Goal: Task Accomplishment & Management: Manage account settings

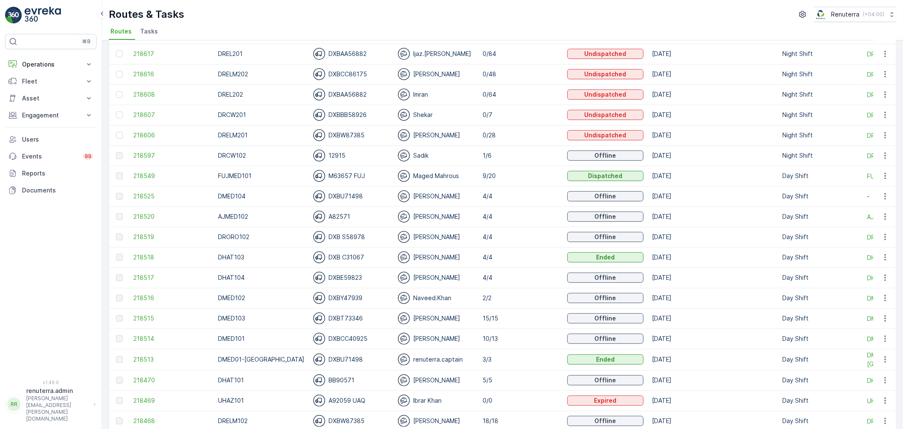
scroll to position [94, 0]
click at [145, 154] on span "218597" at bounding box center [171, 156] width 76 height 8
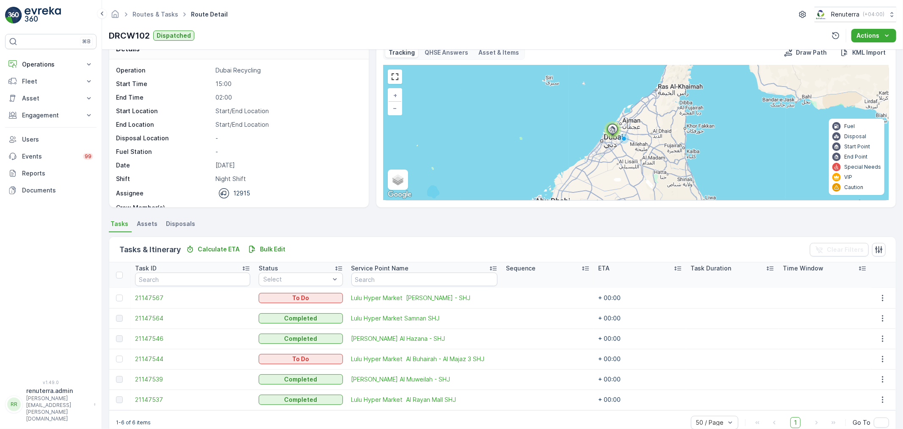
scroll to position [35, 0]
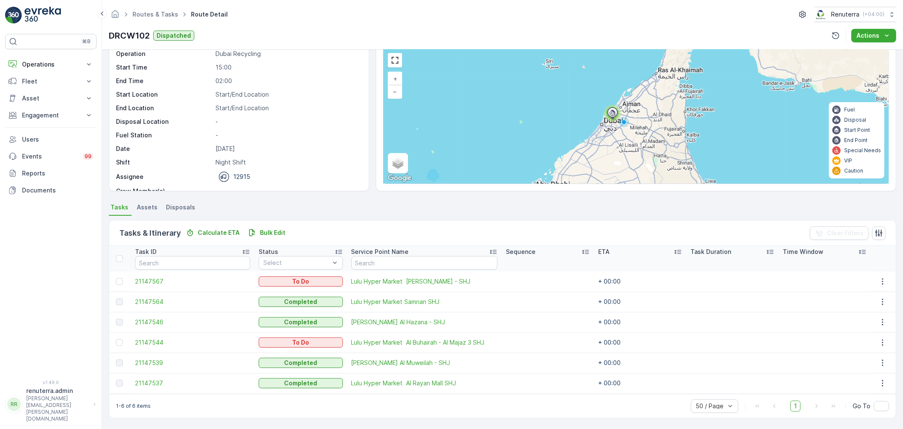
drag, startPoint x: 329, startPoint y: 301, endPoint x: 589, endPoint y: 298, distance: 260.4
drag, startPoint x: 585, startPoint y: 298, endPoint x: 473, endPoint y: 209, distance: 143.2
click at [473, 209] on ul "Tasks Assets Disposals" at bounding box center [503, 208] width 788 height 14
click at [53, 60] on p "Operations" at bounding box center [51, 64] width 58 height 8
click at [50, 102] on p "Routes & Tasks" at bounding box center [44, 102] width 44 height 8
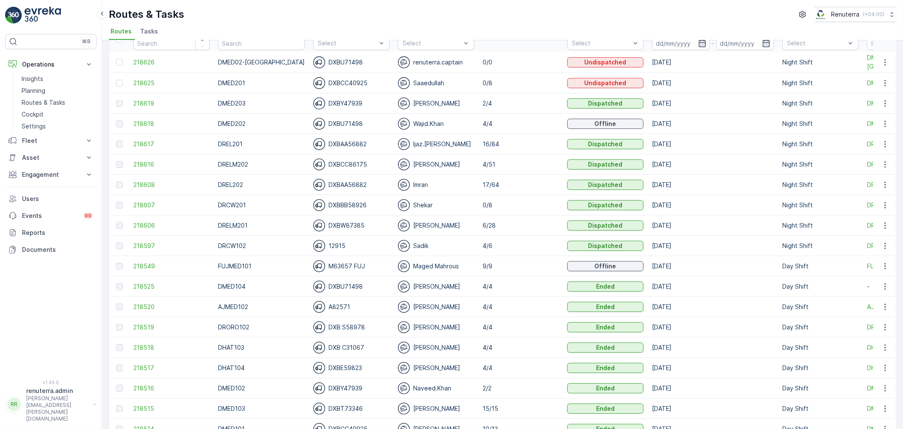
scroll to position [47, 0]
click at [154, 225] on span "218606" at bounding box center [171, 225] width 76 height 8
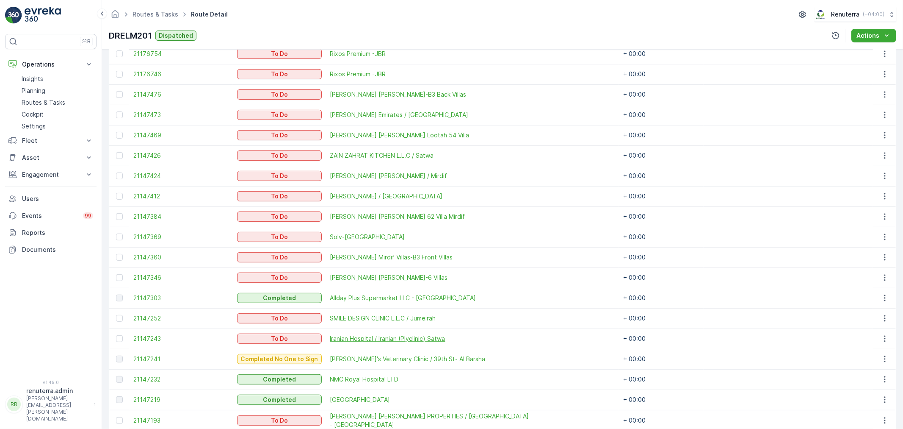
scroll to position [282, 0]
drag, startPoint x: 890, startPoint y: 191, endPoint x: 883, endPoint y: 193, distance: 7.1
click at [888, 191] on div at bounding box center [884, 196] width 15 height 10
drag, startPoint x: 883, startPoint y: 193, endPoint x: 882, endPoint y: 198, distance: 5.8
click at [884, 194] on icon "button" at bounding box center [884, 197] width 1 height 6
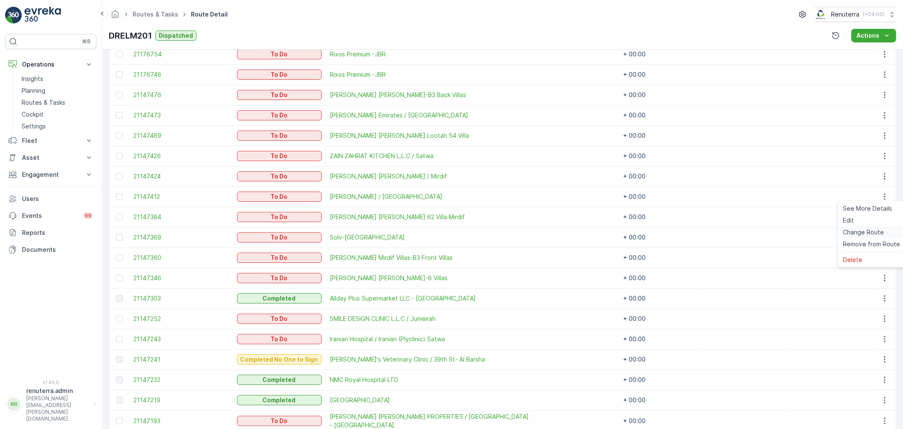
click at [875, 235] on span "Change Route" at bounding box center [863, 232] width 41 height 8
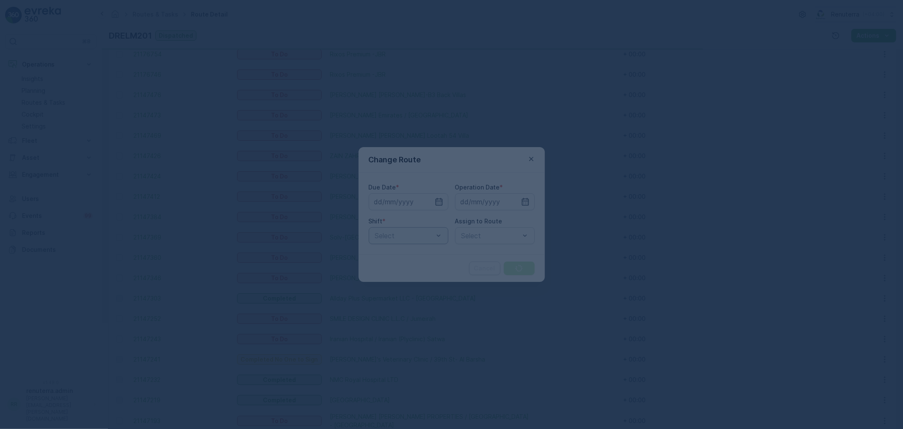
type input "27.08.2025"
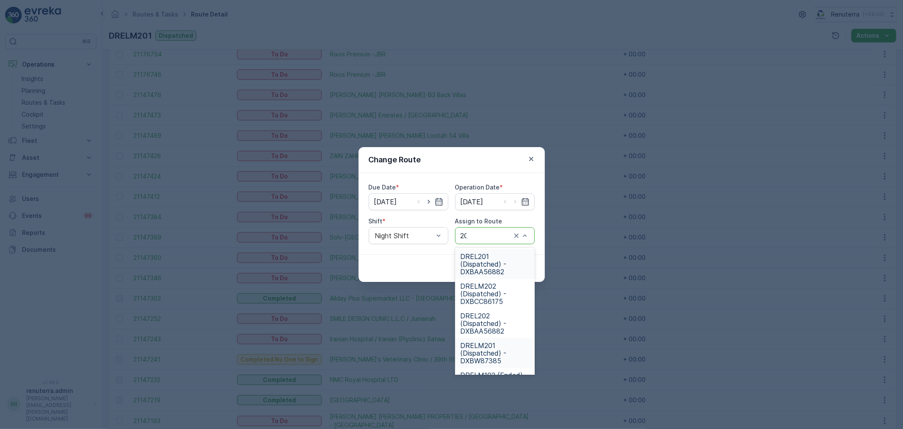
type input "202"
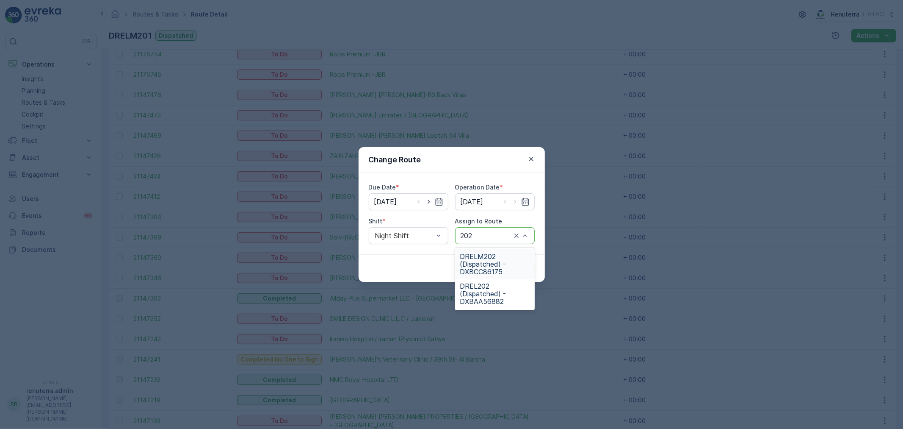
click at [495, 250] on div "DRELM202 (Dispatched) - DXBCC86175" at bounding box center [495, 264] width 80 height 30
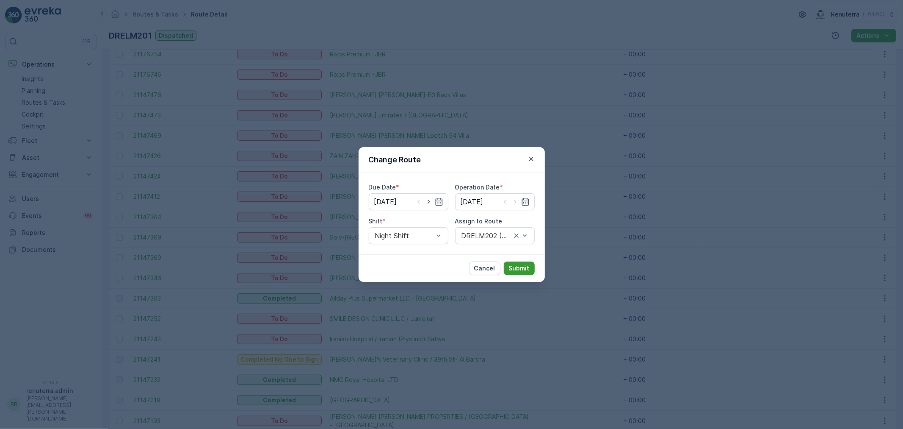
click at [528, 267] on p "Submit" at bounding box center [519, 268] width 21 height 8
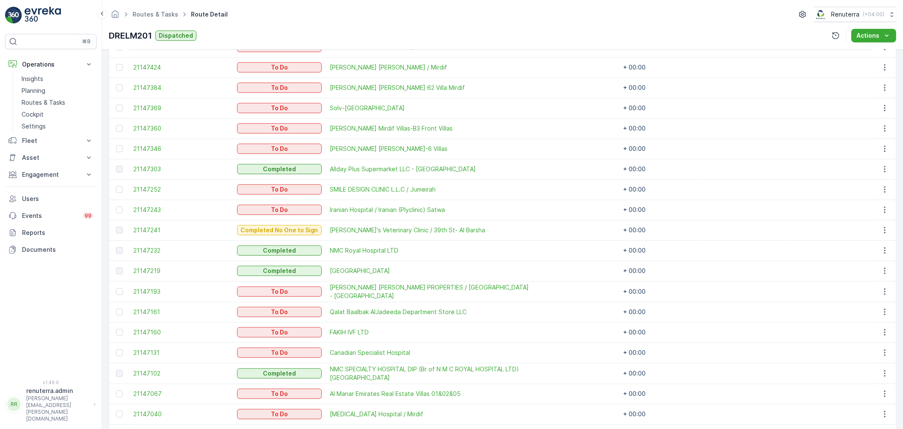
scroll to position [368, 0]
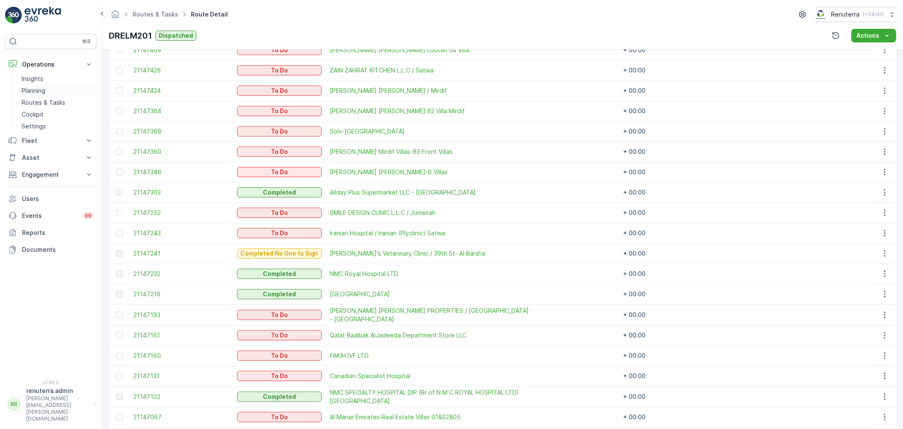
drag, startPoint x: 40, startPoint y: 99, endPoint x: 49, endPoint y: 93, distance: 10.7
click at [15, 83] on div "Insights Planning Routes & Tasks Cockpit Settings" at bounding box center [50, 102] width 91 height 59
click at [43, 91] on p "Planning" at bounding box center [34, 90] width 24 height 8
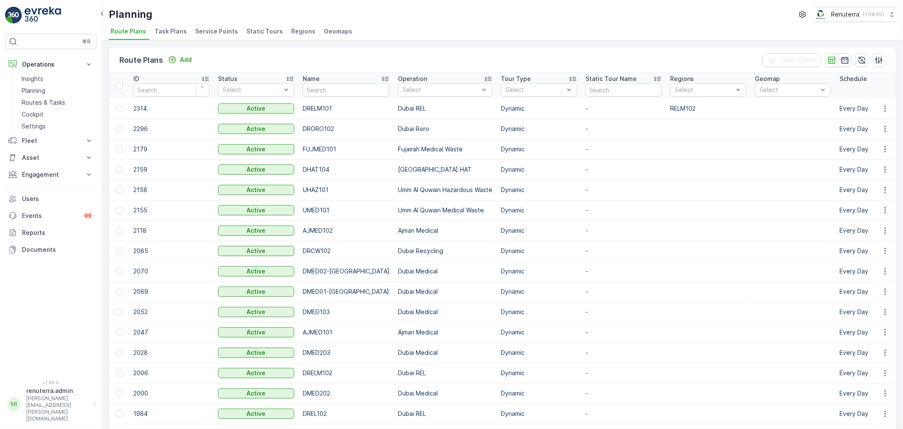
drag, startPoint x: 226, startPoint y: 36, endPoint x: 232, endPoint y: 36, distance: 5.9
click at [226, 36] on li "Service Points" at bounding box center [218, 32] width 48 height 14
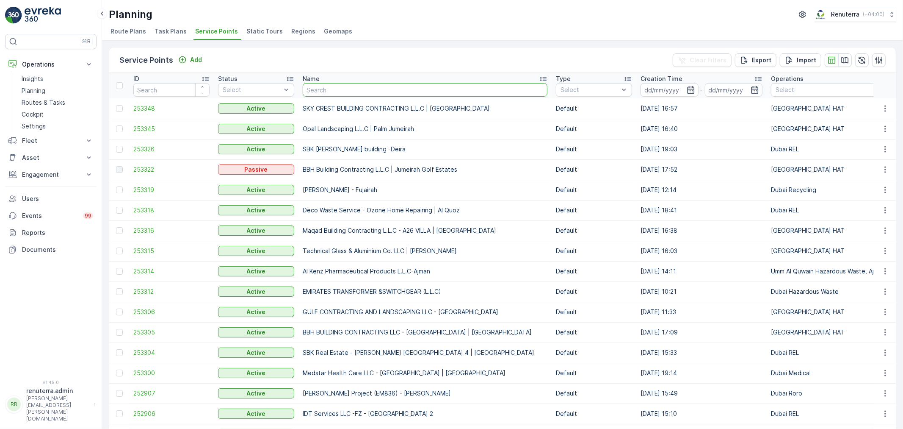
click at [370, 89] on input "text" at bounding box center [425, 90] width 245 height 14
type input "butin"
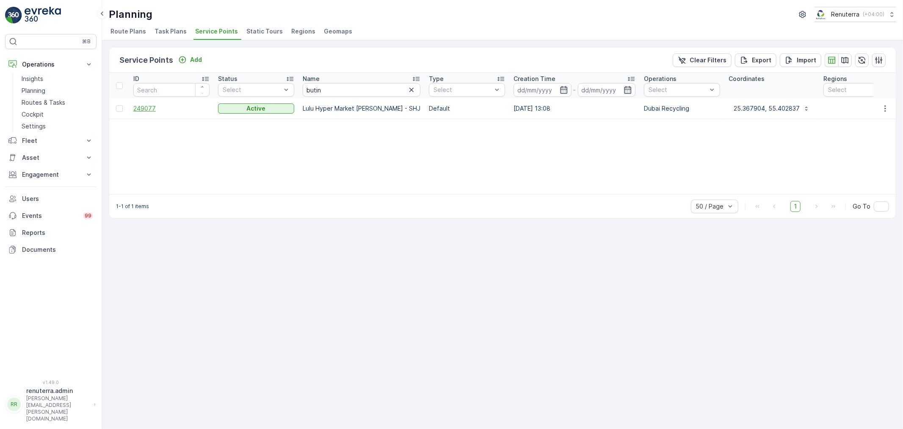
click at [144, 109] on span "249077" at bounding box center [171, 108] width 76 height 8
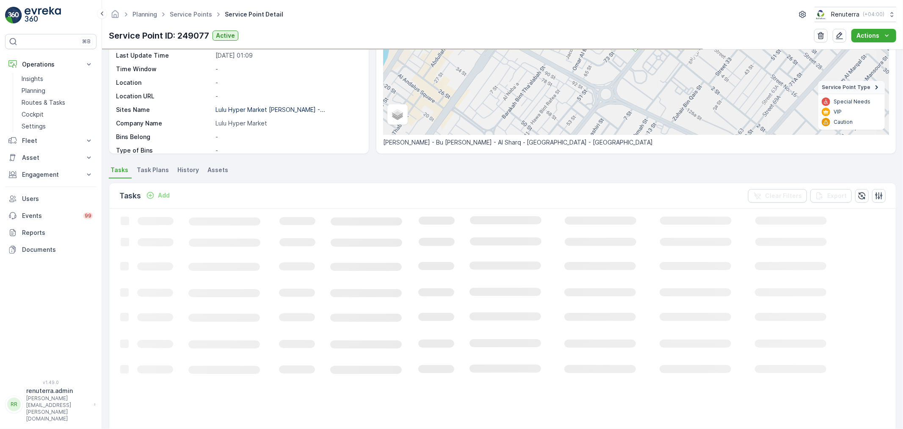
scroll to position [141, 0]
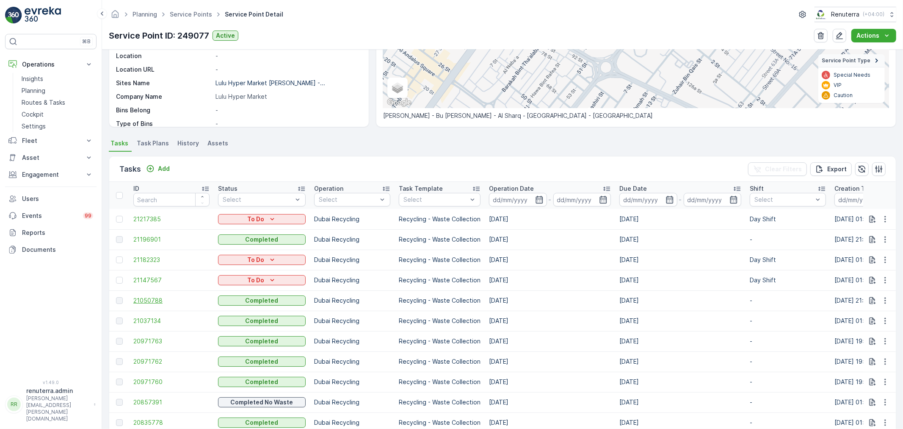
click at [162, 301] on span "21050788" at bounding box center [171, 300] width 76 height 8
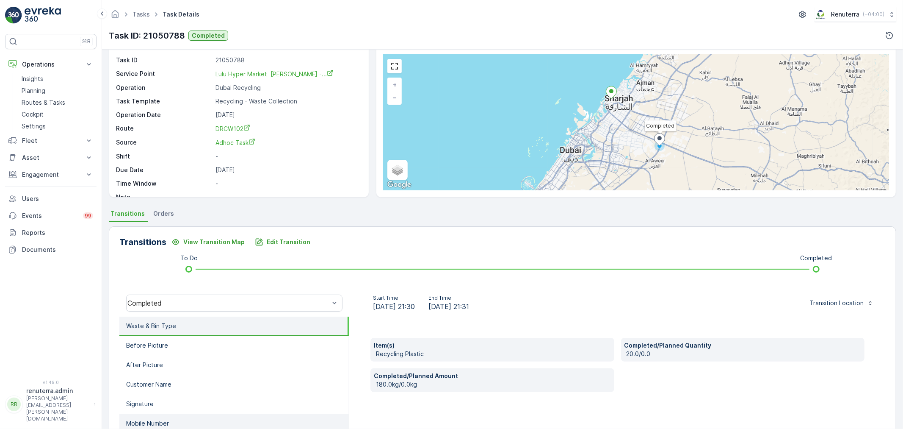
scroll to position [94, 0]
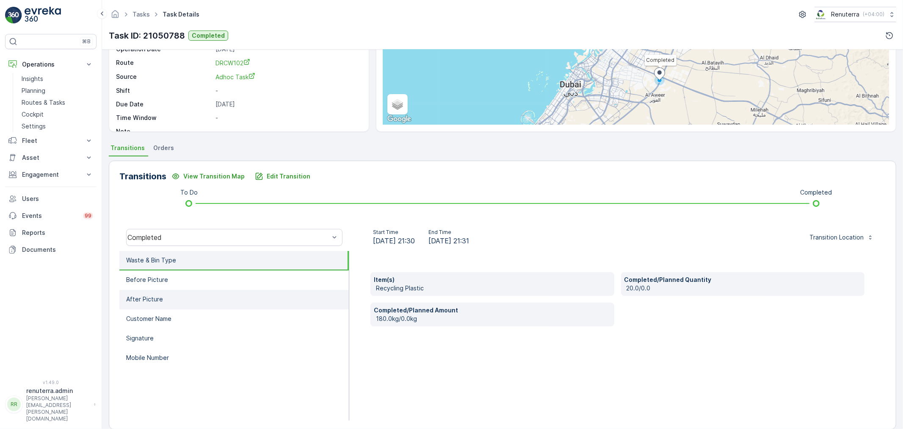
click at [181, 301] on li "After Picture" at bounding box center [234, 299] width 230 height 19
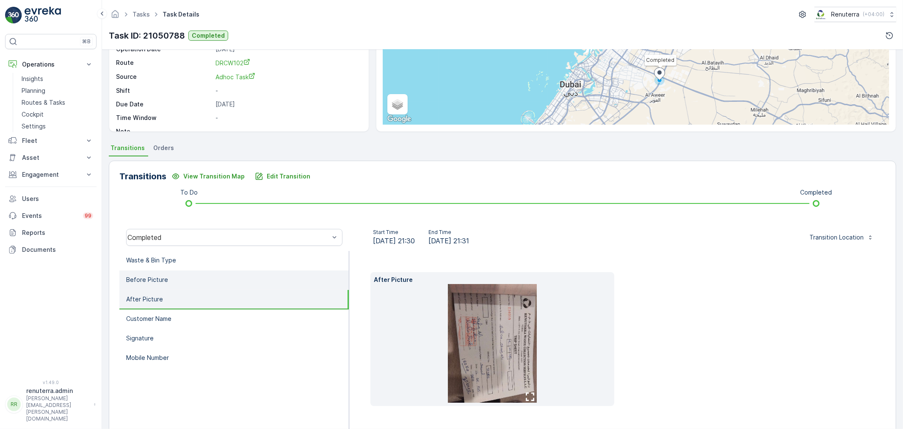
click at [153, 276] on p "Before Picture" at bounding box center [147, 279] width 42 height 8
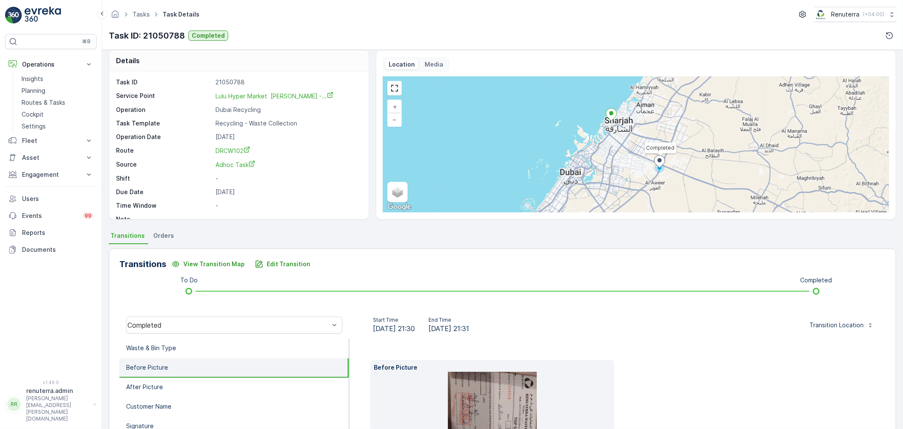
scroll to position [0, 0]
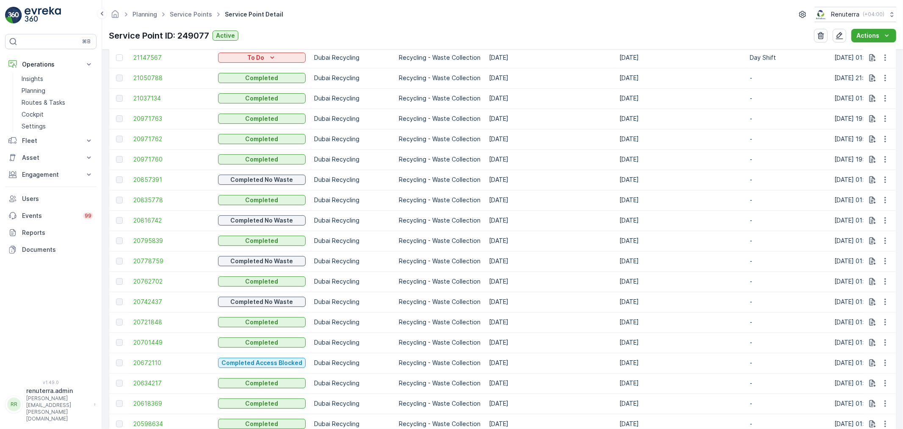
scroll to position [329, 0]
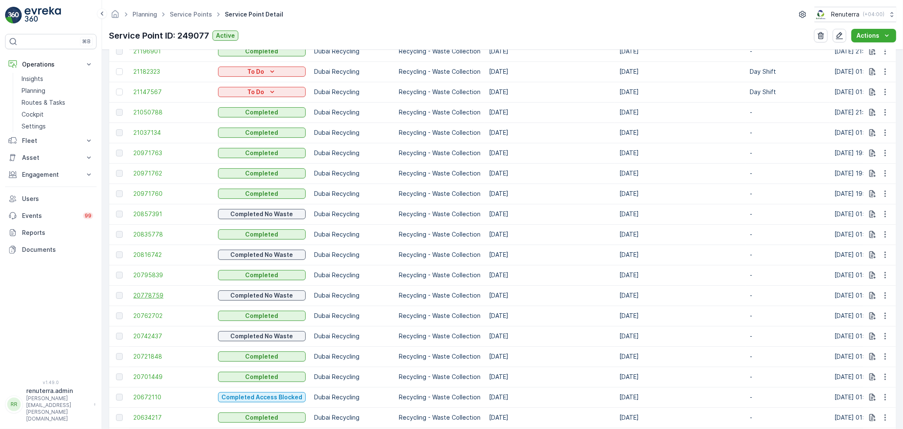
click at [146, 297] on span "20778759" at bounding box center [171, 295] width 76 height 8
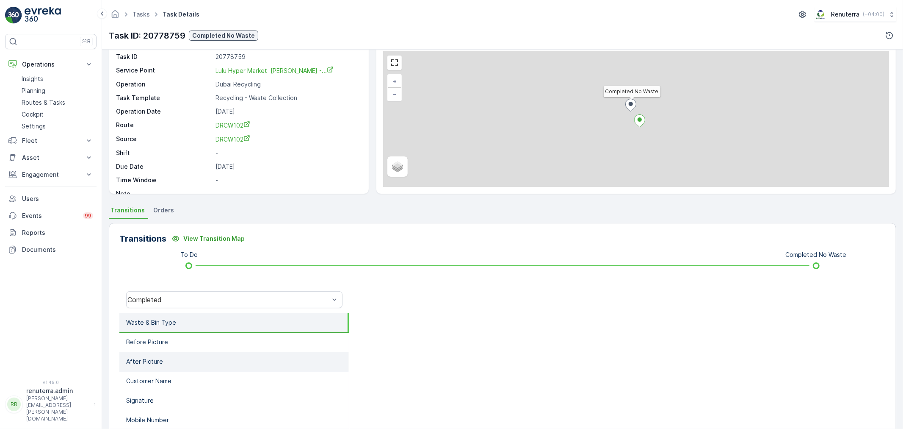
scroll to position [94, 0]
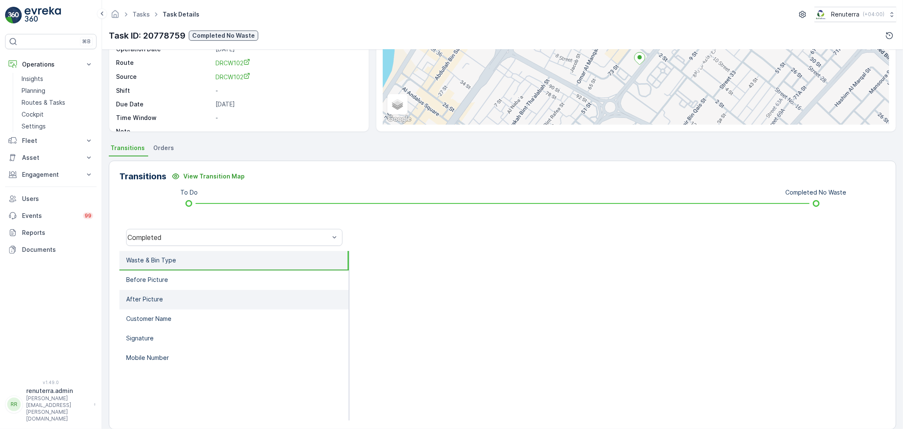
click at [176, 299] on li "After Picture" at bounding box center [234, 299] width 230 height 19
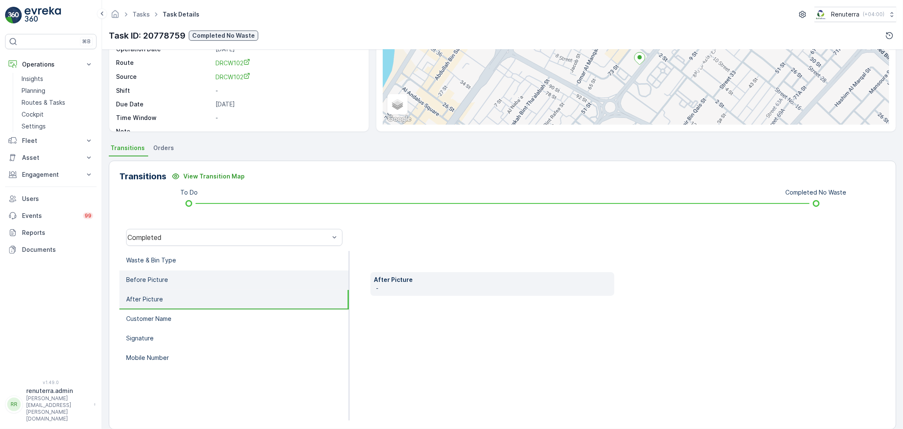
drag, startPoint x: 181, startPoint y: 296, endPoint x: 180, endPoint y: 286, distance: 9.8
click at [180, 296] on li "After Picture" at bounding box center [234, 299] width 230 height 19
click at [180, 286] on li "Before Picture" at bounding box center [234, 279] width 230 height 19
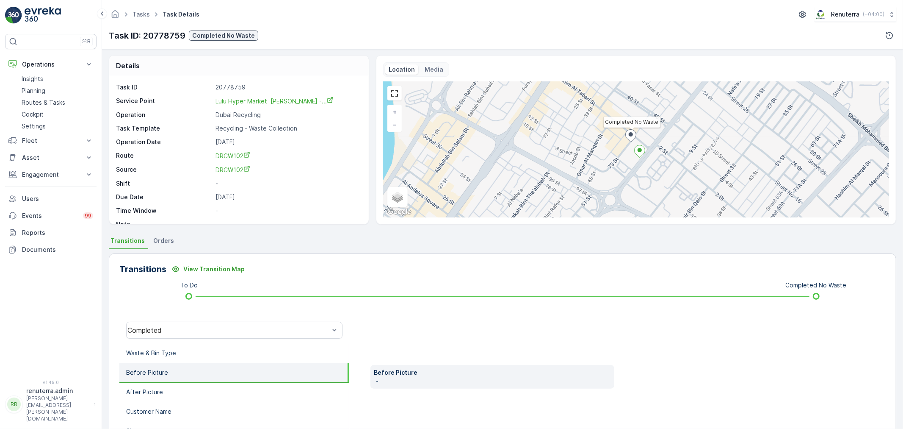
scroll to position [0, 0]
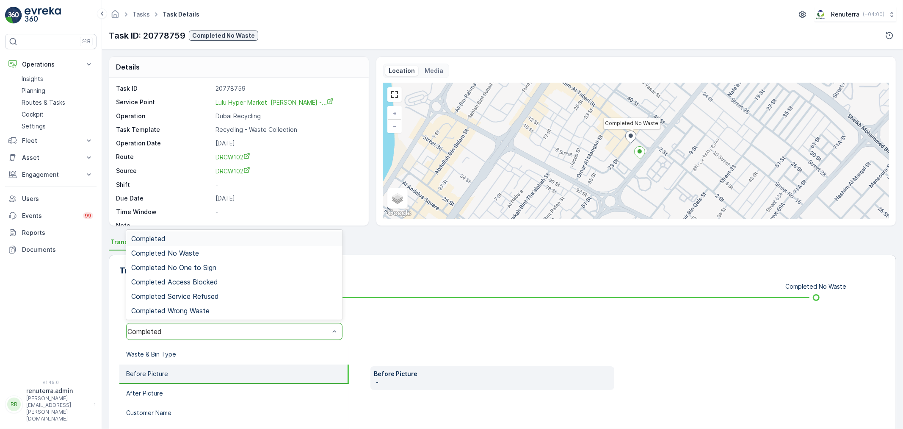
click at [157, 330] on div "Completed" at bounding box center [228, 331] width 202 height 8
click at [170, 257] on div "Completed No Waste" at bounding box center [234, 253] width 216 height 14
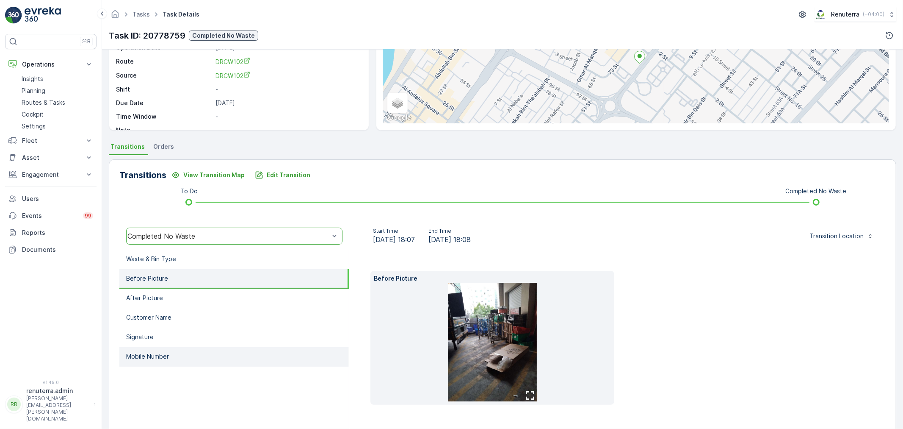
scroll to position [119, 0]
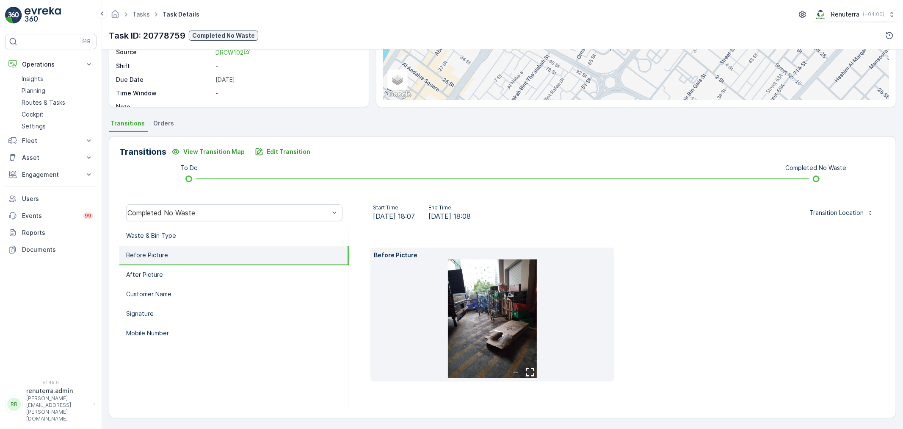
click at [490, 310] on img at bounding box center [492, 318] width 89 height 119
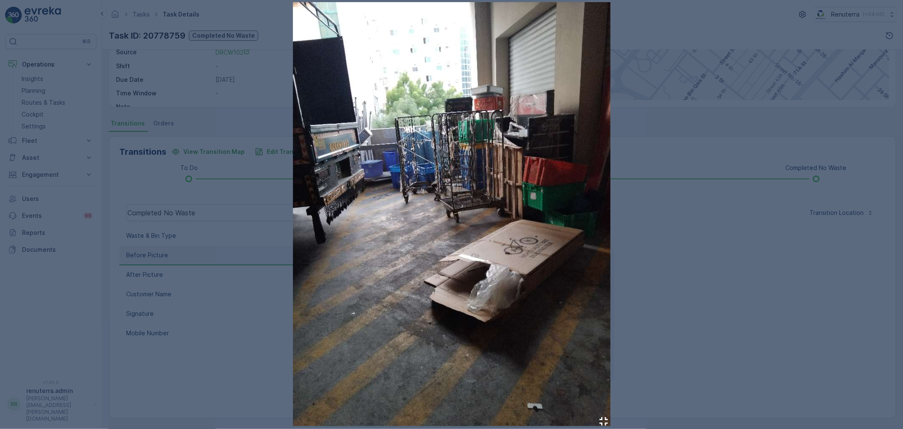
click at [668, 142] on div at bounding box center [451, 214] width 903 height 429
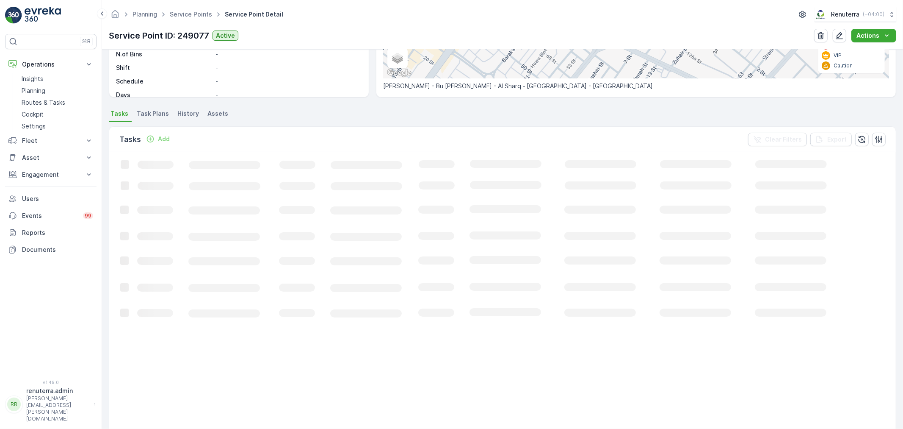
scroll to position [188, 0]
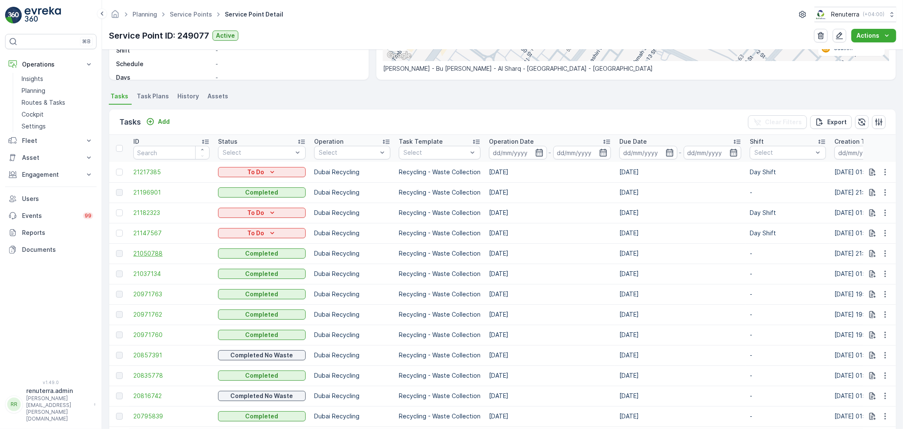
click at [150, 252] on span "21050788" at bounding box center [171, 253] width 76 height 8
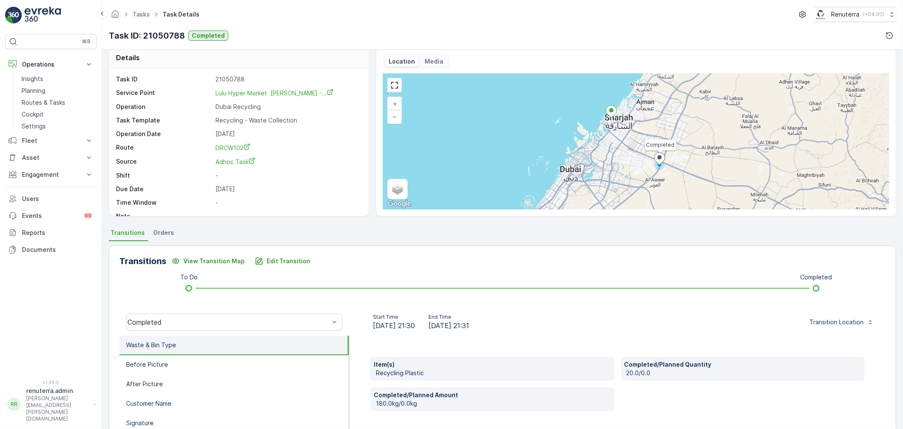
scroll to position [47, 0]
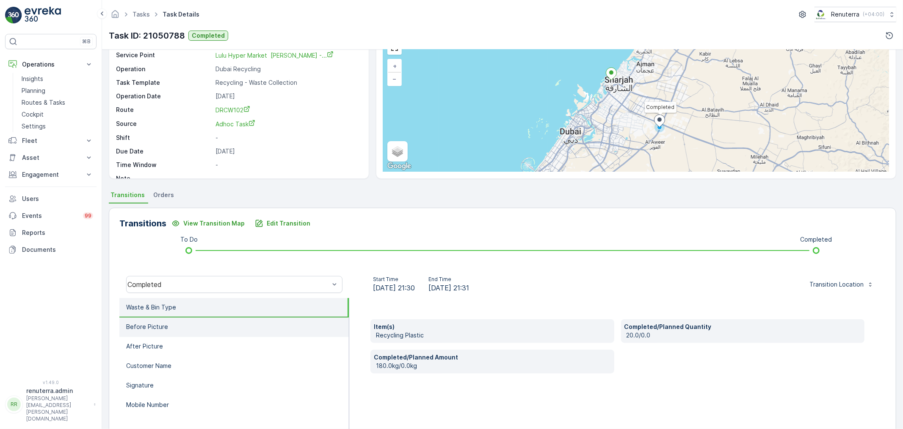
click at [184, 327] on li "Before Picture" at bounding box center [234, 326] width 230 height 19
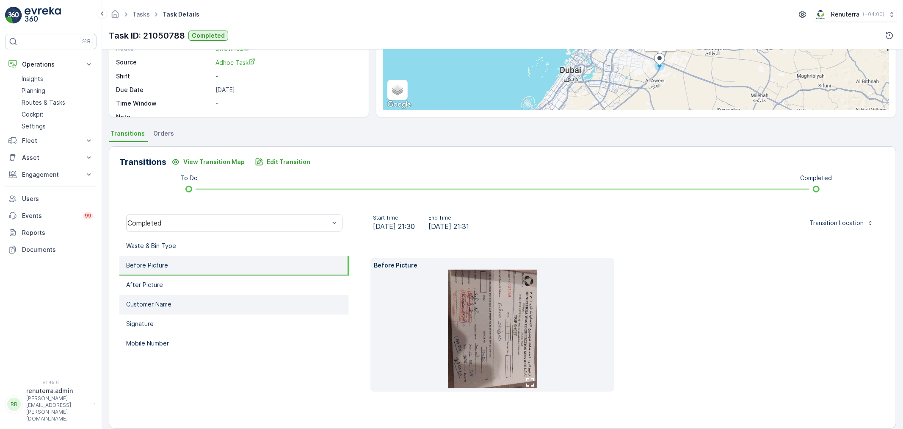
scroll to position [119, 0]
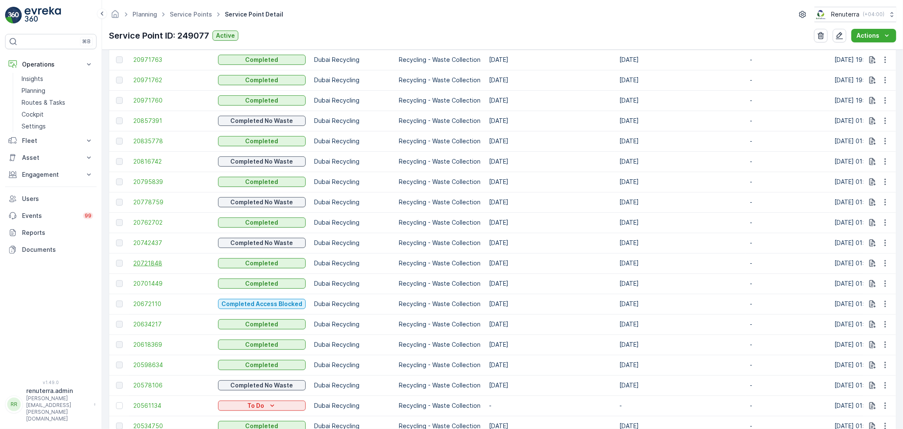
scroll to position [423, 0]
click at [149, 261] on span "20721848" at bounding box center [171, 261] width 76 height 8
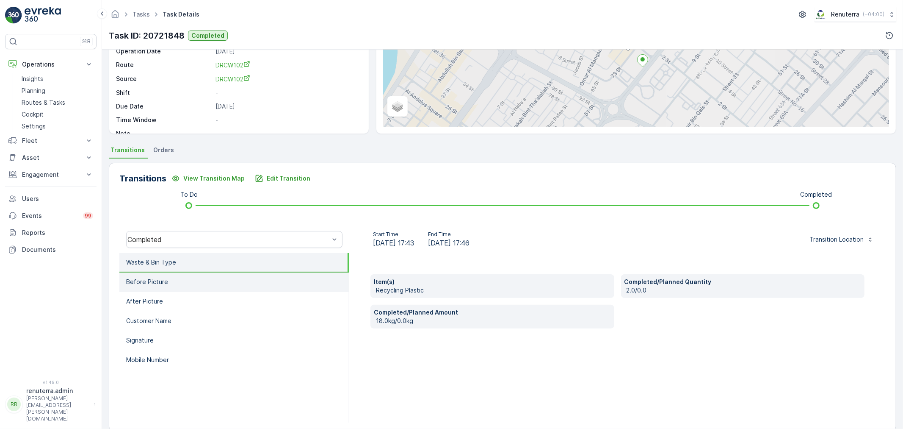
scroll to position [94, 0]
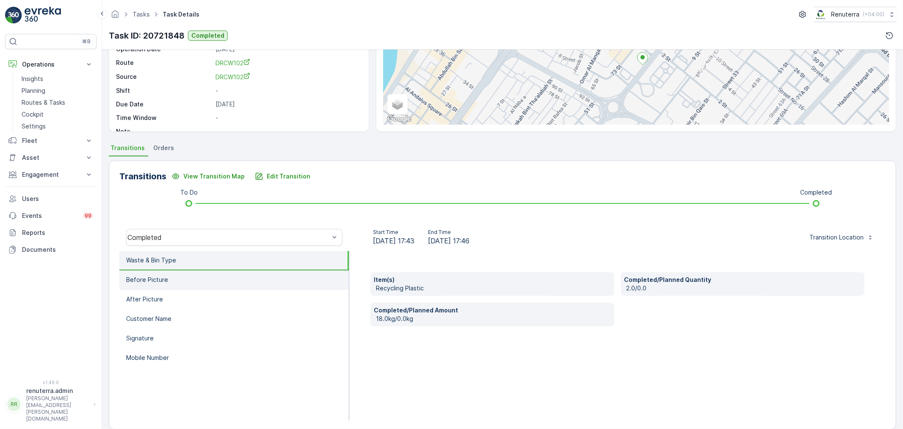
click at [196, 280] on li "Before Picture" at bounding box center [234, 279] width 230 height 19
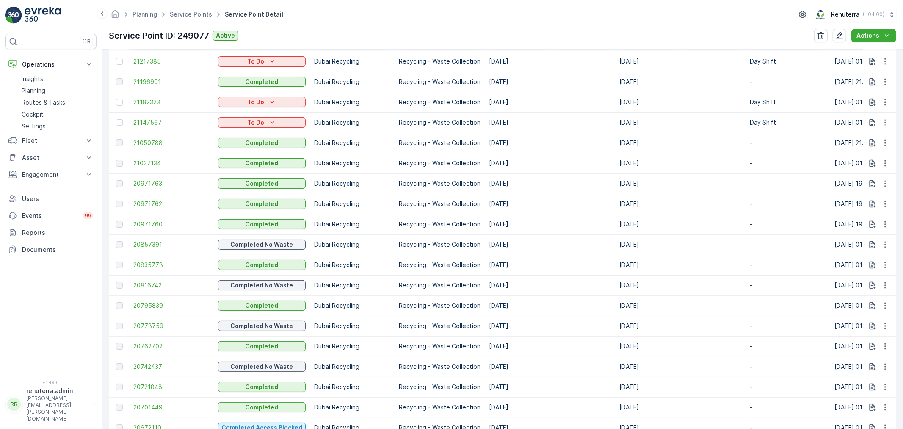
scroll to position [329, 0]
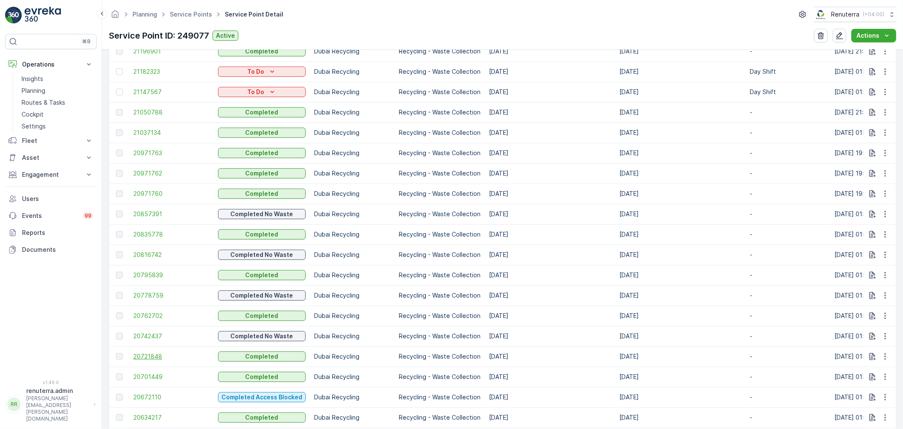
click at [146, 353] on span "20721848" at bounding box center [171, 356] width 76 height 8
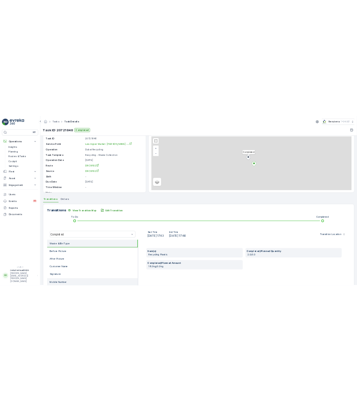
scroll to position [105, 0]
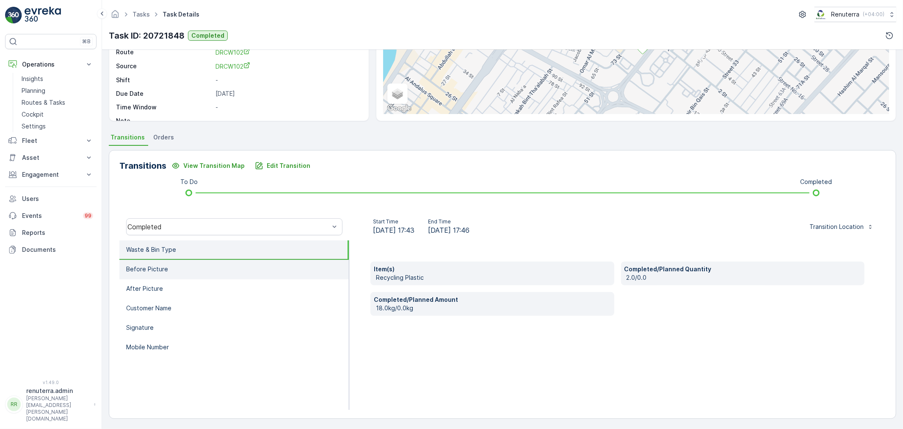
click at [189, 273] on li "Before Picture" at bounding box center [234, 269] width 230 height 19
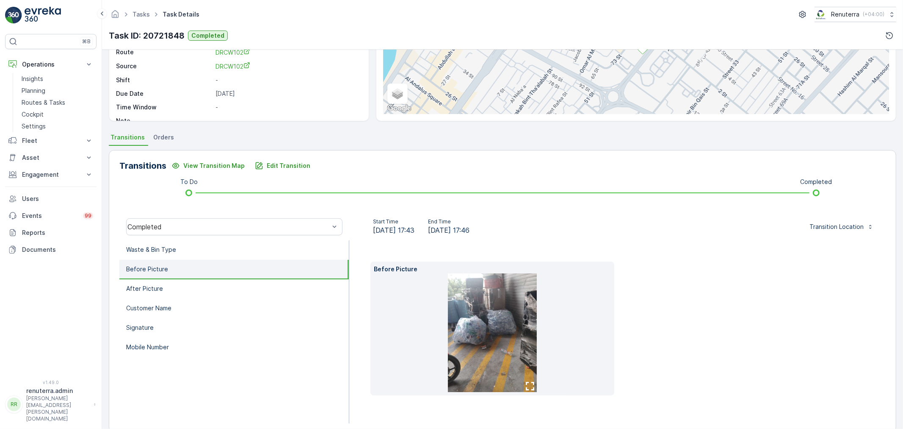
scroll to position [155, 0]
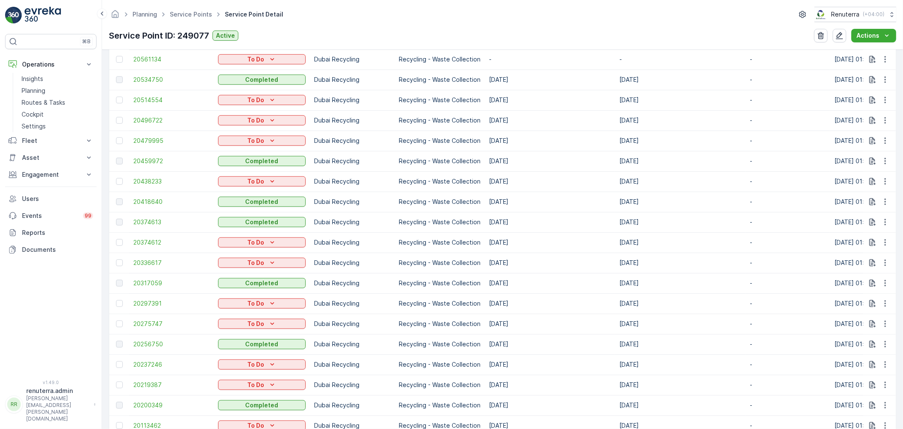
scroll to position [799, 0]
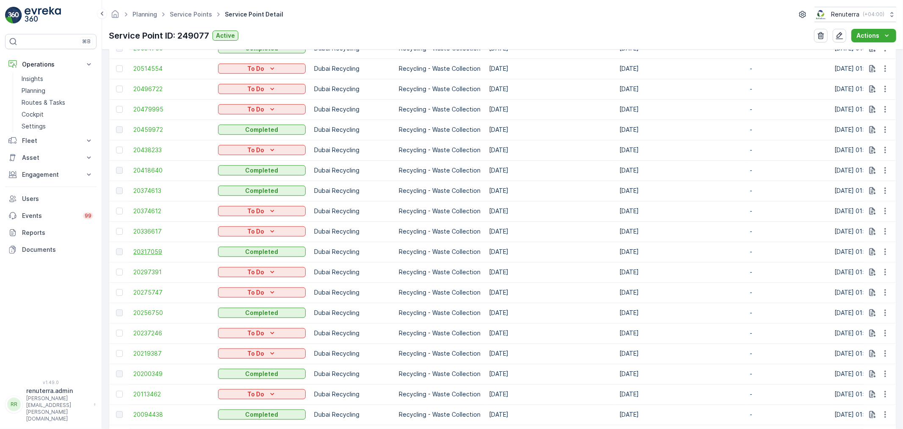
click at [155, 254] on span "20317059" at bounding box center [171, 251] width 76 height 8
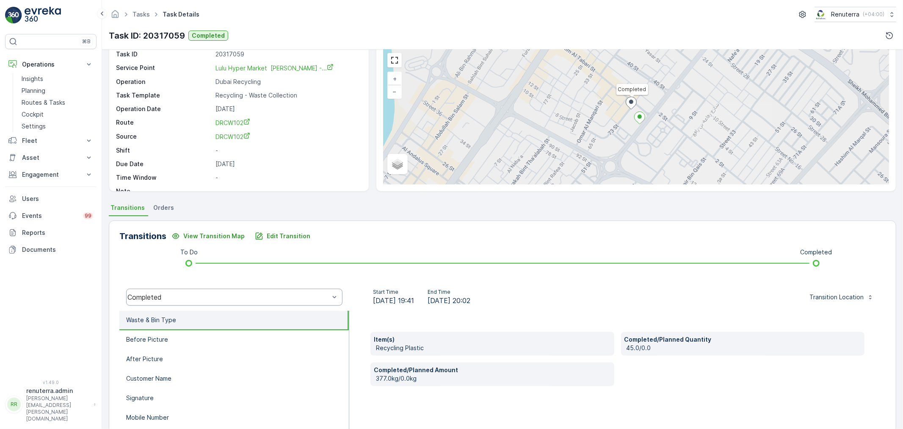
scroll to position [105, 0]
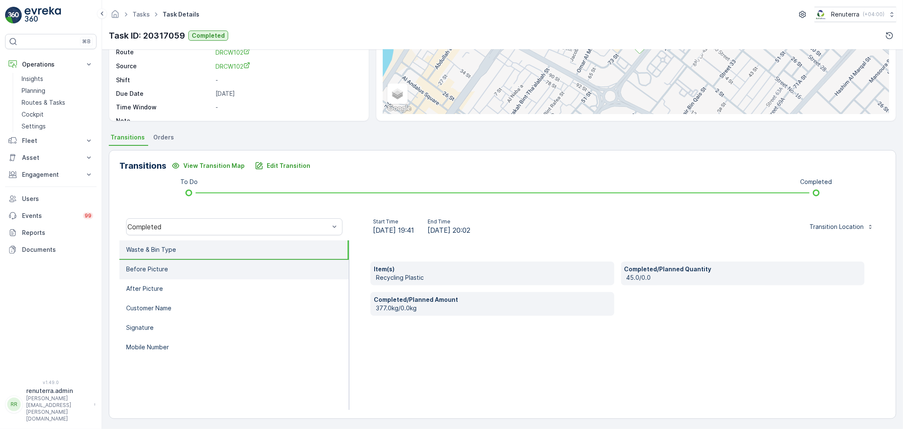
click at [191, 265] on li "Before Picture" at bounding box center [234, 269] width 230 height 19
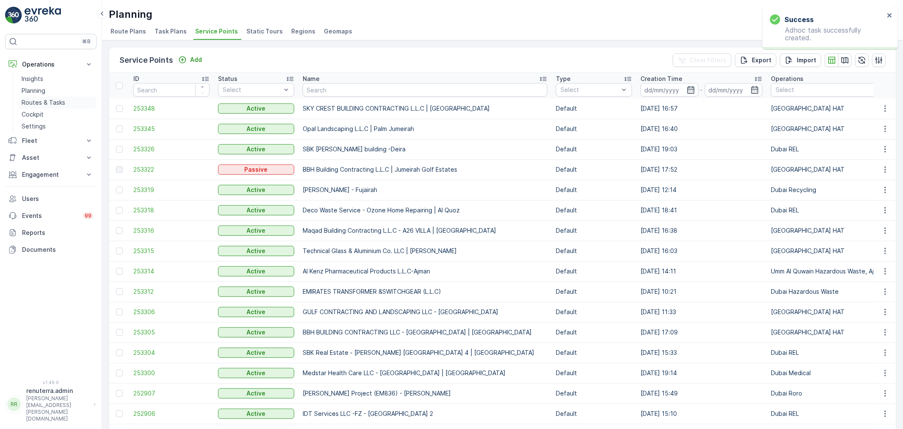
click at [36, 97] on link "Routes & Tasks" at bounding box center [57, 103] width 78 height 12
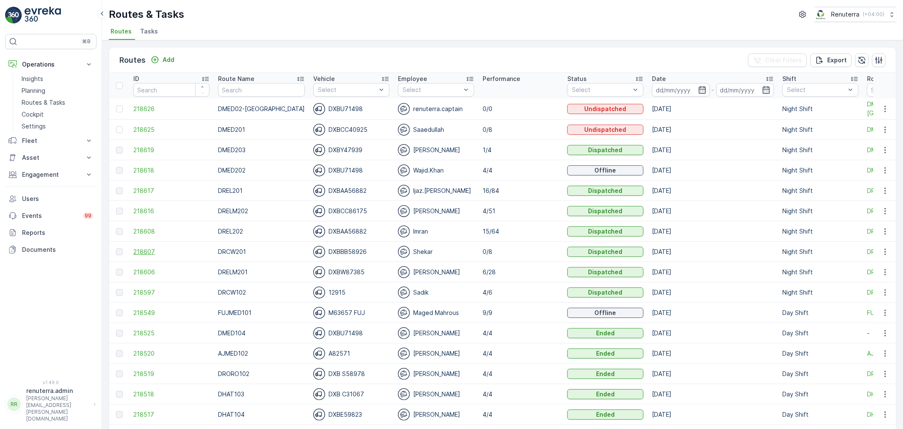
click at [147, 249] on span "218607" at bounding box center [171, 251] width 76 height 8
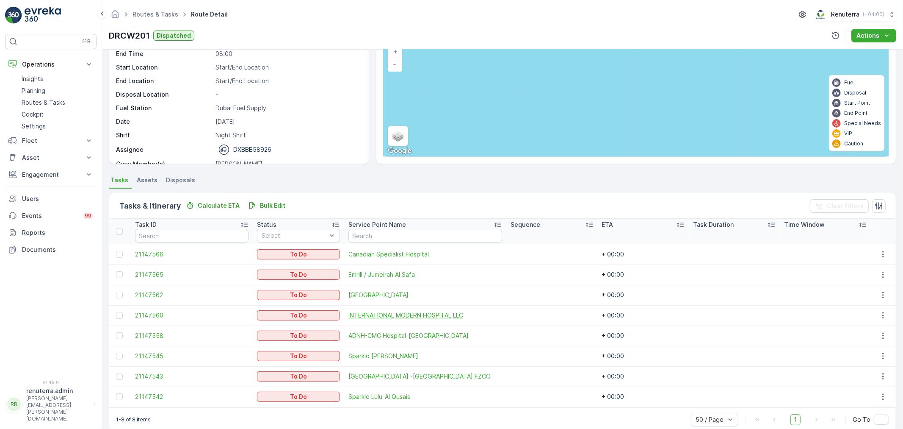
scroll to position [75, 0]
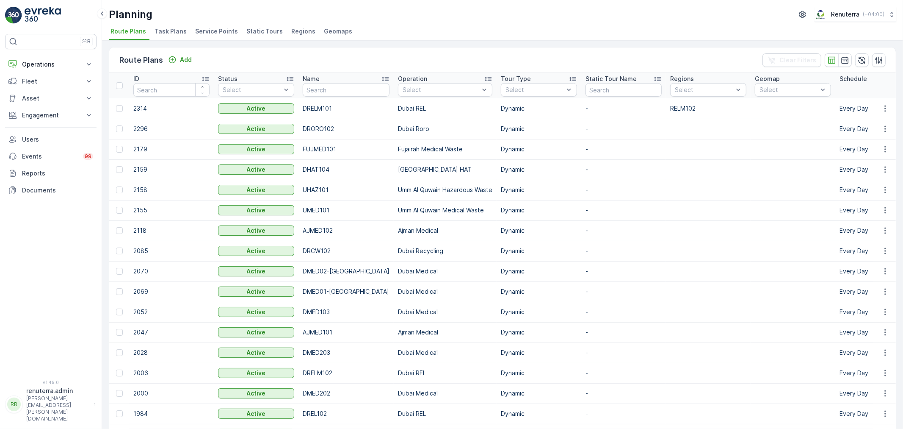
click at [639, 295] on p "-" at bounding box center [624, 291] width 76 height 8
click at [55, 69] on button "Operations" at bounding box center [50, 64] width 91 height 17
click at [60, 100] on p "Routes & Tasks" at bounding box center [44, 102] width 44 height 8
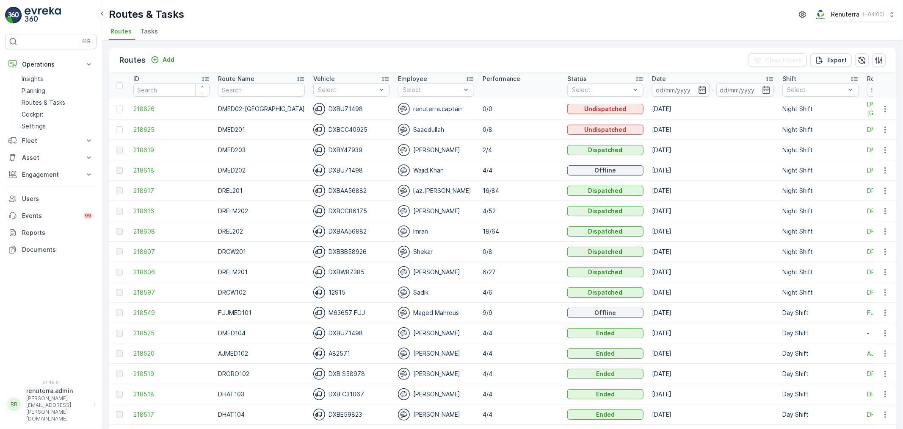
click at [124, 289] on div at bounding box center [120, 292] width 9 height 7
click at [136, 289] on span "218597" at bounding box center [171, 292] width 76 height 8
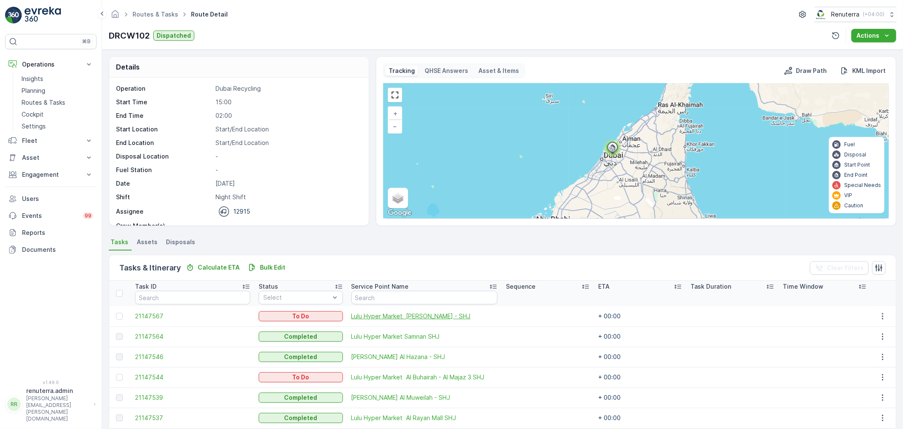
scroll to position [35, 0]
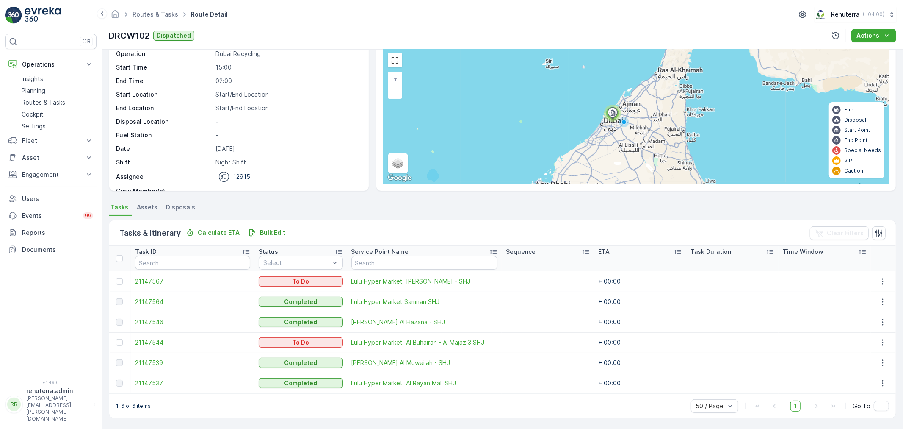
drag, startPoint x: 17, startPoint y: 288, endPoint x: 0, endPoint y: 283, distance: 17.7
drag, startPoint x: 0, startPoint y: 283, endPoint x: 401, endPoint y: 226, distance: 405.1
click at [401, 226] on div "Tasks & Itinerary Calculate ETA Bulk Edit Clear Filters" at bounding box center [502, 232] width 787 height 25
click at [144, 384] on span "21147537" at bounding box center [192, 383] width 115 height 8
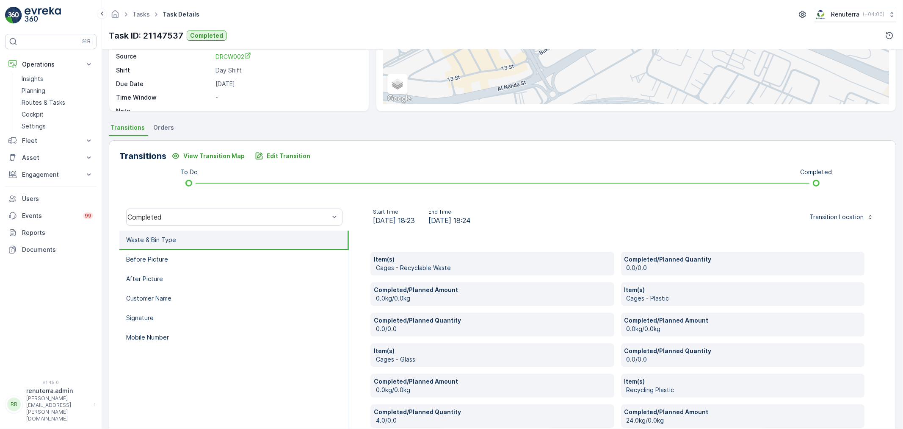
scroll to position [161, 0]
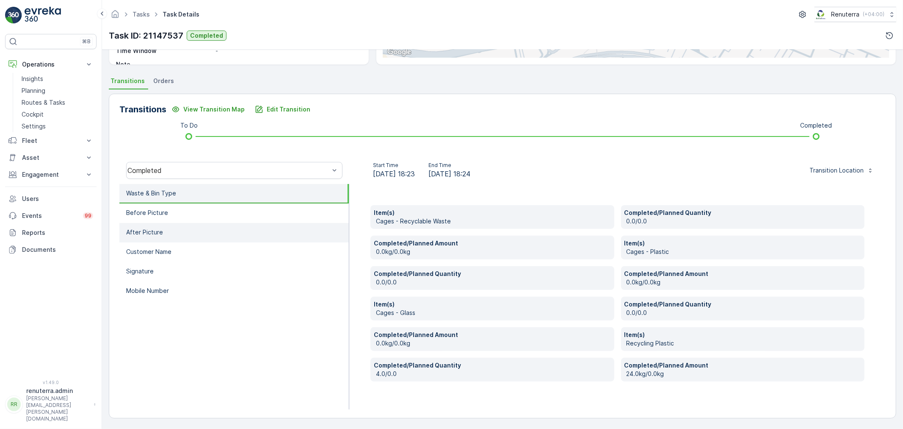
click at [138, 286] on p "Mobile Number" at bounding box center [147, 290] width 43 height 8
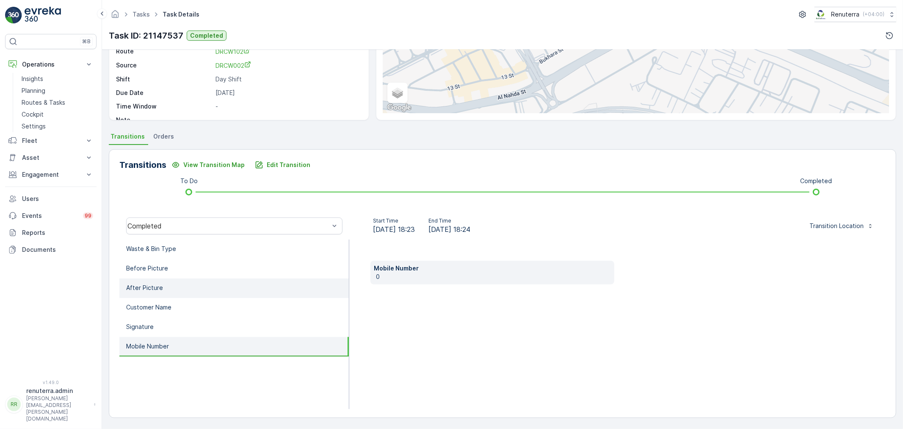
scroll to position [105, 0]
click at [267, 163] on p "Edit Transition" at bounding box center [289, 165] width 44 height 8
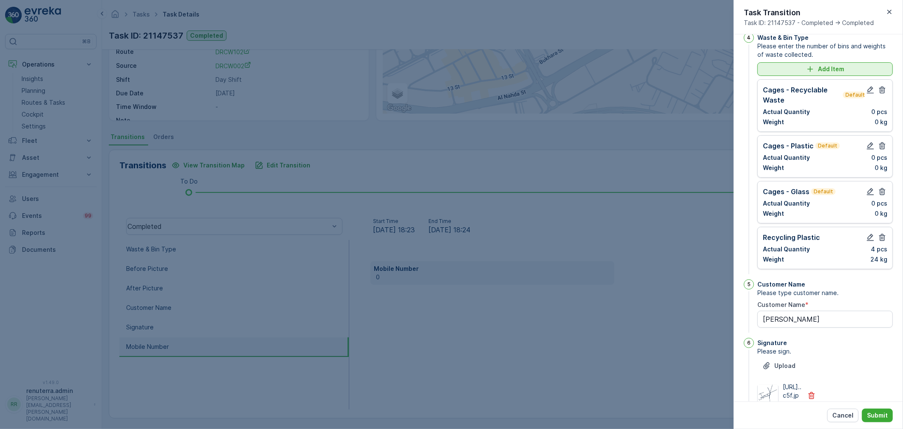
scroll to position [218, 0]
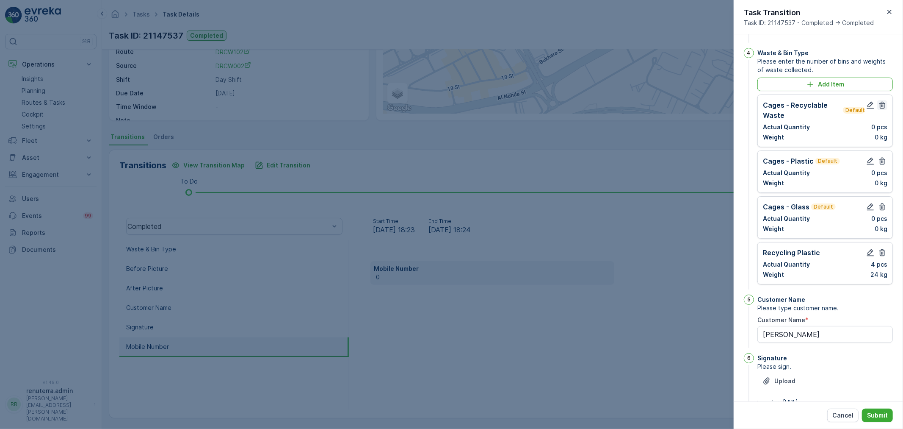
click at [882, 109] on icon "button" at bounding box center [882, 105] width 6 height 7
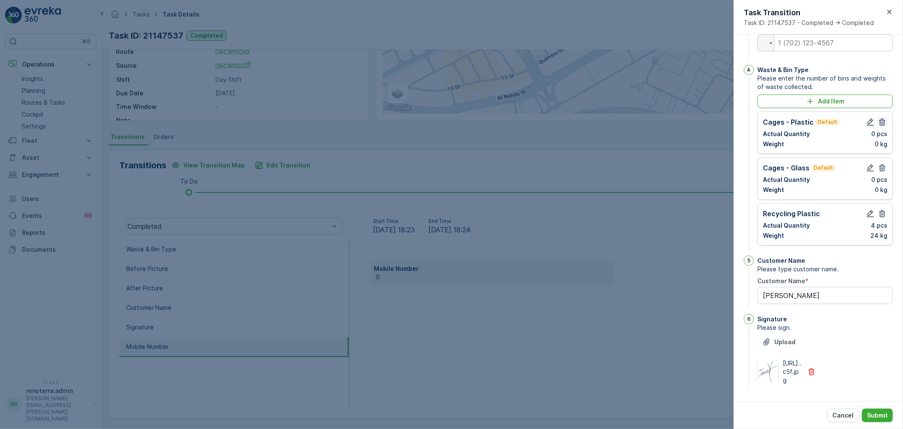
click at [882, 126] on icon "button" at bounding box center [882, 122] width 6 height 7
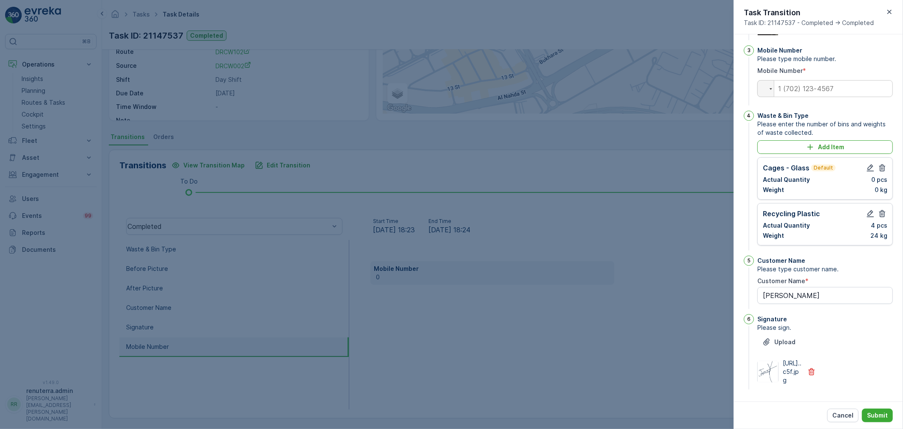
click at [882, 157] on div "Cages - Glass Default Actual Quantity 0 pcs Weight 0 kg" at bounding box center [826, 178] width 136 height 42
click at [879, 164] on icon "button" at bounding box center [882, 167] width 6 height 7
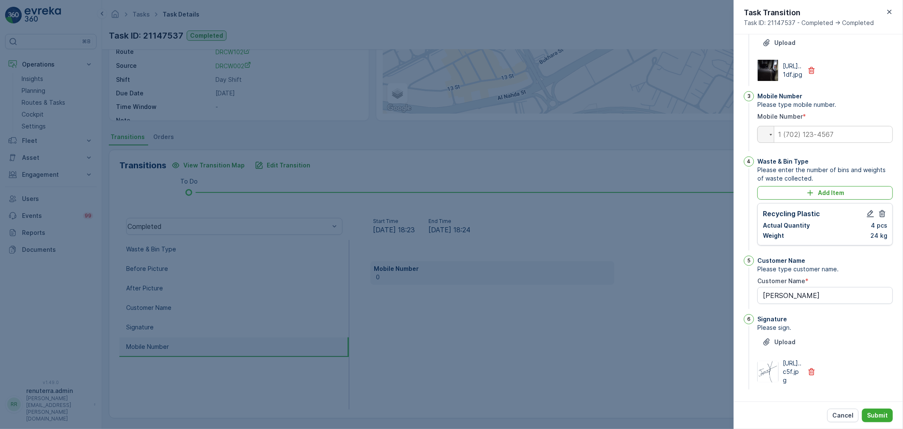
click at [802, 126] on div "Mobile Number Please type mobile number. Mobile Number * Phone" at bounding box center [826, 122] width 136 height 62
click at [804, 126] on input "tel" at bounding box center [826, 134] width 136 height 17
drag, startPoint x: 801, startPoint y: 118, endPoint x: 766, endPoint y: 114, distance: 35.7
click at [764, 126] on div "Phone 0554746106" at bounding box center [826, 134] width 136 height 17
type input "+"
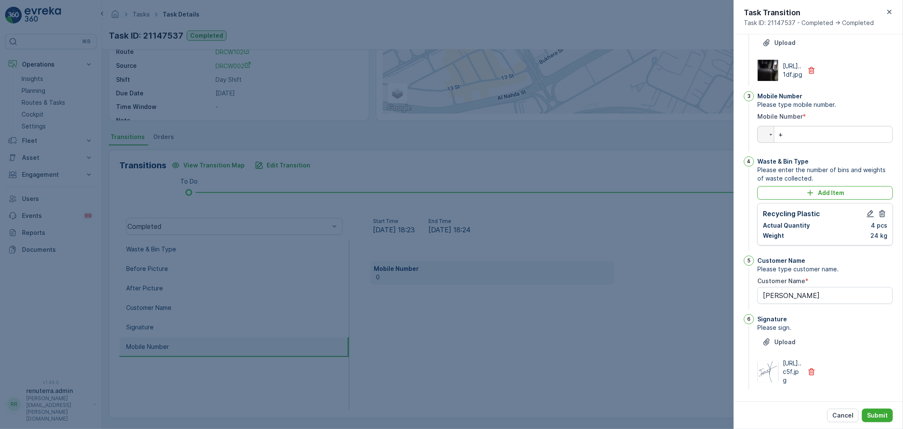
drag, startPoint x: 891, startPoint y: 14, endPoint x: 886, endPoint y: 19, distance: 7.5
click at [890, 14] on icon "button" at bounding box center [889, 12] width 8 height 8
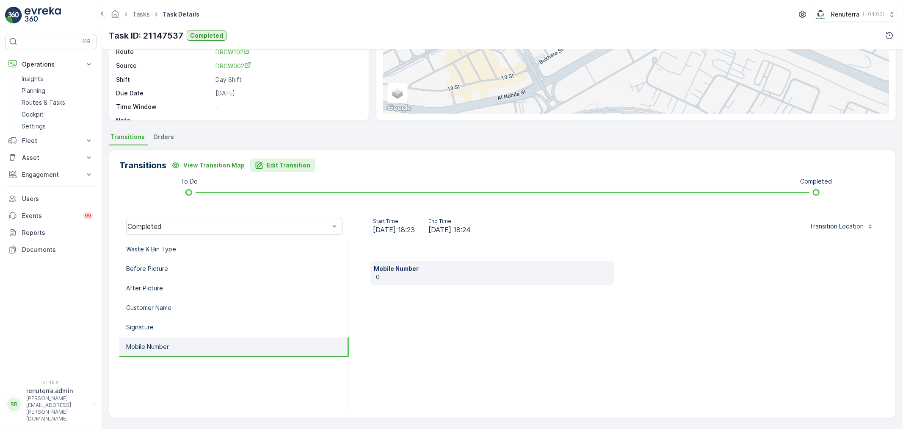
click at [285, 172] on div "Transitions View Transition Map Edit Transition To Do Completed Completed Start…" at bounding box center [503, 283] width 788 height 268
click at [288, 163] on p "Edit Transition" at bounding box center [289, 165] width 44 height 8
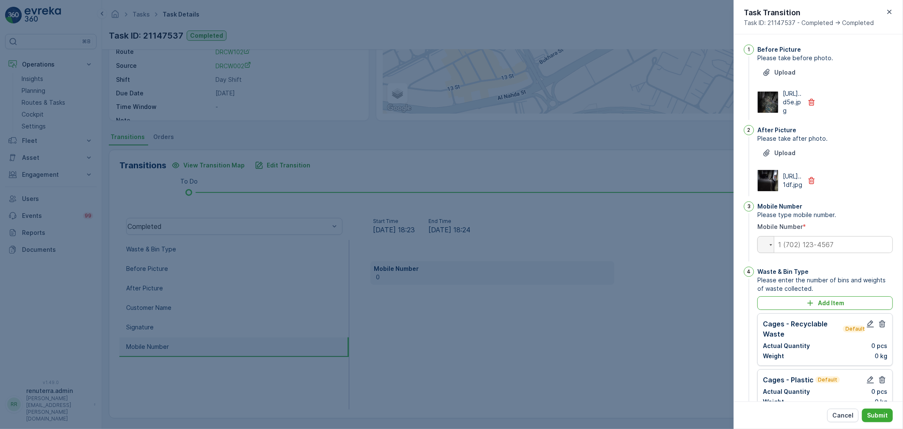
scroll to position [312, 0]
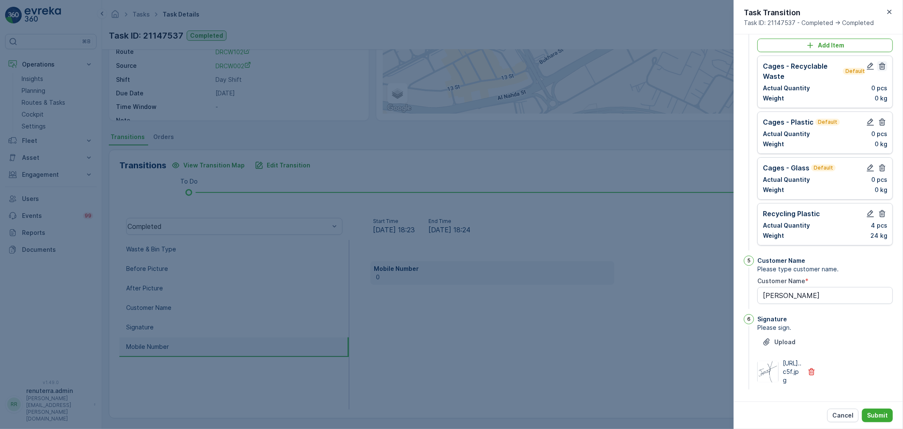
click at [884, 62] on icon "button" at bounding box center [882, 66] width 8 height 8
click at [881, 118] on icon "button" at bounding box center [882, 122] width 8 height 8
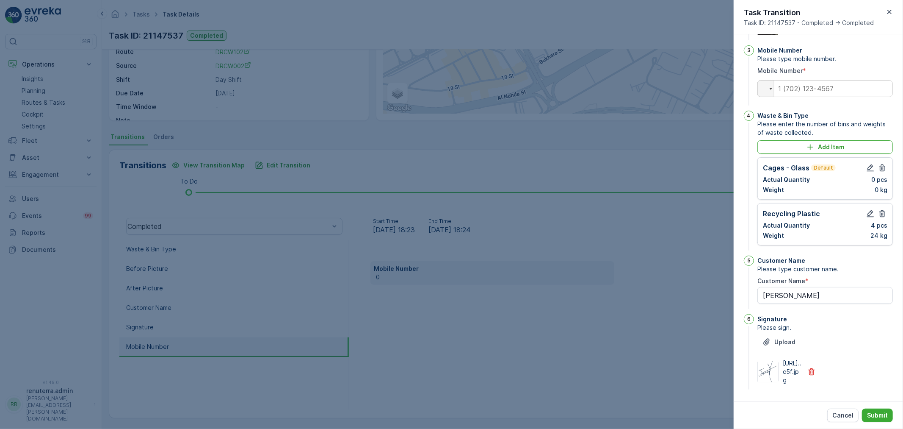
click at [878, 163] on icon "button" at bounding box center [882, 167] width 8 height 8
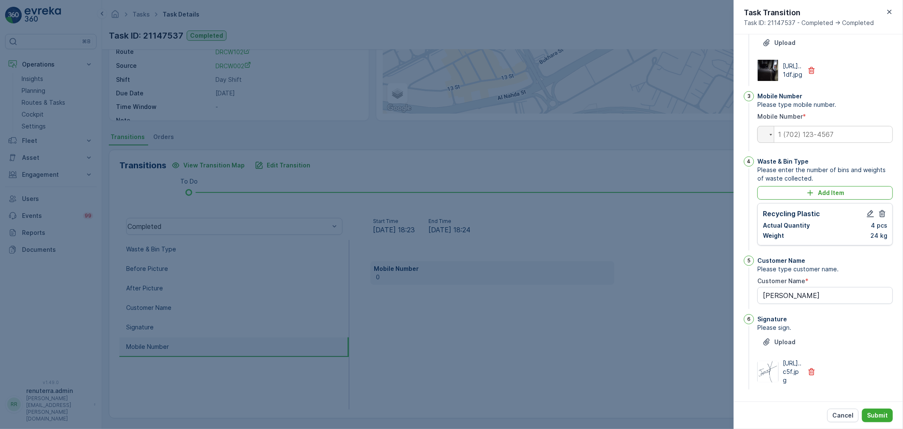
scroll to position [165, 0]
click at [824, 126] on input "tel" at bounding box center [826, 134] width 136 height 17
type input "0569253877"
click at [869, 409] on button "Submit" at bounding box center [877, 415] width 31 height 14
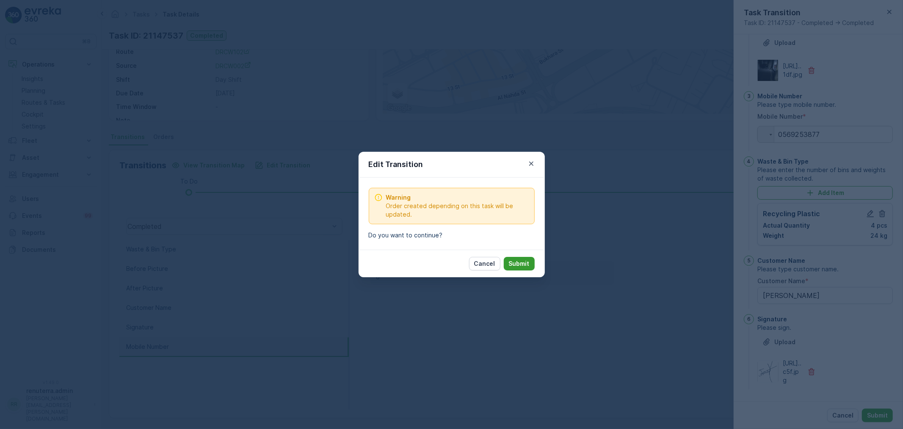
click at [520, 257] on button "Submit" at bounding box center [519, 264] width 31 height 14
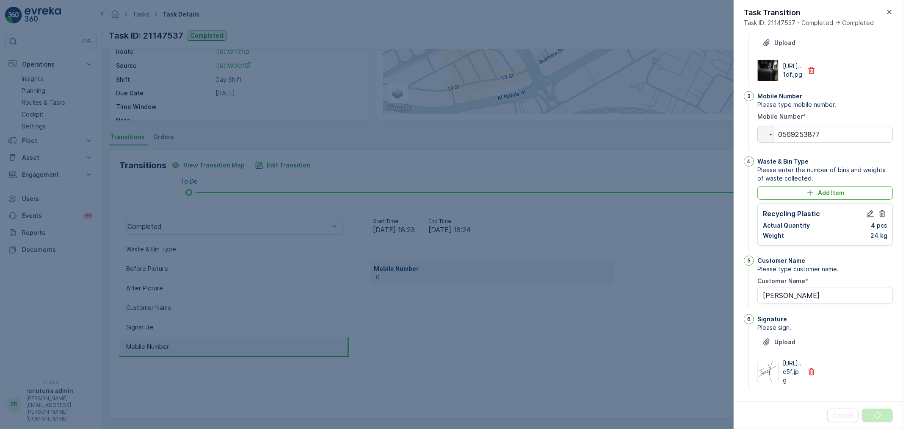
scroll to position [0, 0]
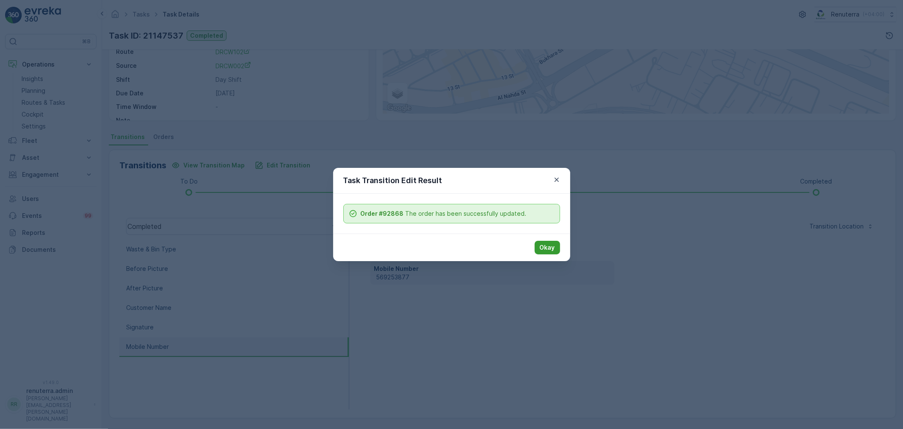
click at [549, 241] on button "Okay" at bounding box center [547, 248] width 25 height 14
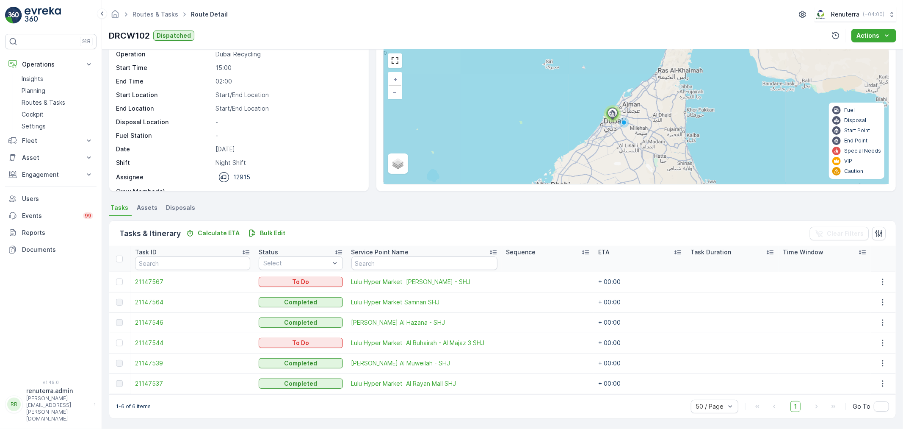
scroll to position [35, 0]
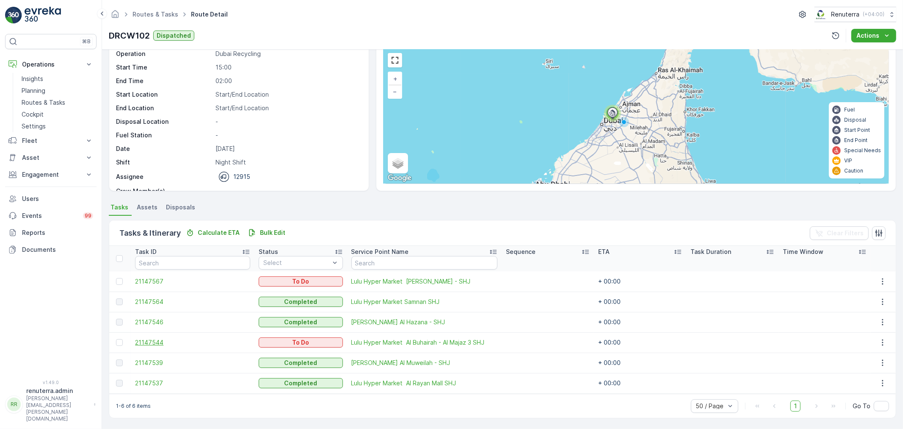
click at [152, 341] on span "21147544" at bounding box center [192, 342] width 115 height 8
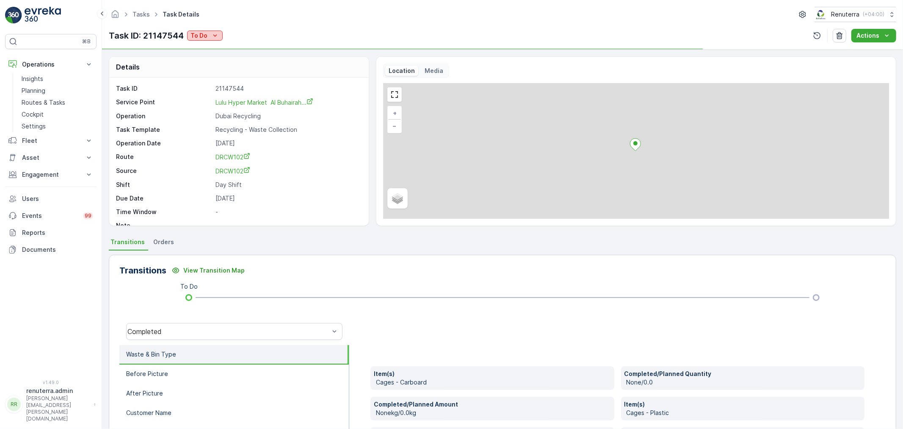
click at [206, 39] on p "To Do" at bounding box center [199, 35] width 17 height 8
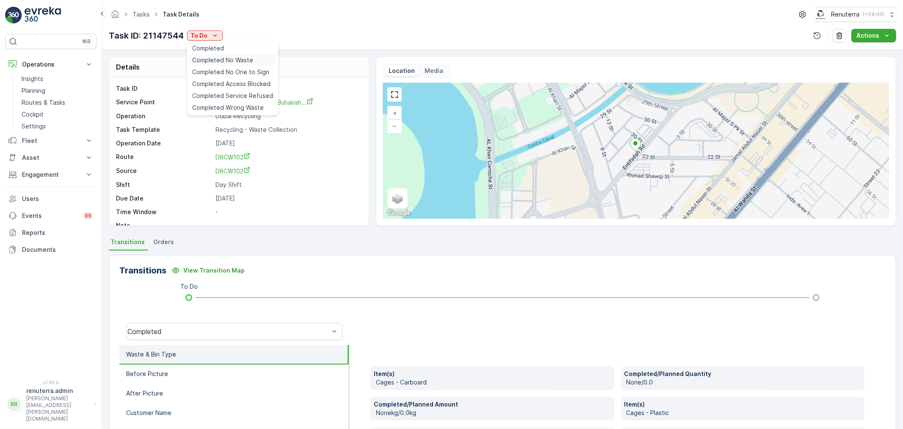
click at [217, 59] on span "Completed No Waste" at bounding box center [222, 60] width 61 height 8
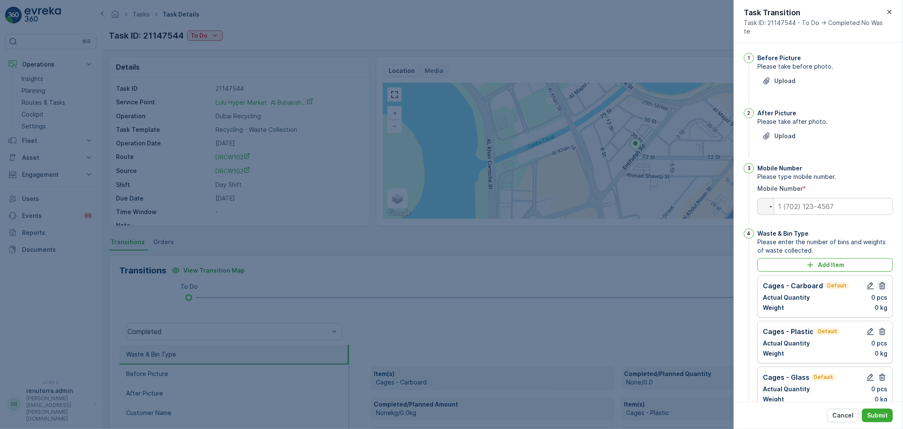
click at [881, 285] on icon "button" at bounding box center [882, 285] width 8 height 8
click at [881, 327] on icon "button" at bounding box center [882, 331] width 8 height 8
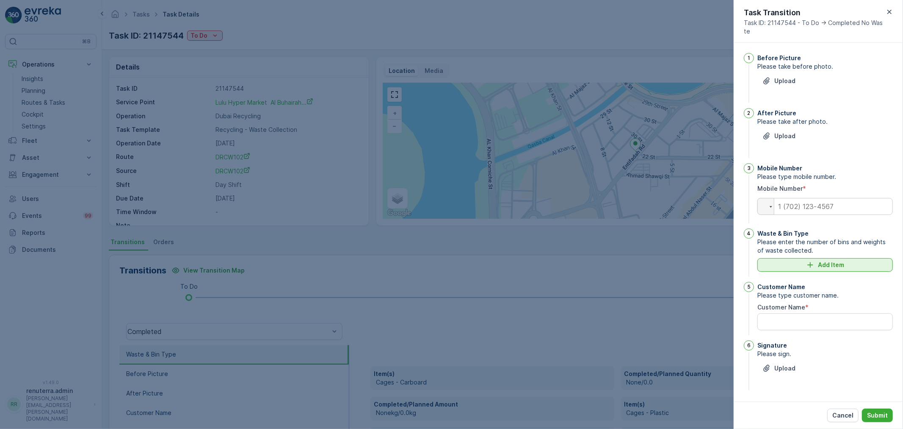
click at [831, 260] on button "Add Item" at bounding box center [826, 265] width 136 height 14
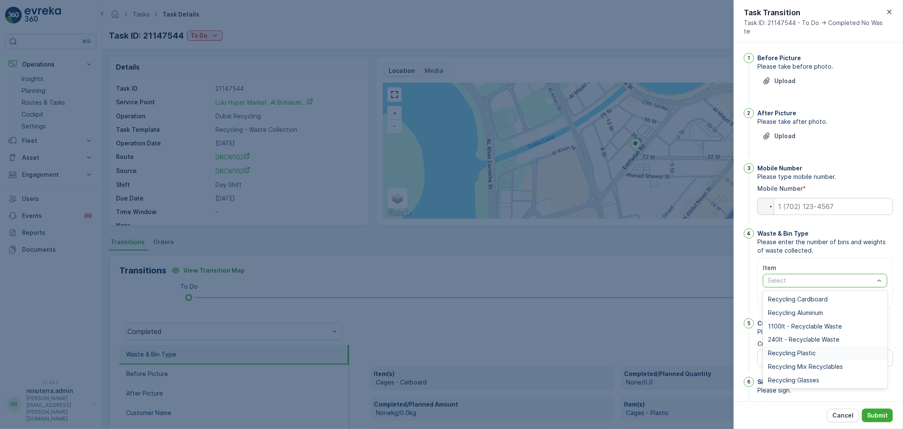
click at [803, 349] on span "Recycling Plastic" at bounding box center [792, 352] width 48 height 7
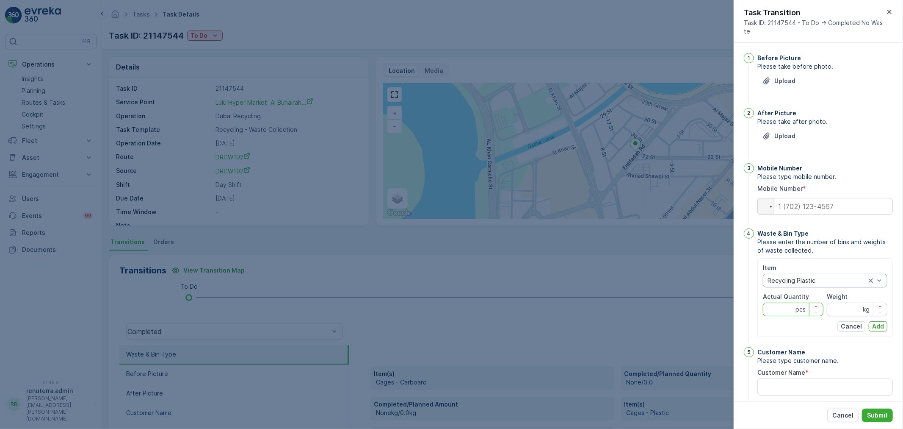
click at [783, 306] on Quantity "Actual Quantity" at bounding box center [793, 309] width 61 height 14
type Quantity "0"
click at [849, 312] on input "Weight" at bounding box center [857, 309] width 61 height 14
type input "0"
click at [872, 325] on p "Add" at bounding box center [878, 326] width 12 height 8
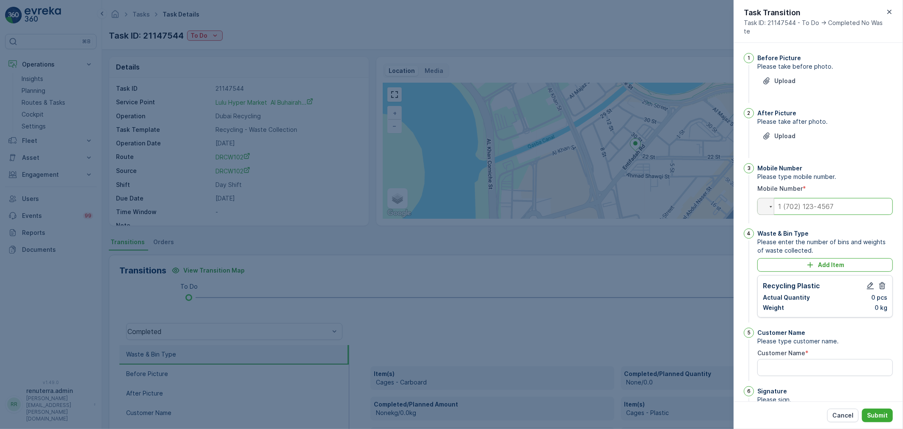
click at [826, 207] on input "tel" at bounding box center [826, 206] width 136 height 17
type input "0582290179"
click at [810, 366] on Name "Customer Name" at bounding box center [826, 367] width 136 height 17
type Name "lulu hypermarket muweillah"
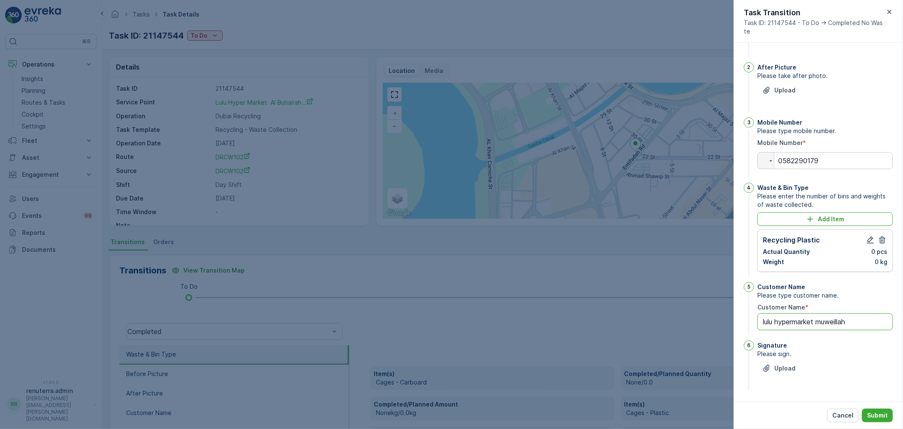
scroll to position [47, 0]
click at [795, 367] on button "Upload" at bounding box center [779, 367] width 43 height 14
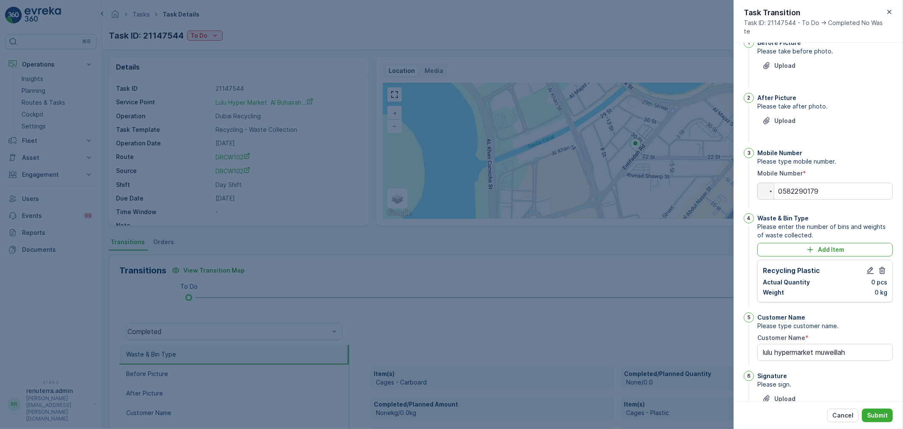
scroll to position [0, 0]
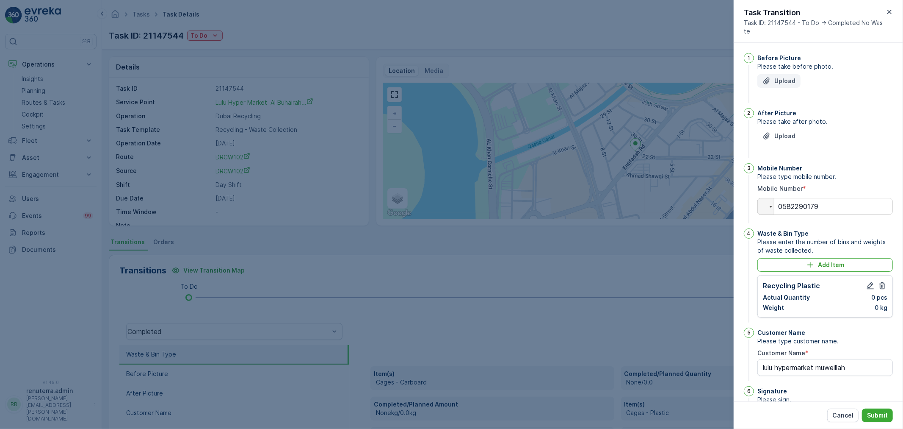
click at [790, 81] on p "Upload" at bounding box center [784, 81] width 21 height 8
click at [788, 79] on p "Upload" at bounding box center [784, 81] width 21 height 8
click at [779, 88] on div "Upload" at bounding box center [826, 86] width 136 height 24
click at [784, 83] on p "Upload" at bounding box center [784, 81] width 21 height 8
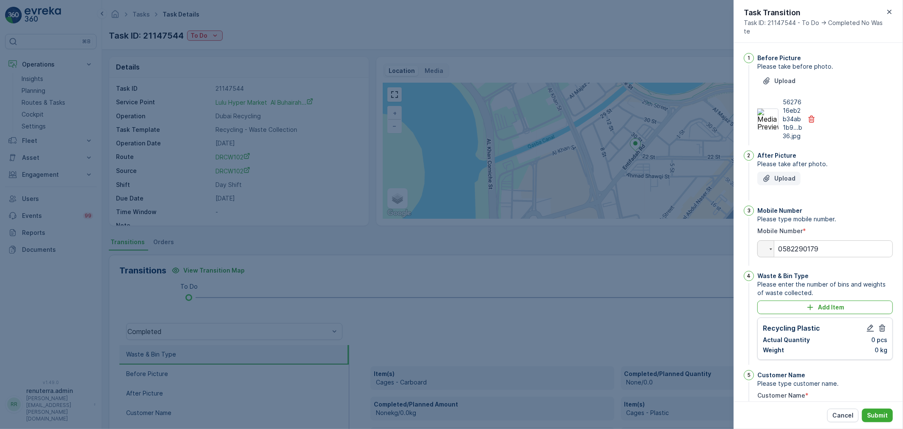
click at [798, 185] on button "Upload" at bounding box center [779, 178] width 43 height 14
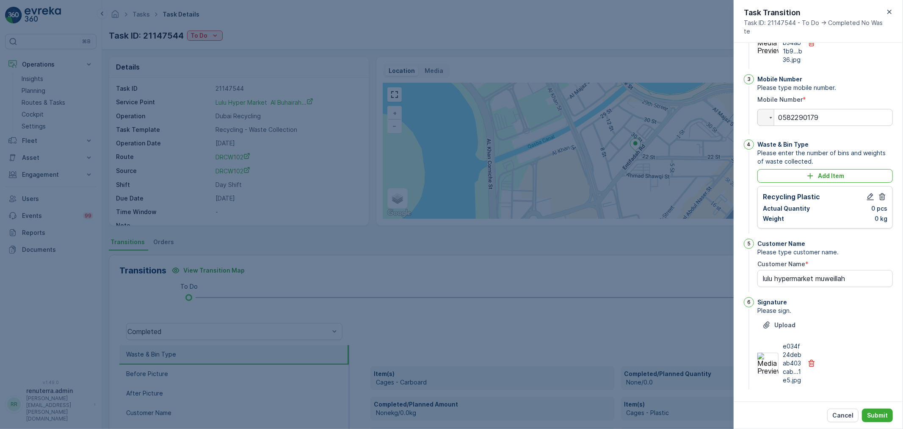
scroll to position [191, 0]
click at [886, 416] on p "Submit" at bounding box center [877, 415] width 21 height 8
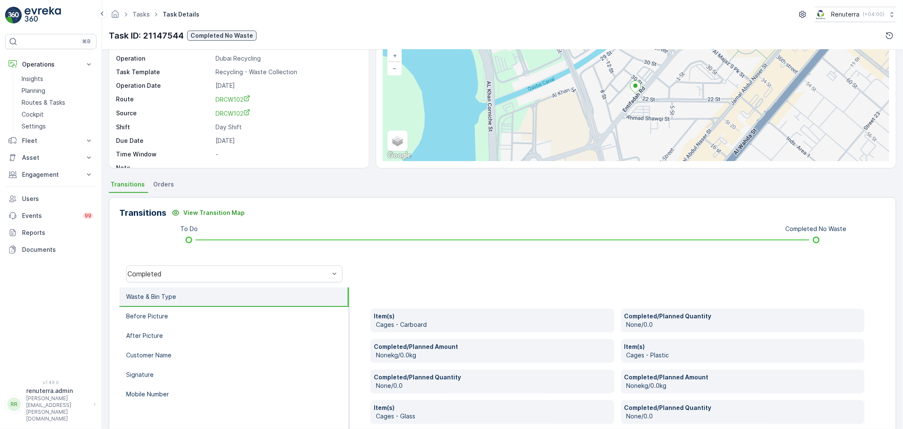
scroll to position [0, 0]
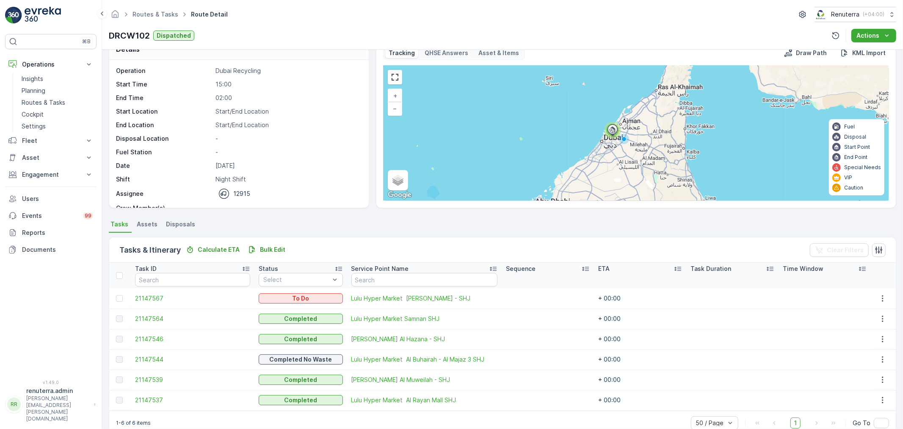
scroll to position [35, 0]
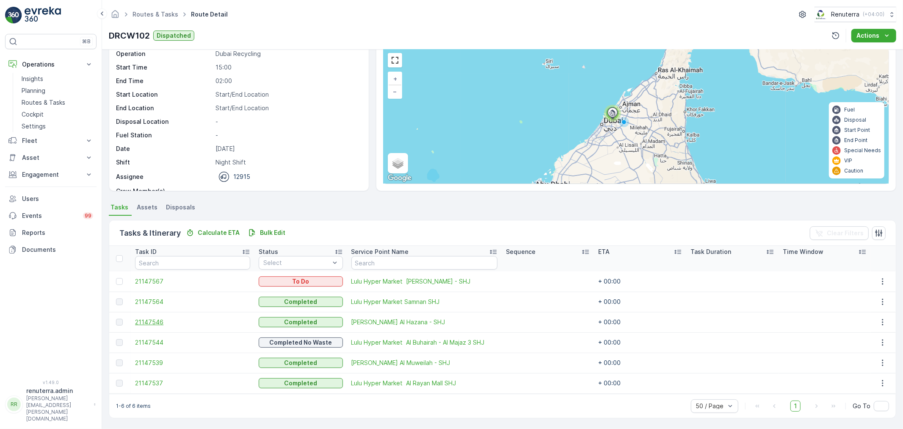
click at [135, 321] on span "21147546" at bounding box center [192, 322] width 115 height 8
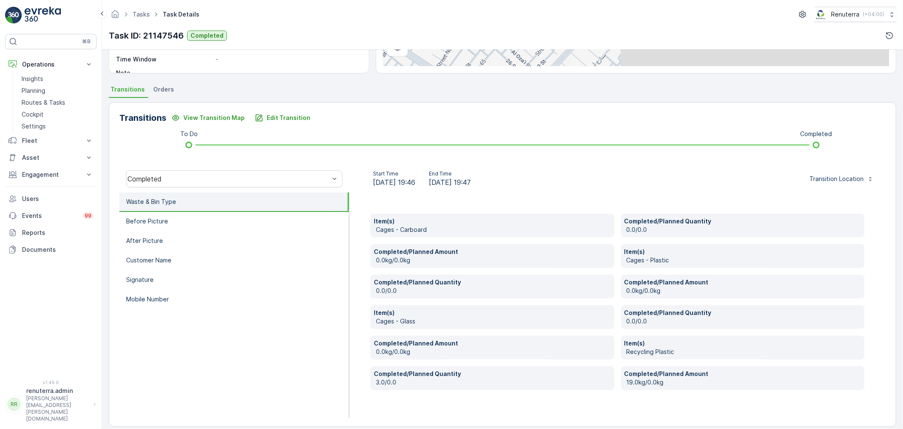
scroll to position [161, 0]
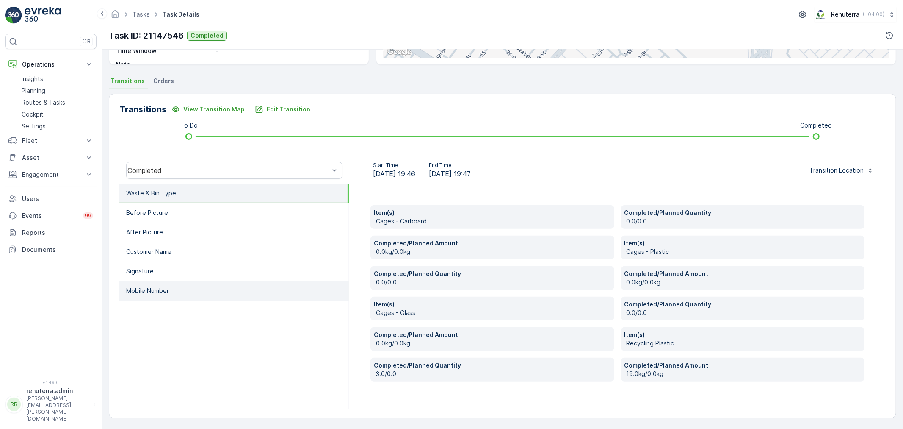
click at [160, 286] on p "Mobile Number" at bounding box center [147, 290] width 43 height 8
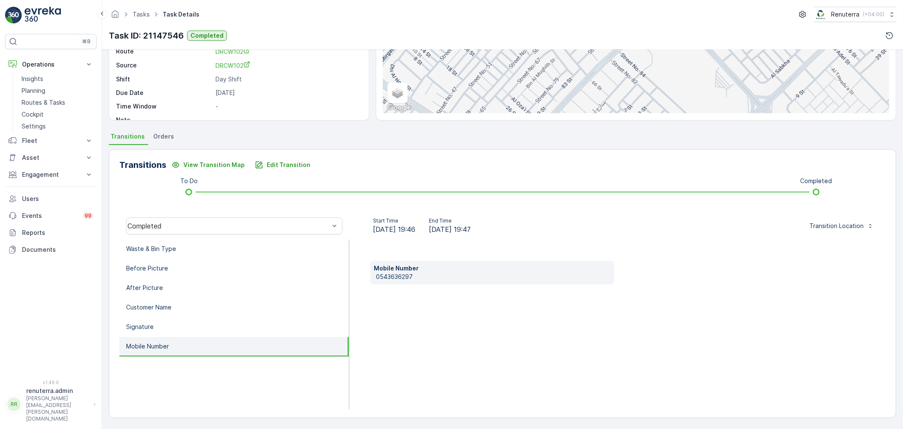
scroll to position [105, 0]
drag, startPoint x: 427, startPoint y: 273, endPoint x: 379, endPoint y: 276, distance: 47.9
click at [288, 276] on div "Waste & Bin Type Before Picture After Picture Customer Name Signature Mobile Nu…" at bounding box center [502, 324] width 766 height 169
click at [437, 327] on div "Mobile Number 0543636297" at bounding box center [617, 324] width 537 height 169
drag, startPoint x: 419, startPoint y: 274, endPoint x: 374, endPoint y: 284, distance: 45.8
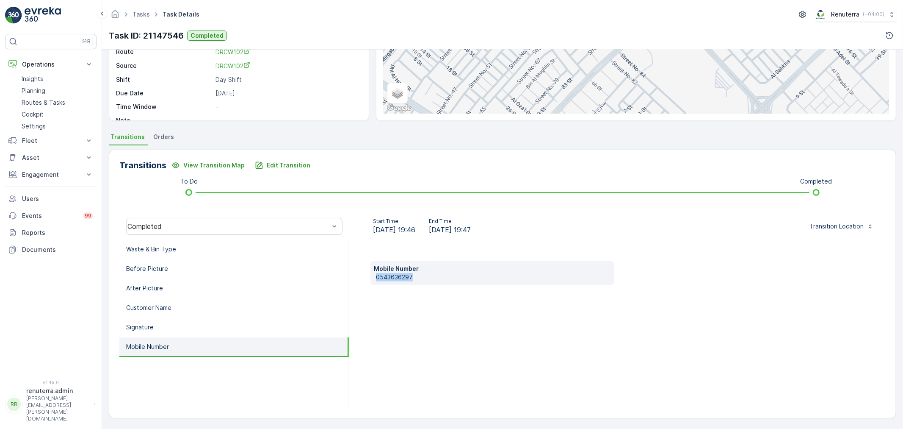
click at [374, 284] on div "Mobile Number 0543636297" at bounding box center [493, 273] width 244 height 24
drag, startPoint x: 390, startPoint y: 268, endPoint x: 445, endPoint y: 279, distance: 55.6
click at [467, 278] on p "0543636297" at bounding box center [493, 277] width 235 height 8
drag, startPoint x: 434, startPoint y: 279, endPoint x: 375, endPoint y: 284, distance: 59.5
click at [375, 285] on div "Mobile Number 0543636297" at bounding box center [617, 324] width 537 height 169
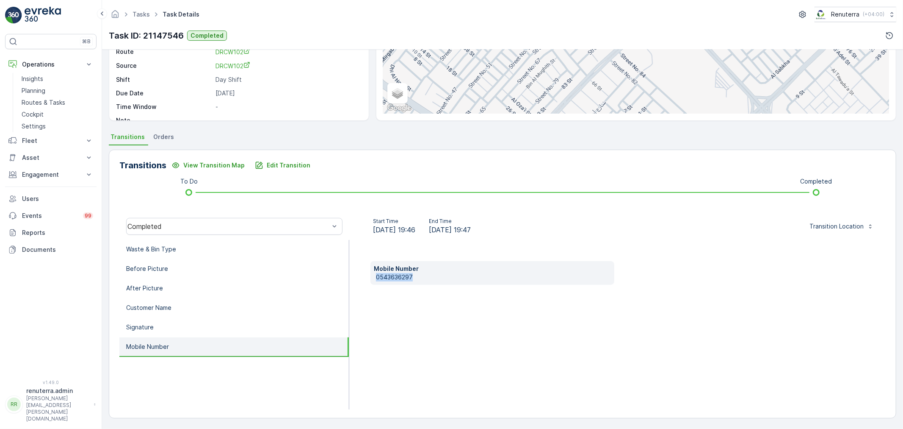
copy p "0543636297"
click at [301, 161] on p "Edit Transition" at bounding box center [289, 165] width 44 height 8
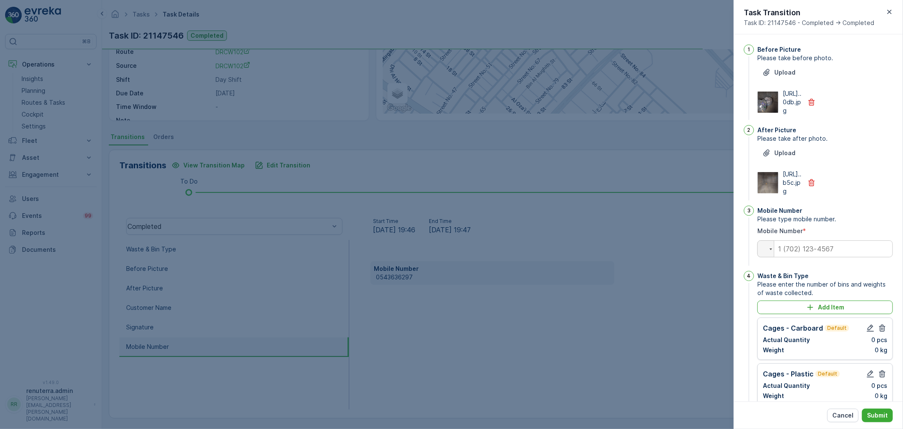
scroll to position [302, 0]
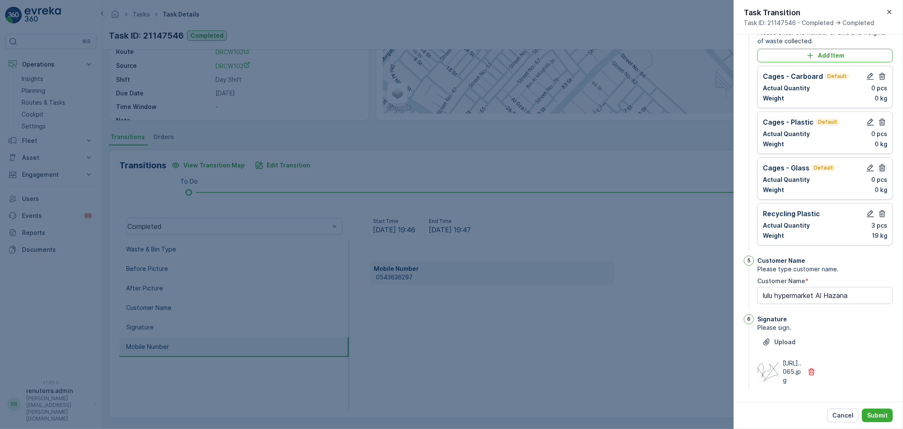
click at [881, 163] on icon "button" at bounding box center [882, 167] width 8 height 8
drag, startPoint x: 879, startPoint y: 104, endPoint x: 881, endPoint y: 120, distance: 16.2
click at [880, 118] on icon "button" at bounding box center [882, 122] width 8 height 8
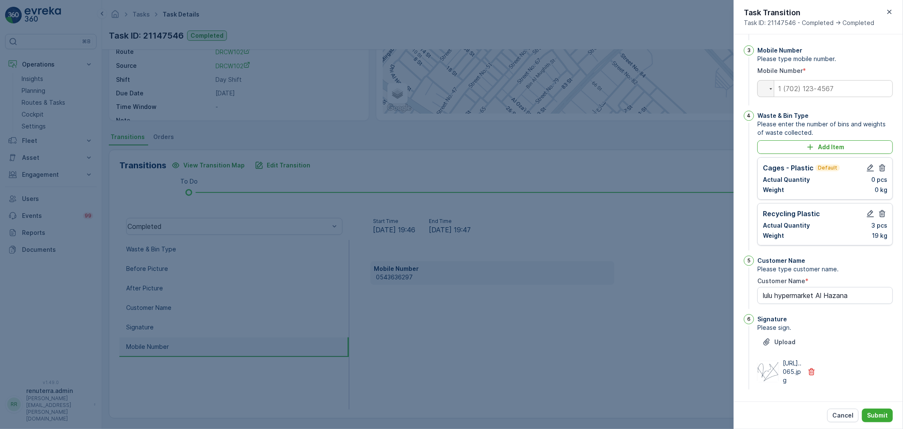
drag, startPoint x: 879, startPoint y: 147, endPoint x: 872, endPoint y: 150, distance: 7.4
click at [879, 164] on icon "button" at bounding box center [882, 167] width 6 height 7
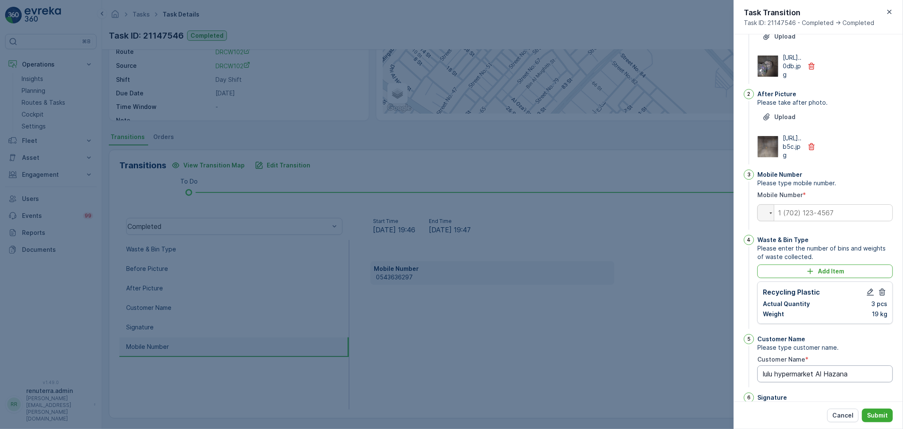
type Name "lulu hypermarket Al Hazana"
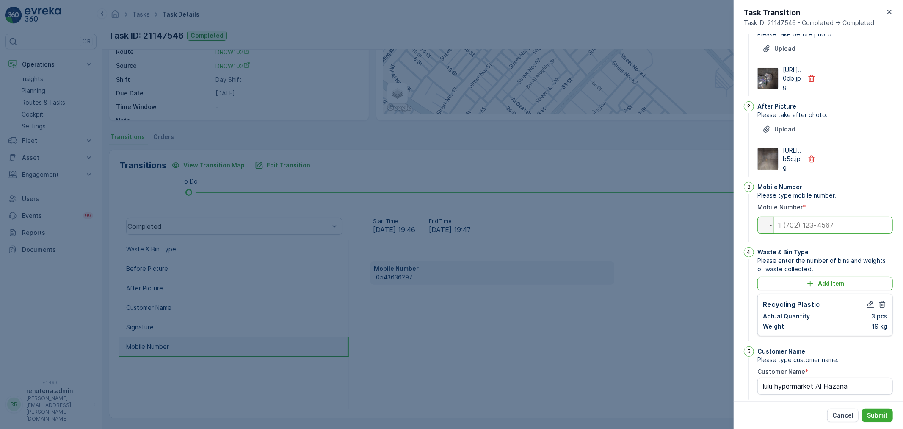
click at [831, 233] on input "tel" at bounding box center [826, 224] width 136 height 17
paste input "0543636297"
type input "0543636297"
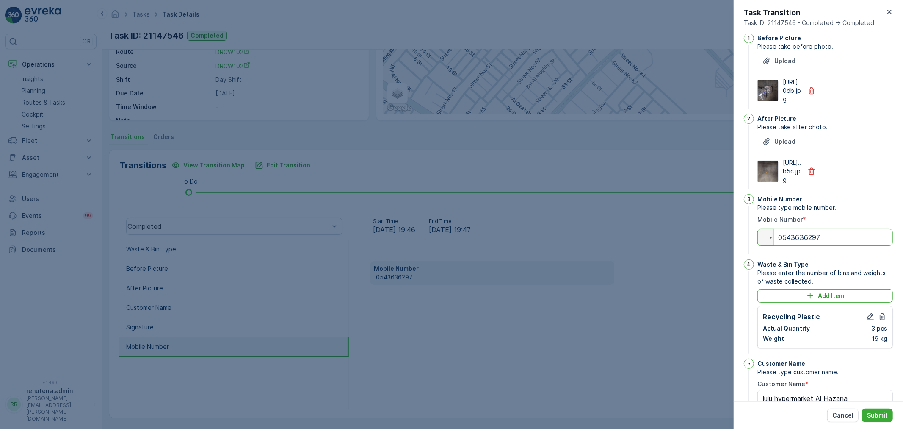
scroll to position [0, 0]
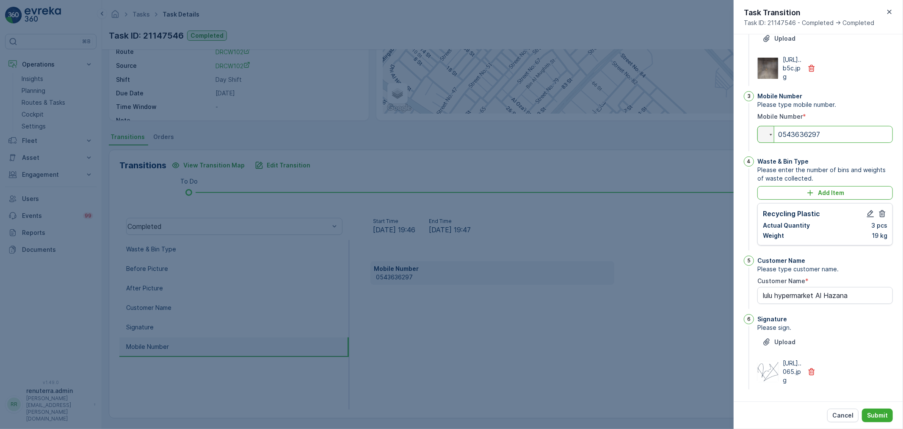
type Name "lulu hypermarket Al Hazana"
type input "0543636297"
click at [885, 415] on p "Submit" at bounding box center [877, 415] width 21 height 8
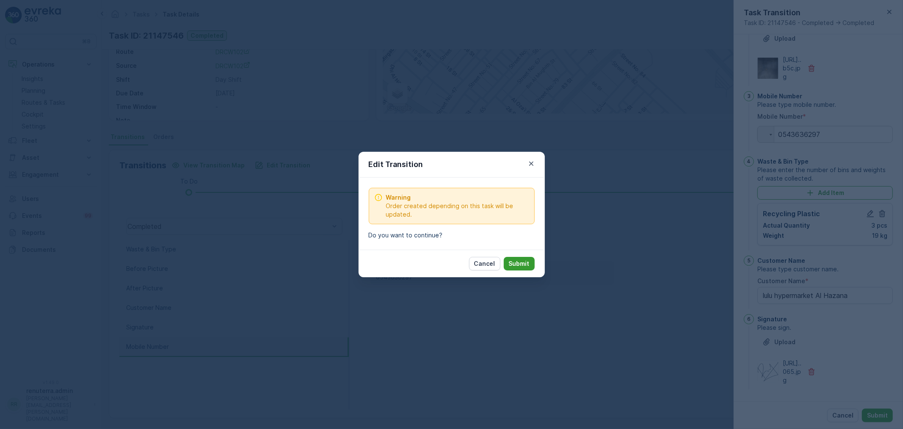
click at [534, 261] on button "Submit" at bounding box center [519, 264] width 31 height 14
type Name "lulu hypermarket Al Hazana"
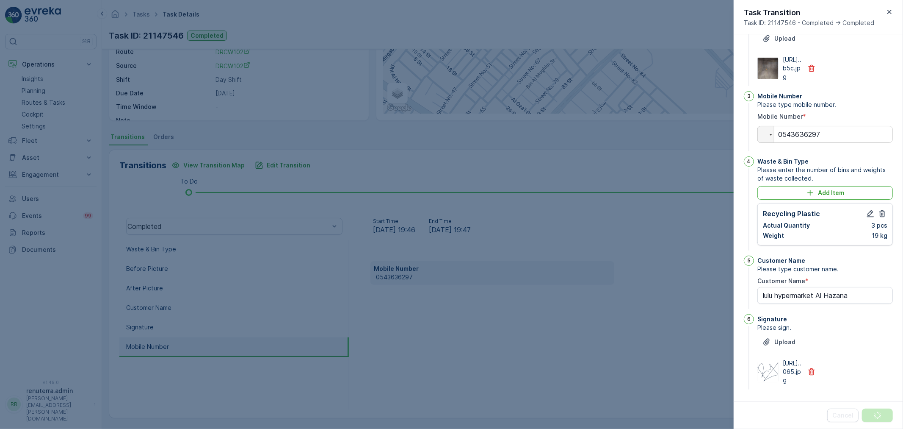
scroll to position [0, 0]
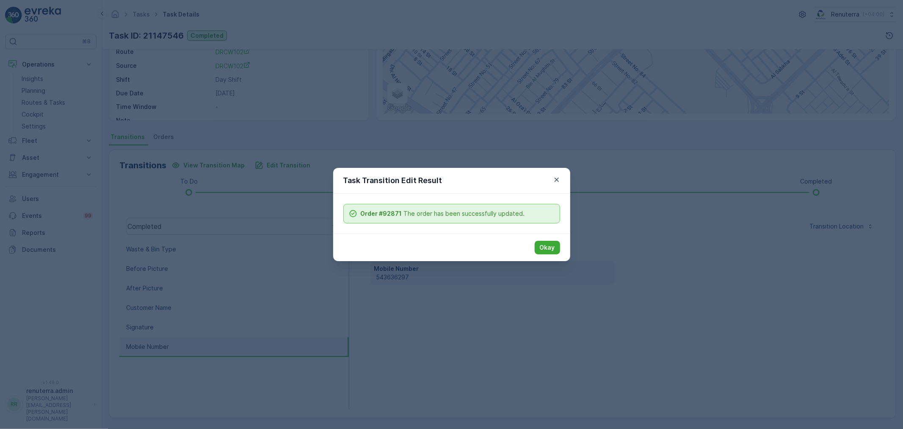
drag, startPoint x: 534, startPoint y: 261, endPoint x: 495, endPoint y: 282, distance: 43.6
click at [492, 287] on div "Task Transition Edit Result Order #92871 The order has been successfully update…" at bounding box center [451, 214] width 903 height 429
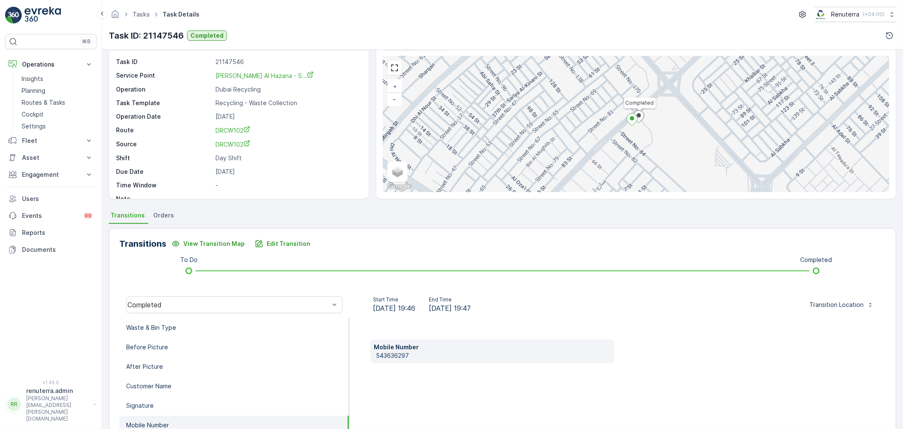
scroll to position [11, 0]
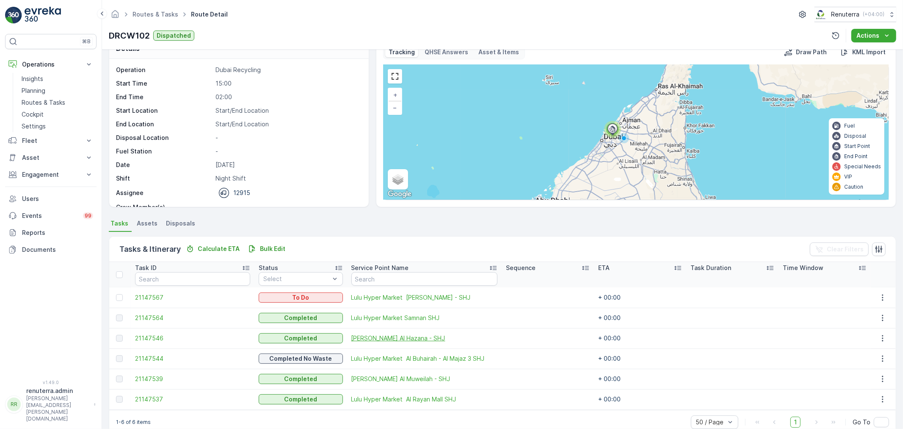
scroll to position [35, 0]
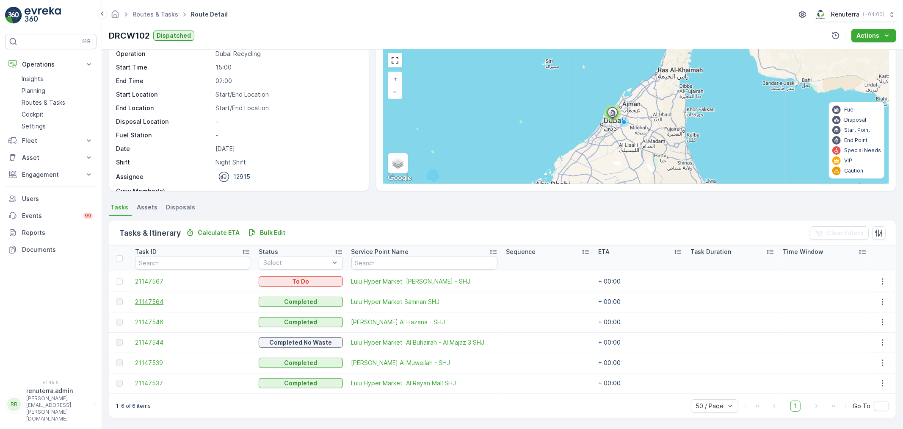
click at [165, 301] on span "21147564" at bounding box center [192, 301] width 115 height 8
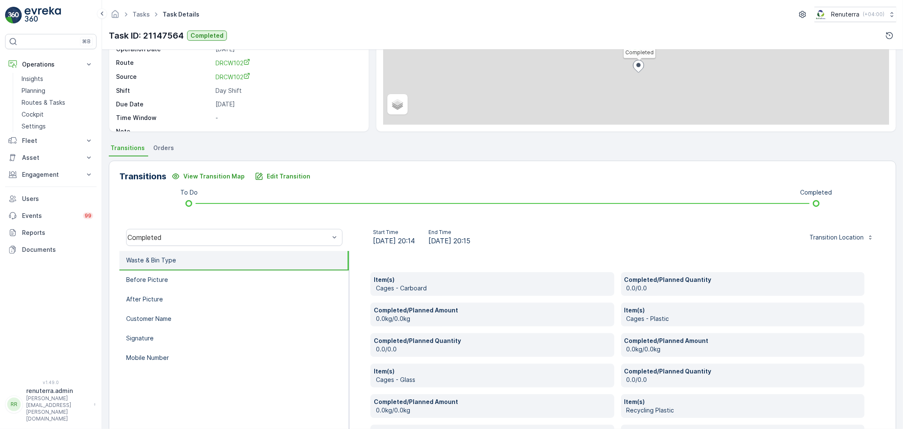
scroll to position [94, 0]
click at [290, 172] on p "Edit Transition" at bounding box center [289, 176] width 44 height 8
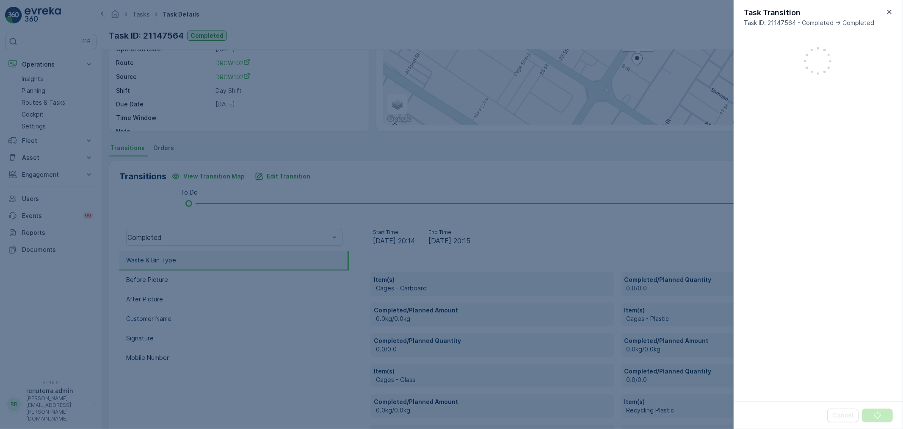
scroll to position [302, 0]
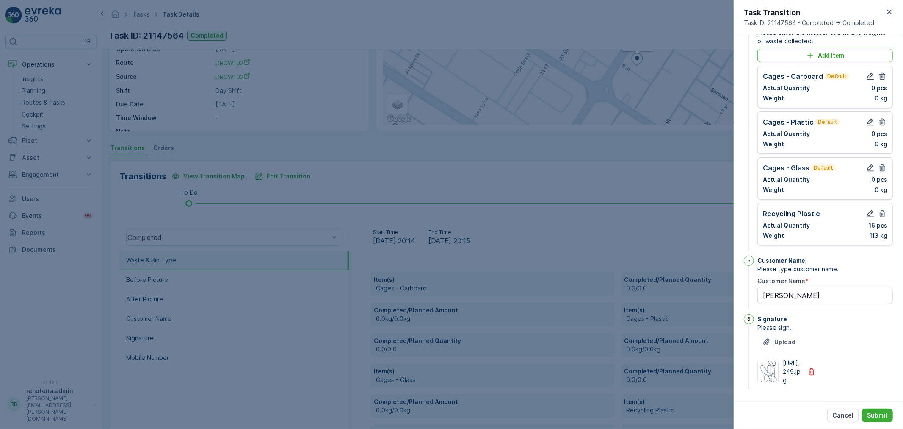
click at [878, 157] on div "Cages - Glass Default Actual Quantity 0 pcs Weight 0 kg" at bounding box center [826, 178] width 136 height 42
click at [885, 117] on button "button" at bounding box center [882, 122] width 10 height 10
drag, startPoint x: 881, startPoint y: 102, endPoint x: 881, endPoint y: 112, distance: 9.7
click at [881, 118] on icon "button" at bounding box center [882, 122] width 8 height 8
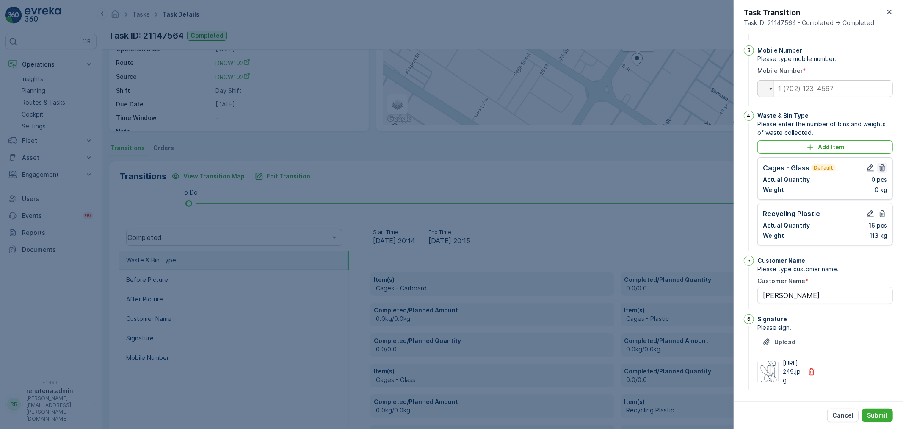
click at [879, 164] on icon "button" at bounding box center [882, 167] width 6 height 7
type Name "lulu Samnan"
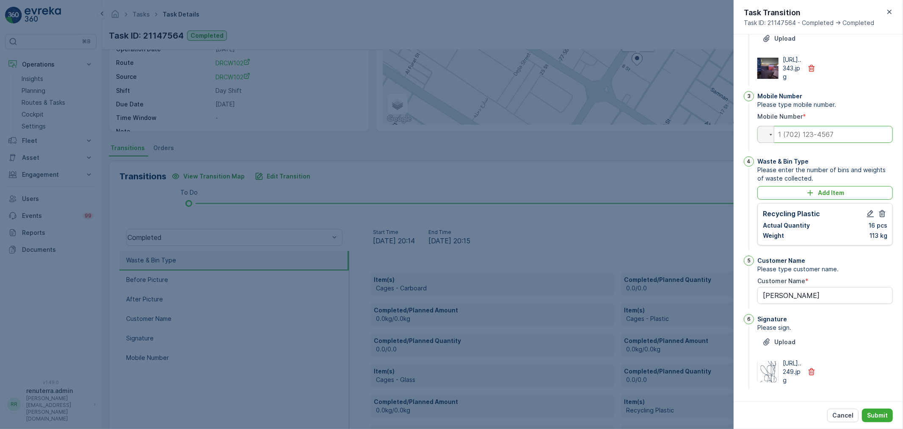
click at [819, 126] on input "tel" at bounding box center [826, 134] width 136 height 17
paste input "0543636297"
type input "0543636297"
type Name "lulu Samnan"
type input "0543636297"
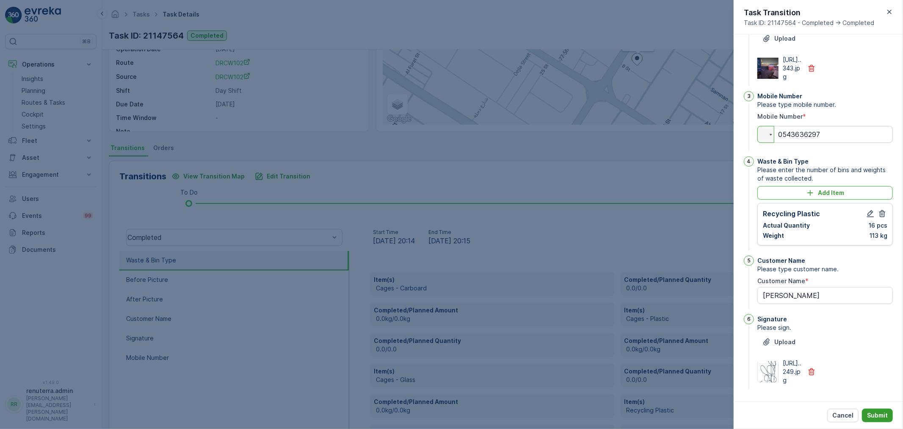
click at [868, 409] on button "Submit" at bounding box center [877, 415] width 31 height 14
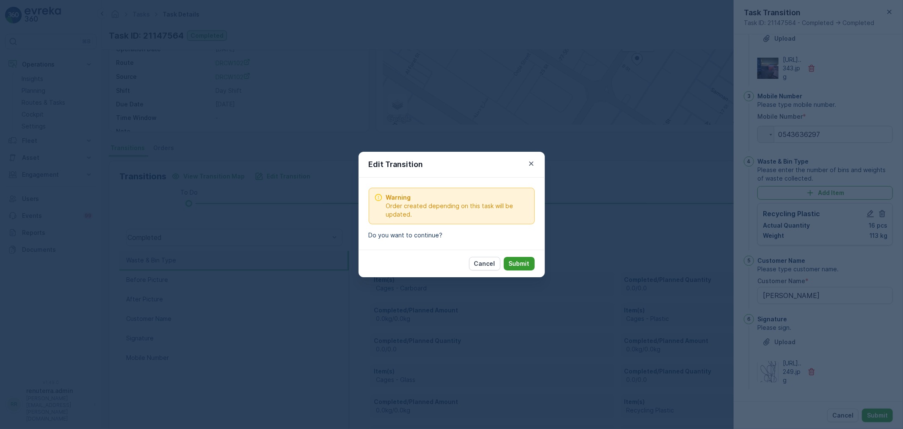
click at [526, 263] on p "Submit" at bounding box center [519, 263] width 21 height 8
type Name "lulu Samnan"
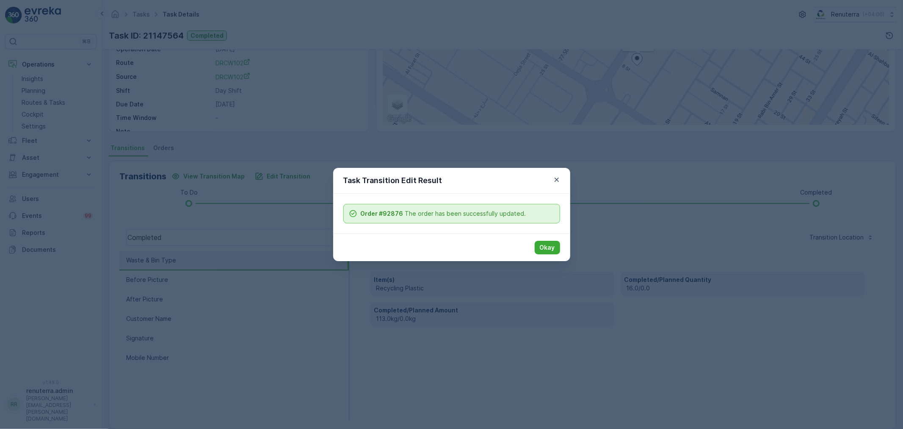
drag, startPoint x: 553, startPoint y: 248, endPoint x: 519, endPoint y: 253, distance: 33.8
click at [553, 248] on p "Okay" at bounding box center [547, 247] width 15 height 8
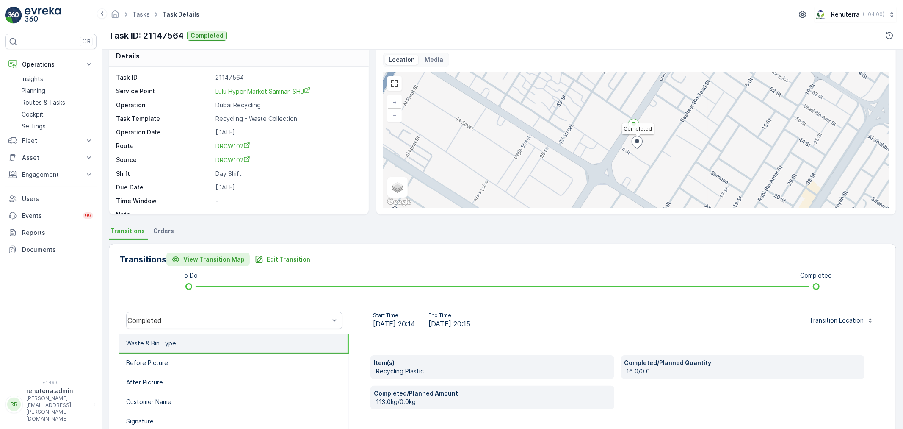
scroll to position [0, 0]
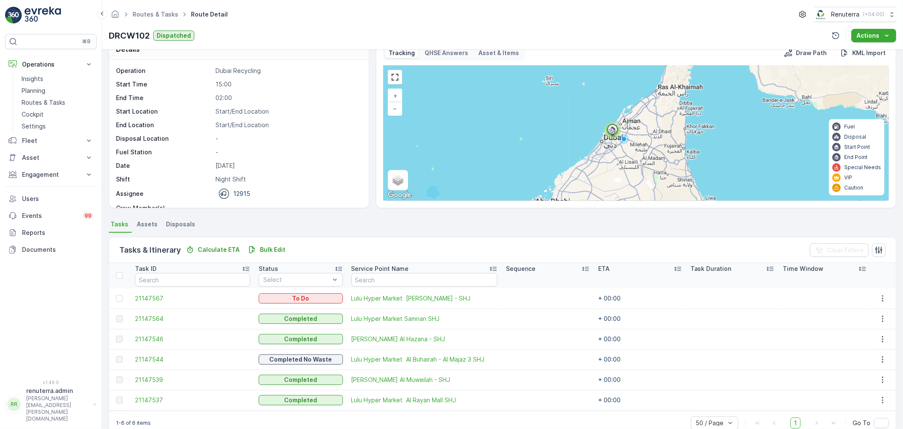
scroll to position [35, 0]
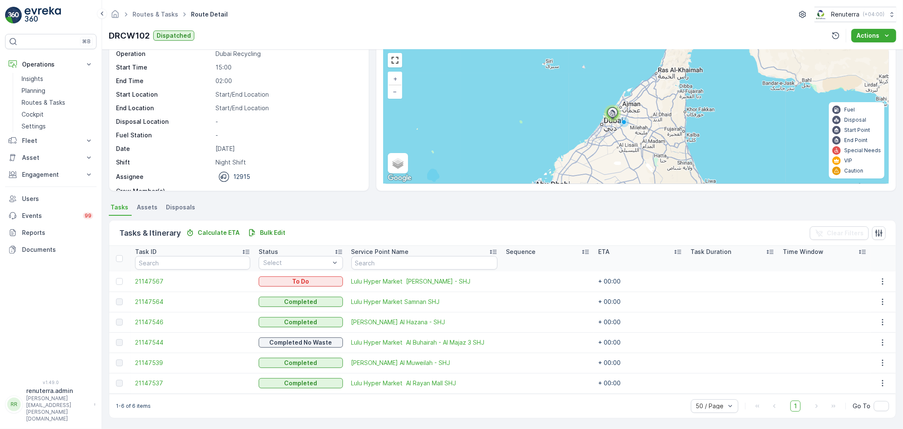
click at [149, 366] on td "21147539" at bounding box center [193, 362] width 124 height 20
click at [151, 363] on span "21147539" at bounding box center [192, 362] width 115 height 8
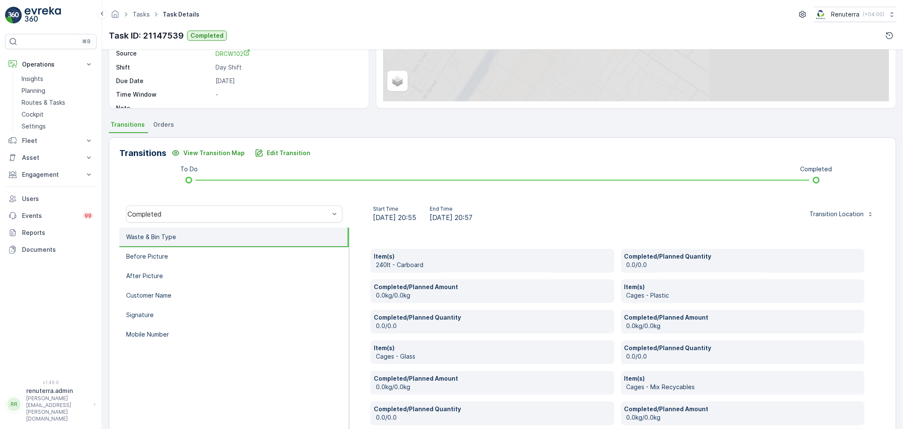
scroll to position [141, 0]
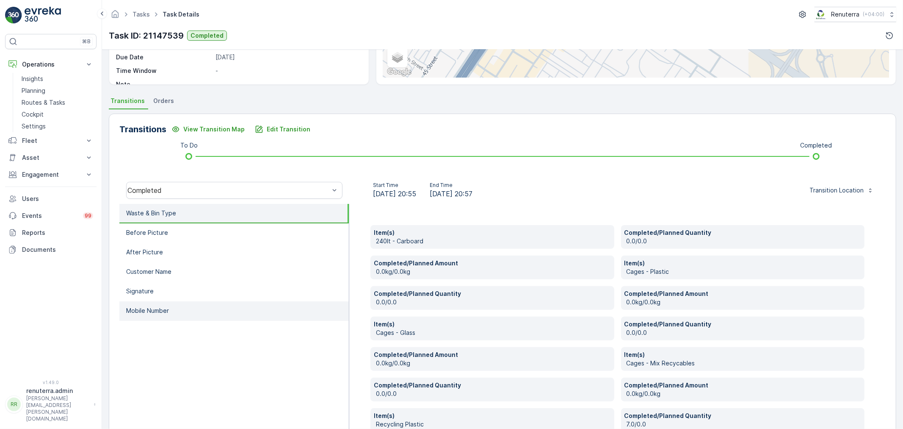
click at [188, 307] on li "Mobile Number" at bounding box center [234, 310] width 230 height 19
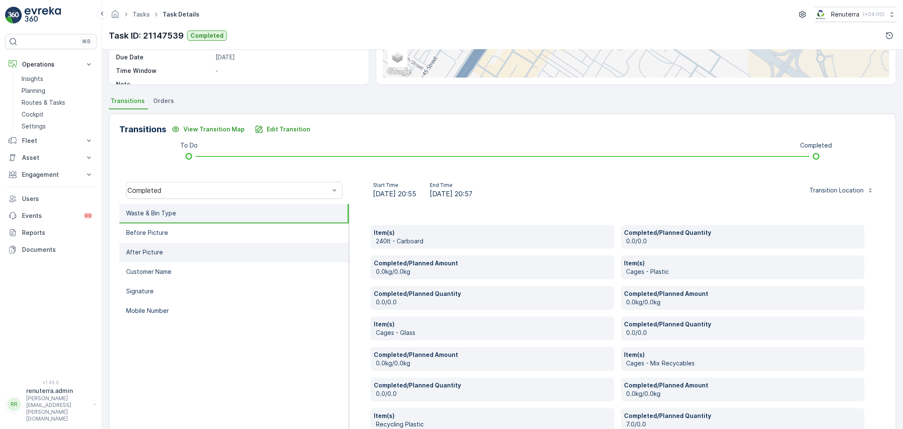
scroll to position [105, 0]
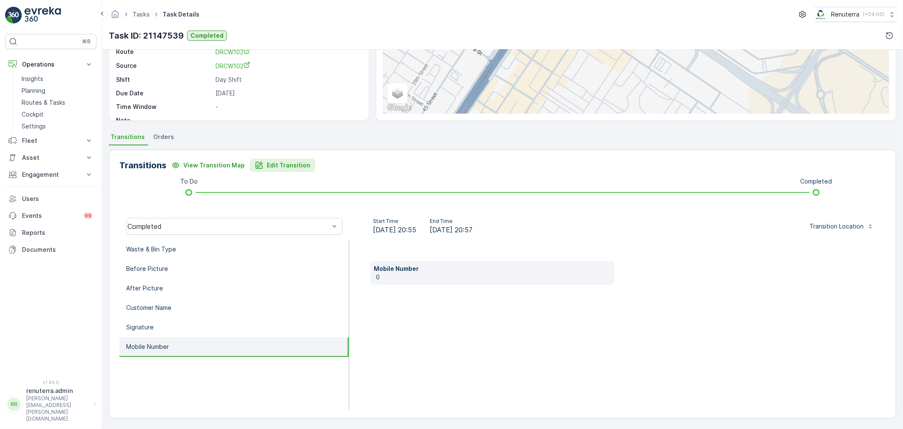
click at [267, 166] on p "Edit Transition" at bounding box center [289, 165] width 44 height 8
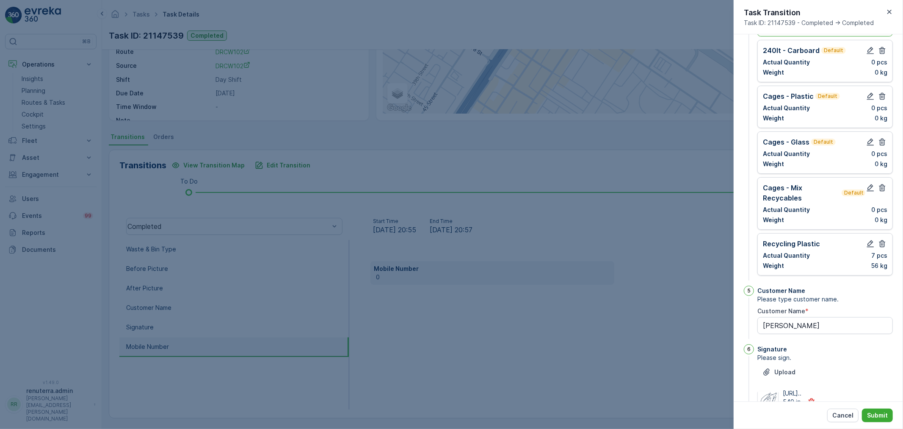
scroll to position [264, 0]
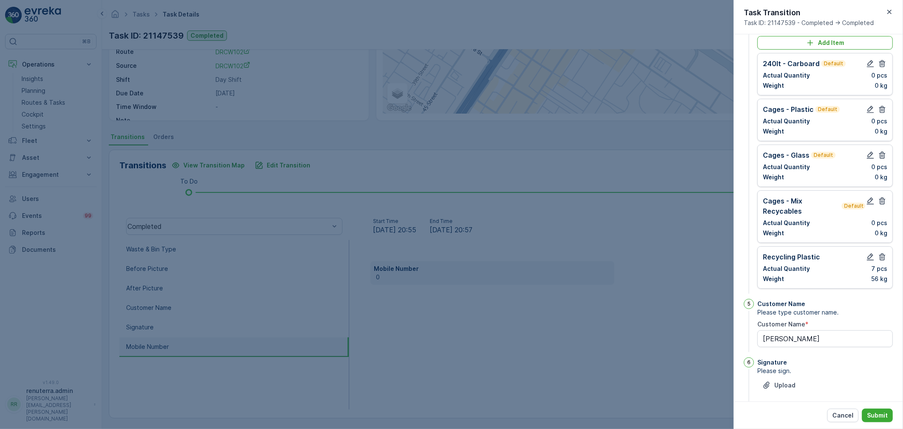
click at [882, 90] on div "240lt - Carboard Default Actual Quantity 0 pcs Weight 0 kg" at bounding box center [825, 73] width 124 height 31
click at [882, 68] on icon "button" at bounding box center [882, 63] width 8 height 8
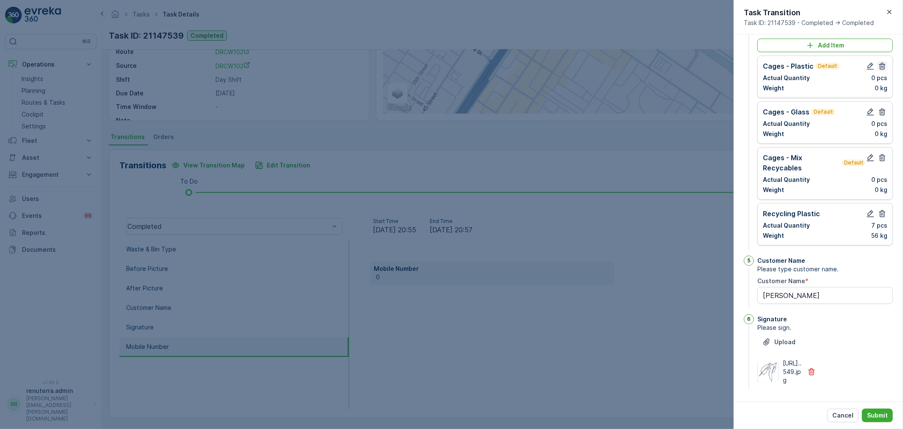
click at [881, 70] on icon "button" at bounding box center [882, 66] width 8 height 8
click at [881, 107] on button "button" at bounding box center [882, 112] width 10 height 10
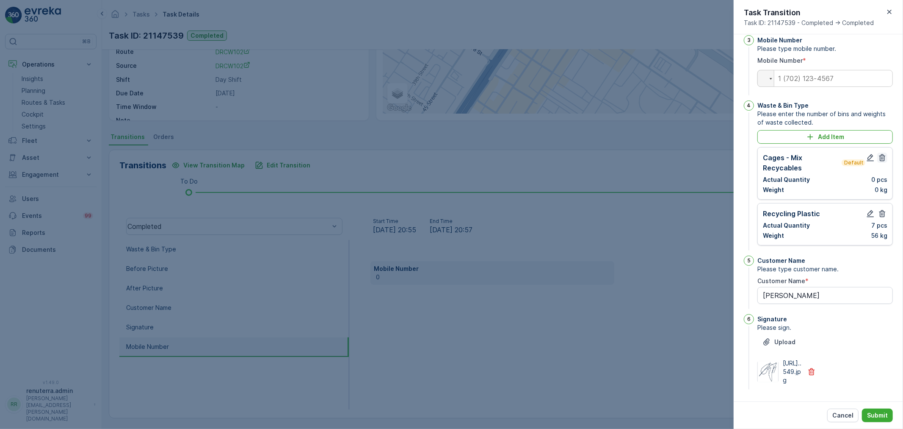
click at [878, 153] on icon "button" at bounding box center [882, 157] width 8 height 8
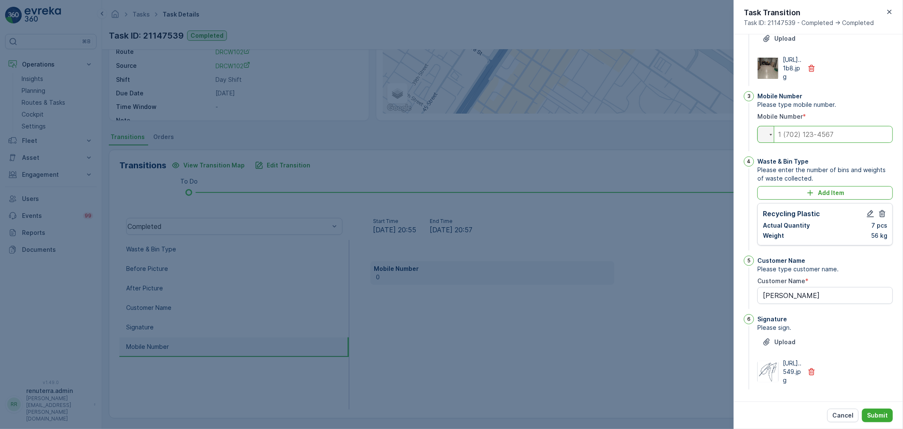
click at [828, 126] on input "tel" at bounding box center [826, 134] width 136 height 17
paste input "0543636297"
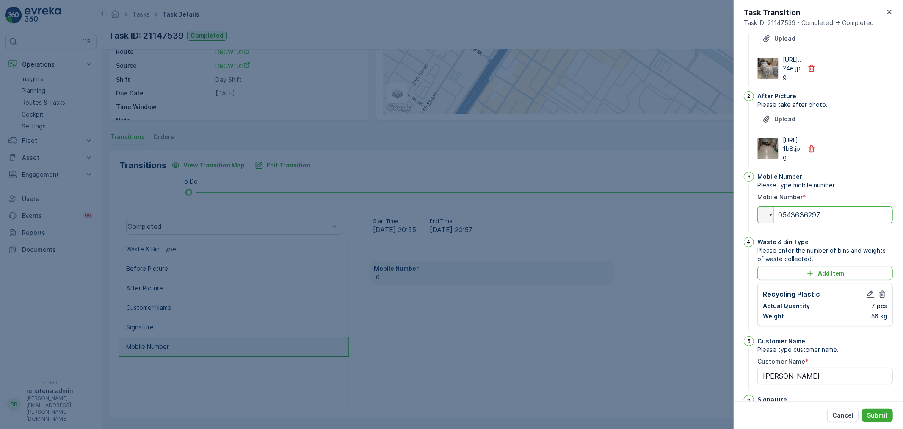
scroll to position [24, 0]
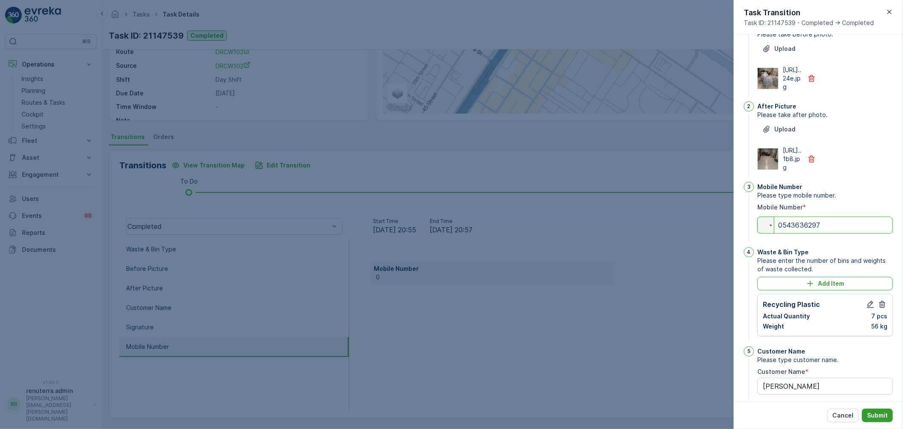
type input "0543636297"
click at [874, 411] on p "Submit" at bounding box center [877, 415] width 21 height 8
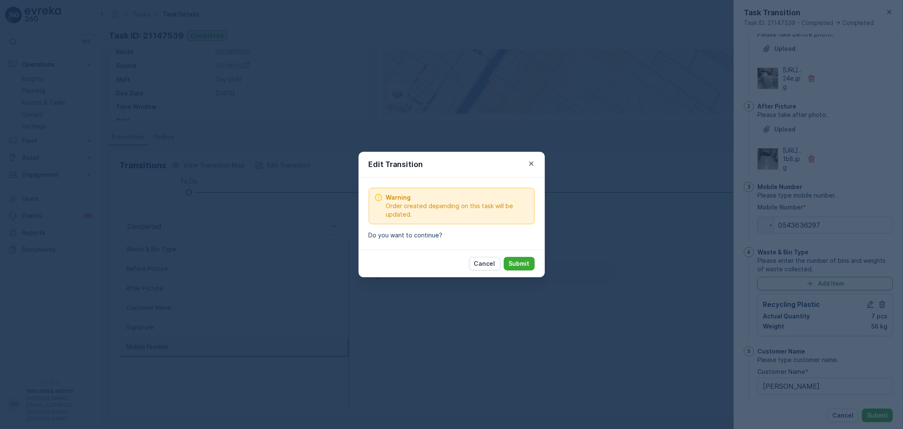
click at [517, 265] on p "Submit" at bounding box center [519, 263] width 21 height 8
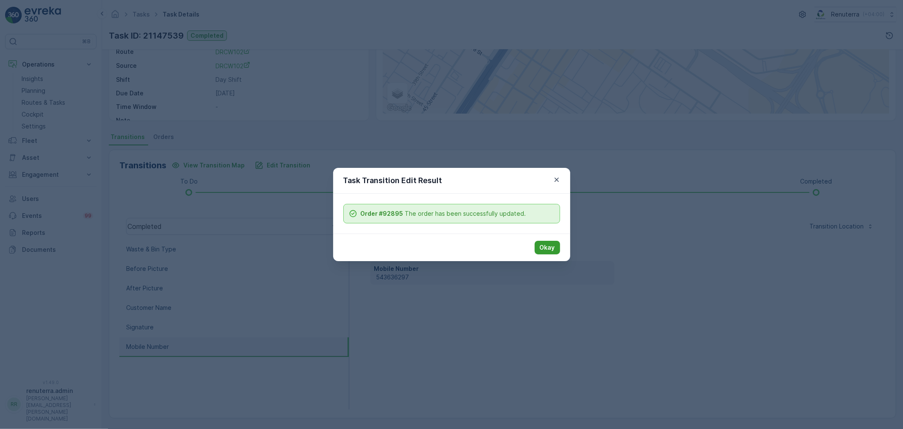
click at [548, 247] on p "Okay" at bounding box center [547, 247] width 15 height 8
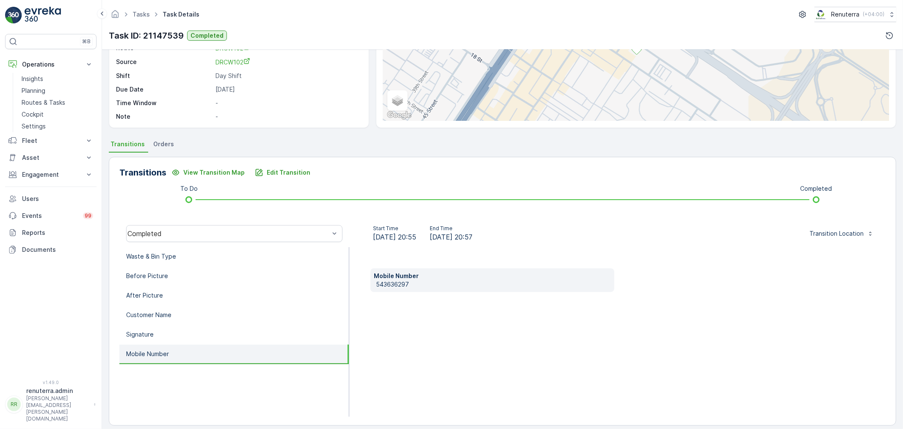
scroll to position [105, 0]
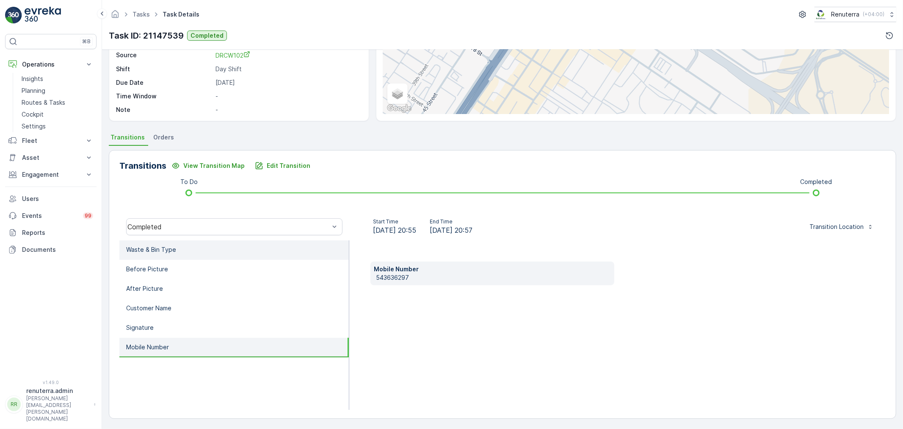
click at [225, 252] on li "Waste & Bin Type" at bounding box center [234, 249] width 230 height 19
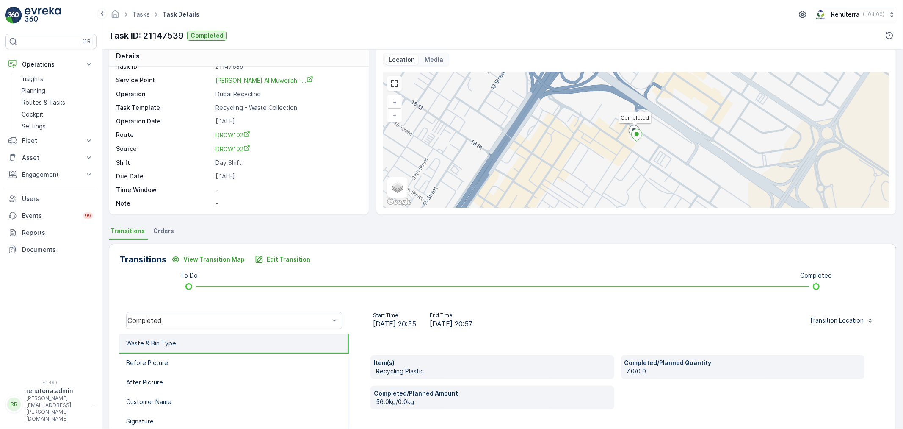
scroll to position [0, 0]
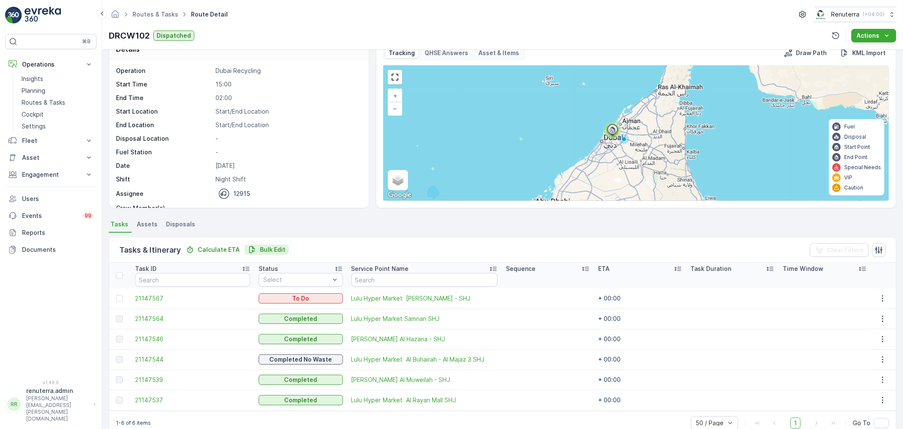
scroll to position [35, 0]
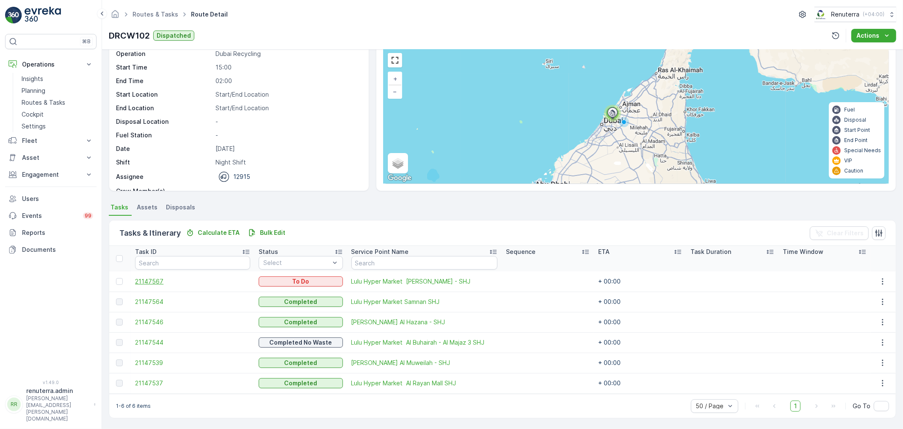
click at [154, 280] on span "21147567" at bounding box center [192, 281] width 115 height 8
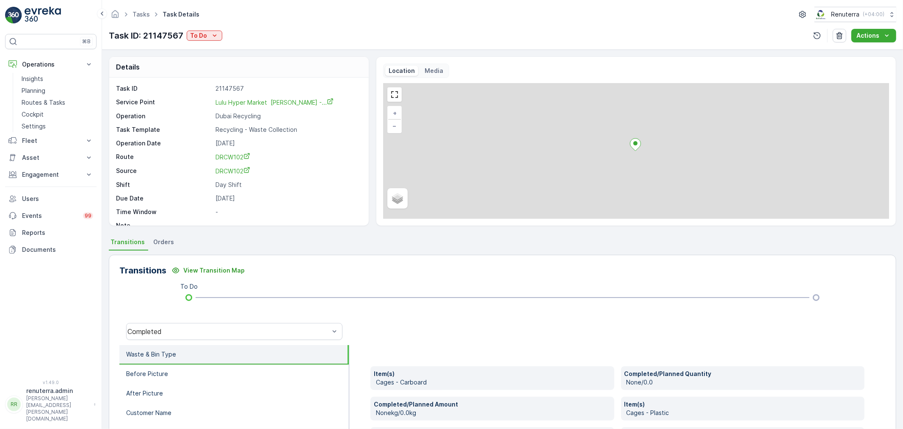
click at [205, 41] on div "Task ID: 21147567 To Do" at bounding box center [165, 35] width 113 height 13
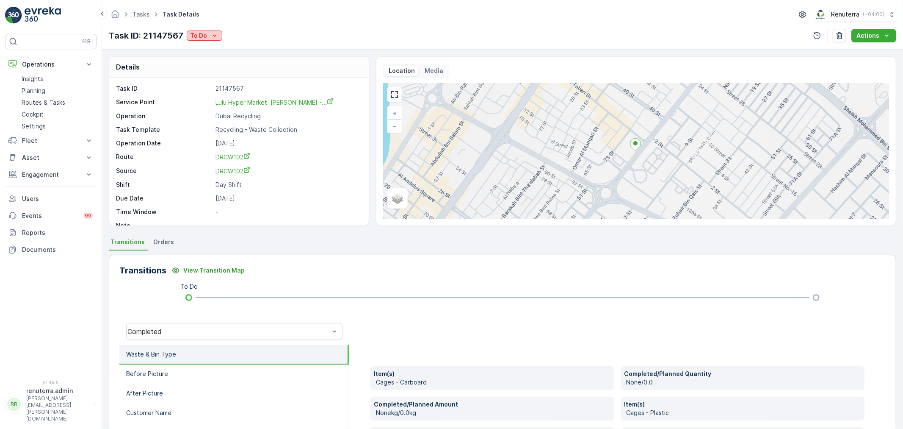
click at [205, 40] on button "To Do" at bounding box center [205, 35] width 36 height 10
click at [213, 49] on span "Completed" at bounding box center [207, 48] width 32 height 8
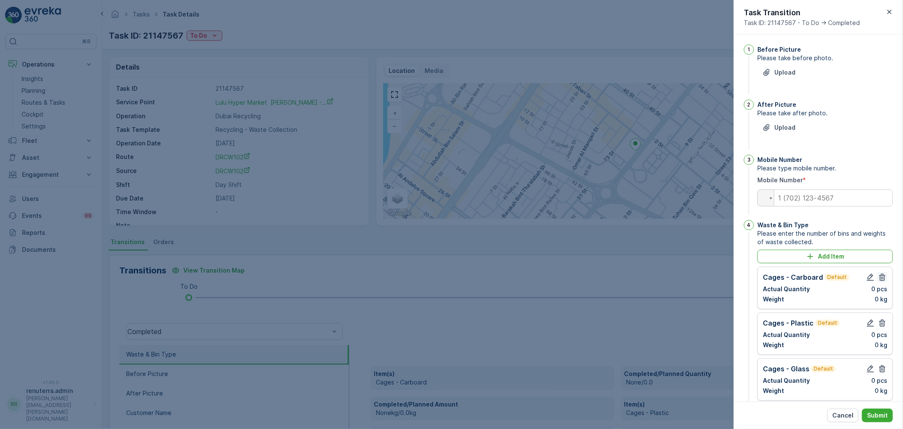
click at [881, 278] on icon "button" at bounding box center [882, 277] width 8 height 8
click at [882, 274] on icon "button" at bounding box center [882, 277] width 8 height 8
click at [882, 278] on icon "button" at bounding box center [882, 277] width 6 height 7
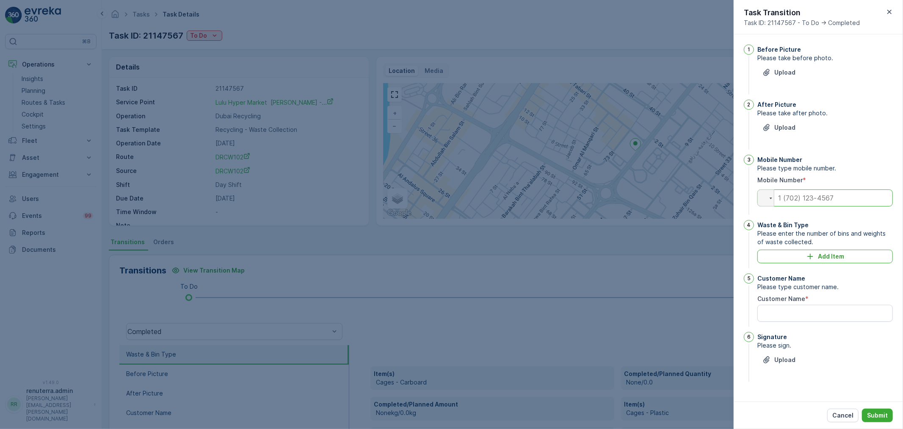
click at [802, 196] on input "tel" at bounding box center [826, 197] width 136 height 17
paste input "0543636297"
type input "0543636297"
click at [766, 69] on icon "Upload File" at bounding box center [767, 72] width 8 height 8
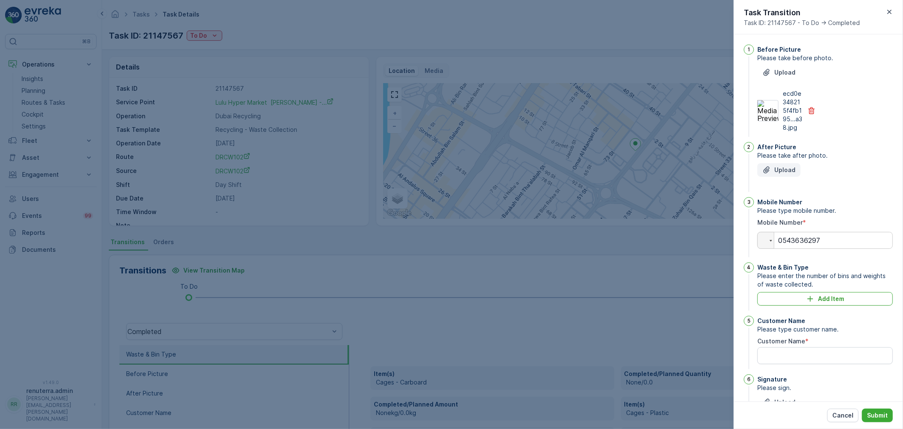
click at [788, 173] on p "Upload" at bounding box center [784, 170] width 21 height 8
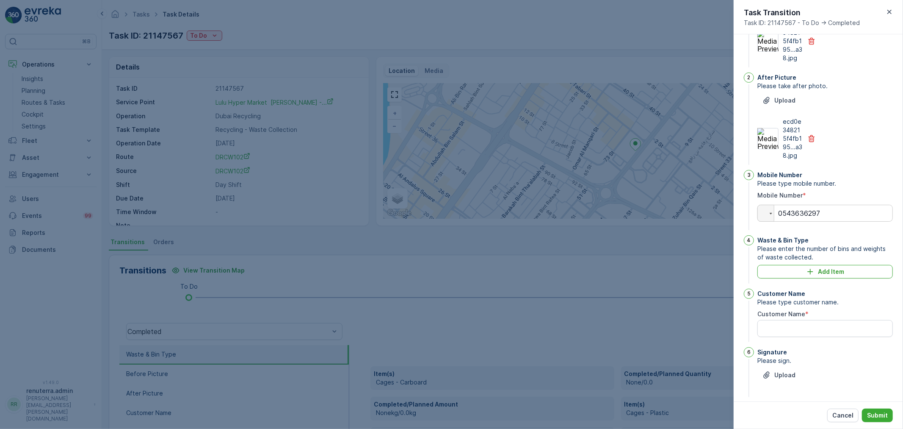
scroll to position [77, 0]
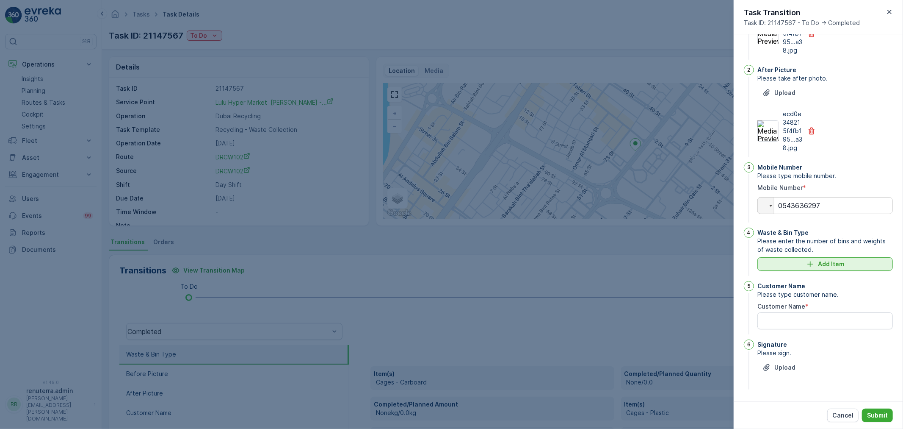
click at [835, 261] on p "Add Item" at bounding box center [831, 264] width 26 height 8
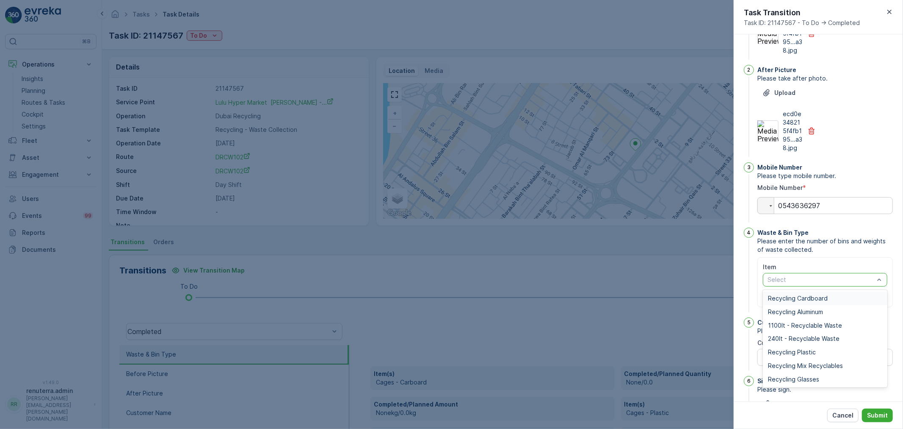
click at [848, 281] on div at bounding box center [821, 279] width 108 height 7
click at [806, 351] on span "Recycling Plastic" at bounding box center [792, 351] width 48 height 7
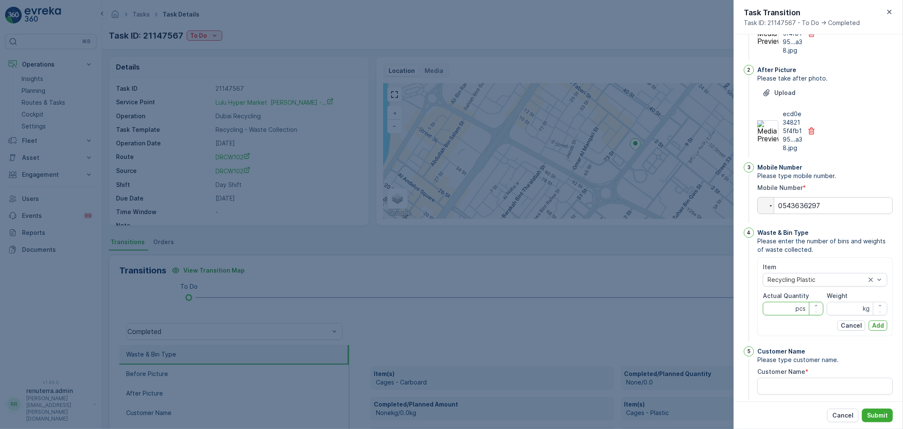
click at [778, 311] on Quantity "Actual Quantity" at bounding box center [793, 308] width 61 height 14
type Quantity "45"
click at [835, 305] on input "Weight" at bounding box center [857, 308] width 61 height 14
type input "315"
click at [883, 324] on button "Add" at bounding box center [878, 325] width 19 height 10
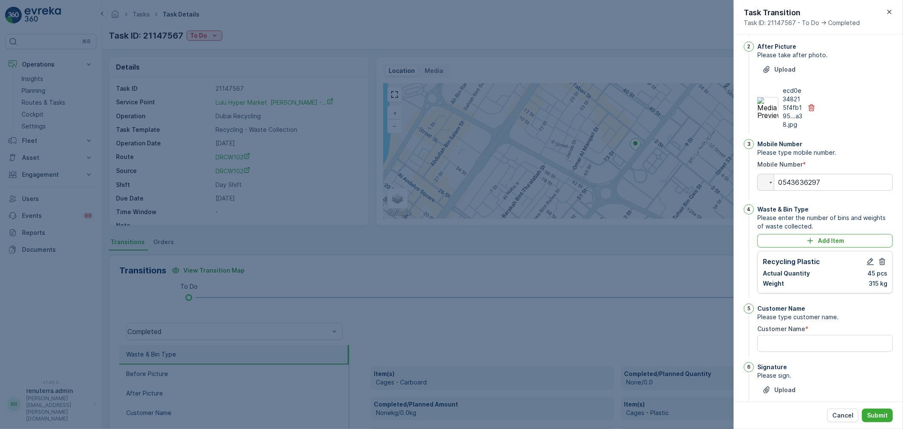
scroll to position [123, 0]
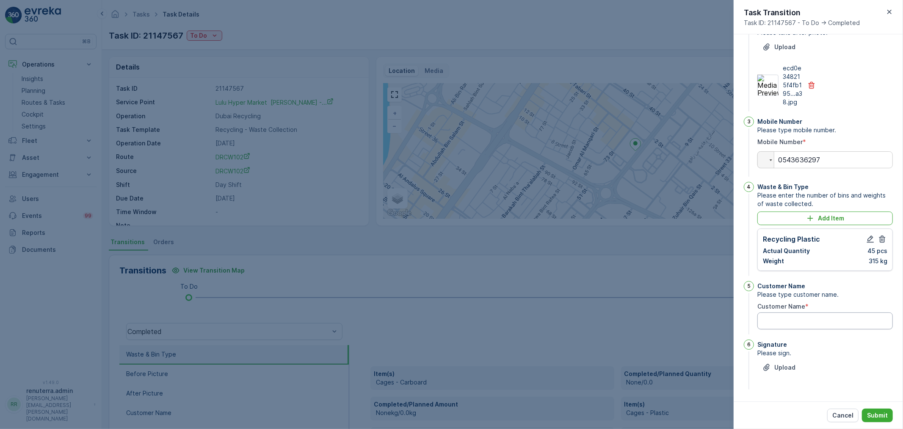
click at [812, 324] on Name "Customer Name" at bounding box center [826, 320] width 136 height 17
type Name "ali"
click at [788, 368] on p "Upload" at bounding box center [784, 367] width 21 height 8
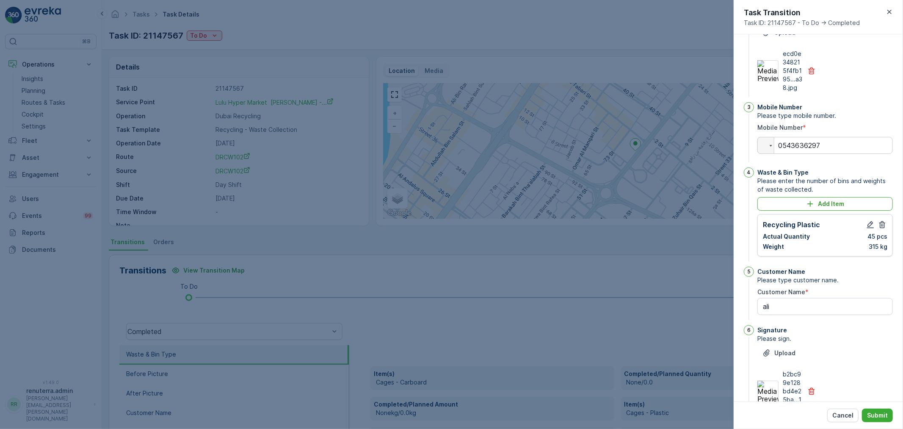
scroll to position [165, 0]
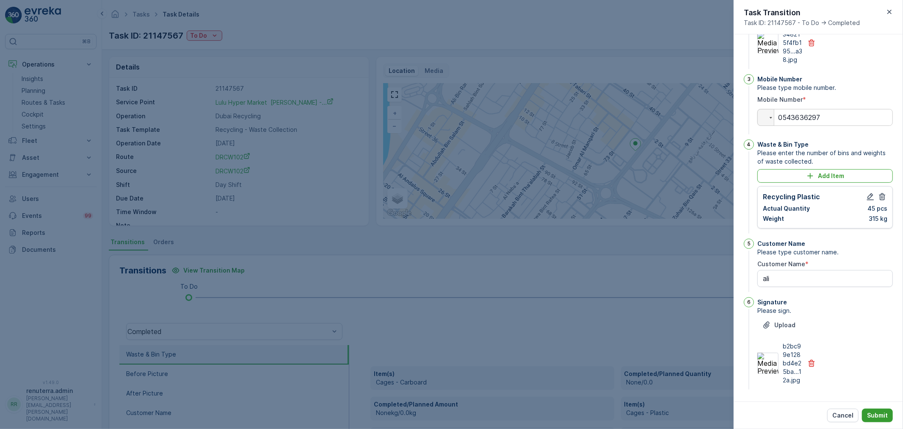
click at [874, 412] on p "Submit" at bounding box center [877, 415] width 21 height 8
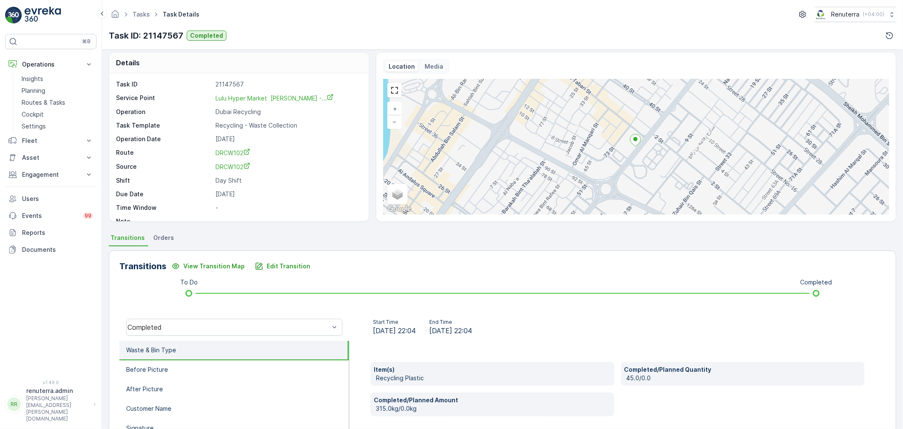
scroll to position [0, 0]
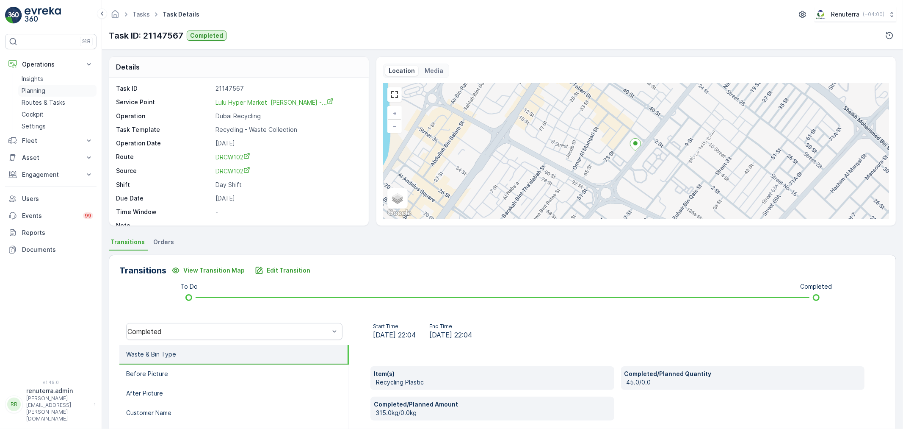
click at [40, 89] on p "Planning" at bounding box center [34, 90] width 24 height 8
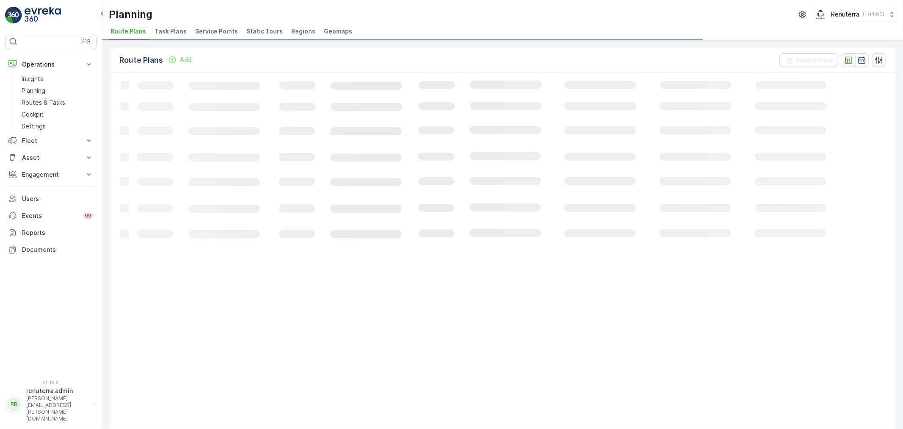
click at [228, 36] on li "Service Points" at bounding box center [218, 32] width 48 height 14
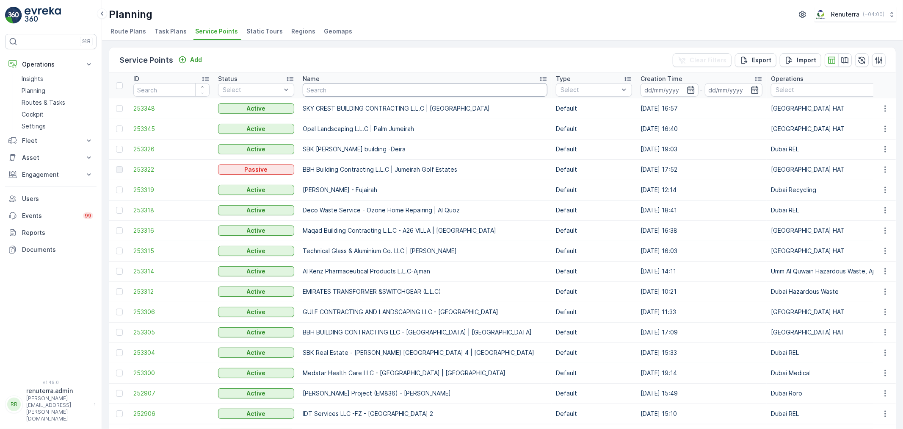
click at [323, 86] on input "text" at bounding box center [425, 90] width 245 height 14
type input "salm"
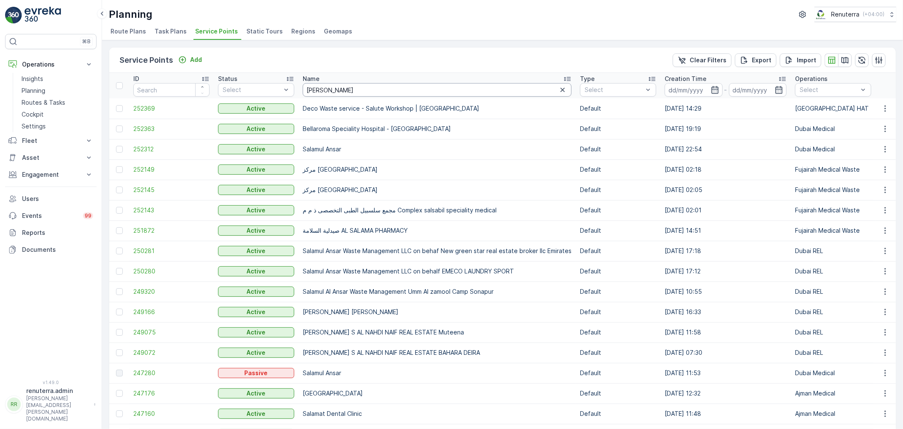
click at [331, 90] on input "sal" at bounding box center [437, 90] width 269 height 14
type input "salam"
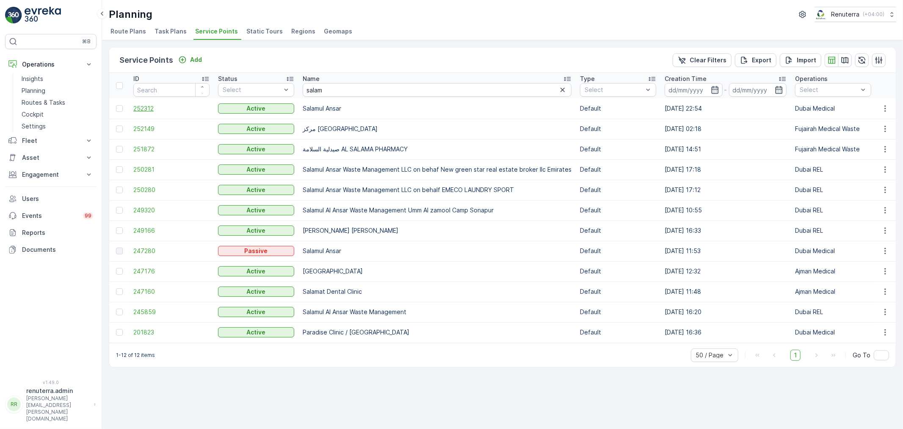
click at [145, 108] on span "252312" at bounding box center [171, 108] width 76 height 8
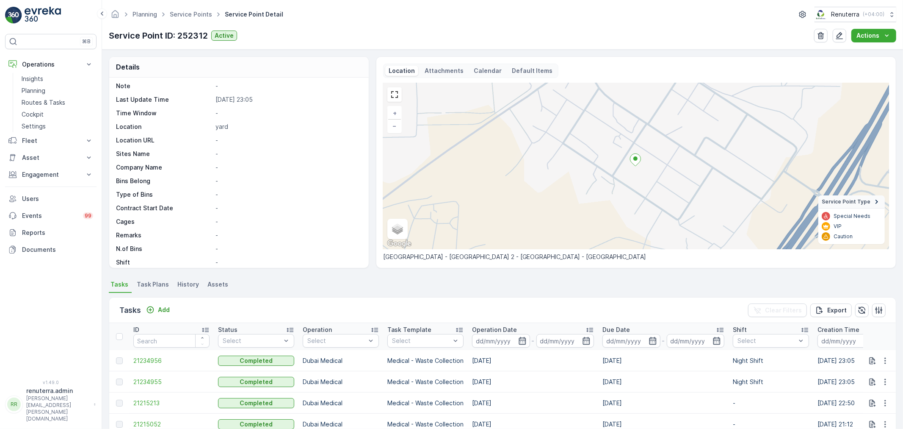
scroll to position [116, 0]
click at [163, 308] on p "Add" at bounding box center [164, 309] width 12 height 8
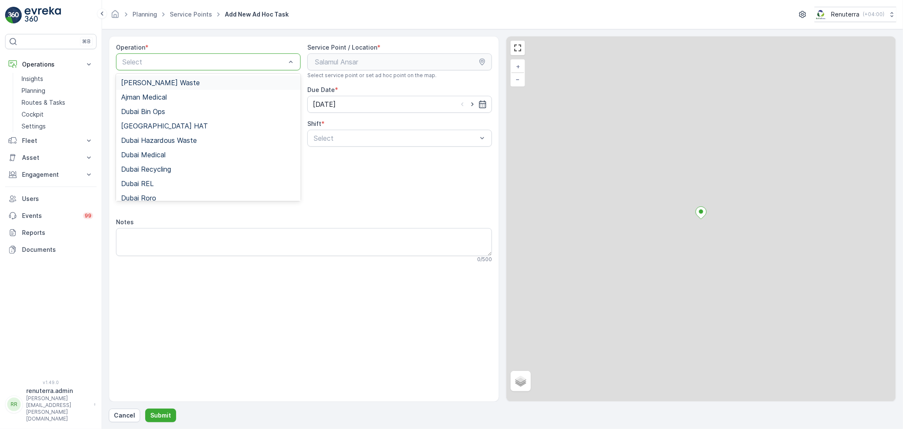
click at [155, 58] on div at bounding box center [204, 62] width 165 height 8
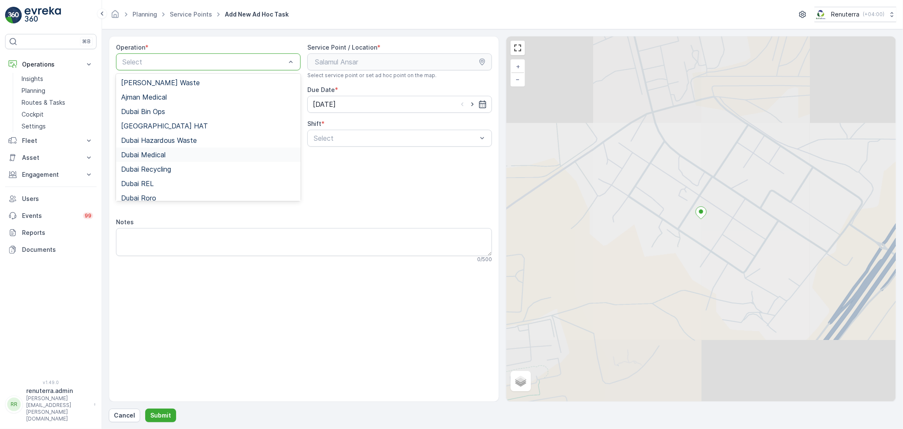
click at [157, 156] on span "Dubai Medical" at bounding box center [143, 155] width 44 height 8
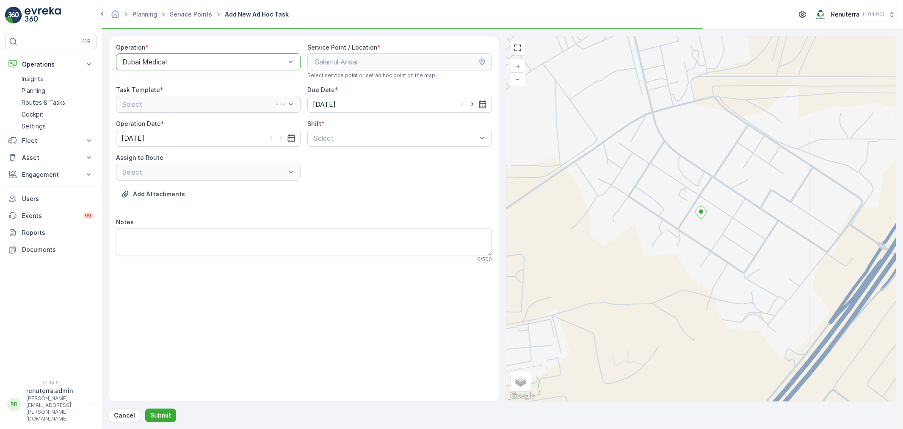
drag, startPoint x: 329, startPoint y: 127, endPoint x: 341, endPoint y: 147, distance: 22.4
click at [341, 138] on div "Shift * Select" at bounding box center [399, 132] width 185 height 27
drag, startPoint x: 341, startPoint y: 147, endPoint x: 343, endPoint y: 166, distance: 20.0
click at [341, 148] on div "Operation * Dubai Medical Service Point / Location * Select service point or se…" at bounding box center [304, 156] width 376 height 226
click at [359, 136] on div at bounding box center [395, 138] width 165 height 8
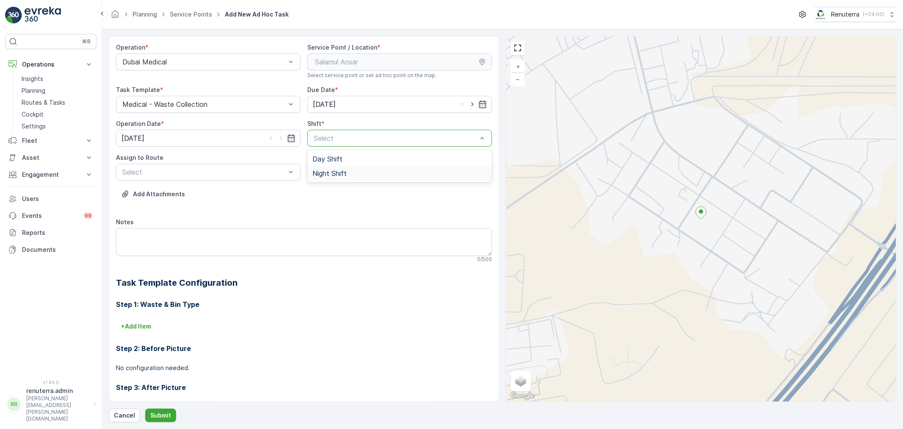
drag, startPoint x: 338, startPoint y: 172, endPoint x: 284, endPoint y: 181, distance: 55.0
click at [334, 175] on span "Night Shift" at bounding box center [329, 173] width 34 height 8
drag, startPoint x: 210, startPoint y: 181, endPoint x: 219, endPoint y: 176, distance: 11.0
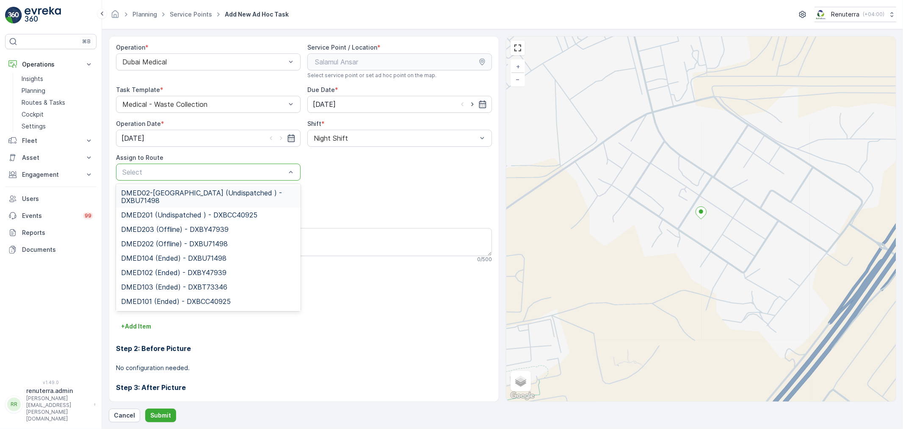
drag, startPoint x: 198, startPoint y: 196, endPoint x: 202, endPoint y: 225, distance: 28.6
click at [200, 195] on span "DMED02-Khawaneej Yard (Undispatched ) - DXBU71498" at bounding box center [208, 196] width 174 height 15
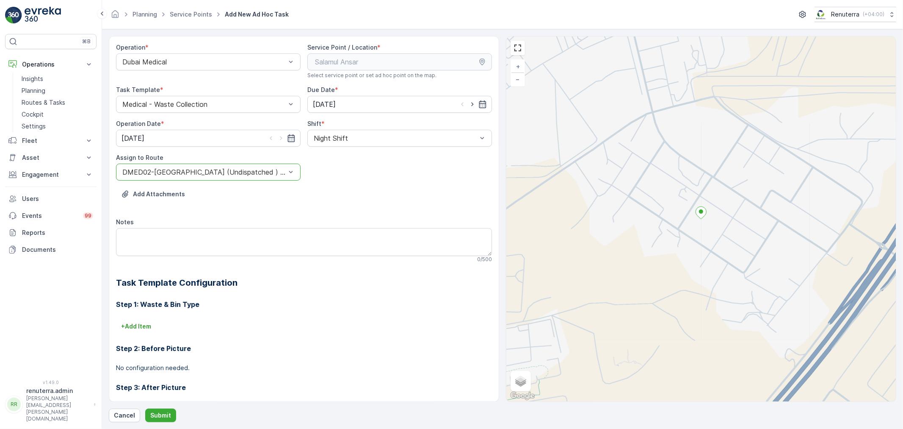
click at [141, 411] on div "Cancel Submit" at bounding box center [503, 415] width 788 height 14
click at [148, 409] on button "Submit" at bounding box center [160, 415] width 31 height 14
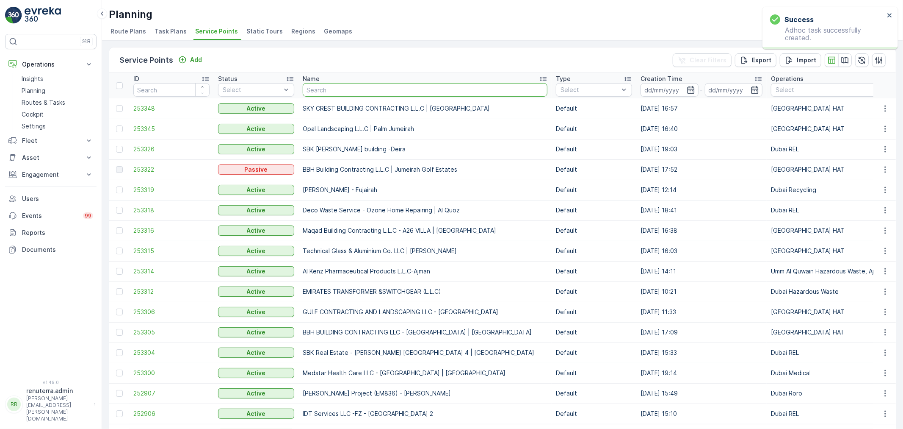
click at [316, 92] on input "text" at bounding box center [425, 90] width 245 height 14
type input "salam"
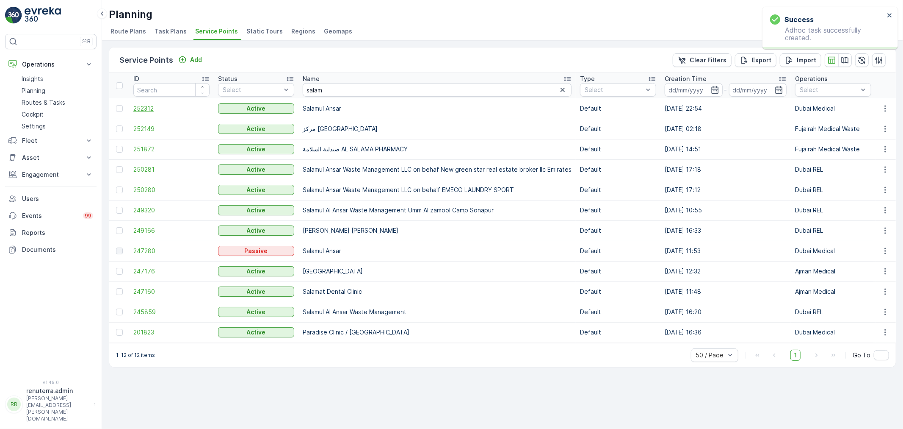
click at [154, 109] on span "252312" at bounding box center [171, 108] width 76 height 8
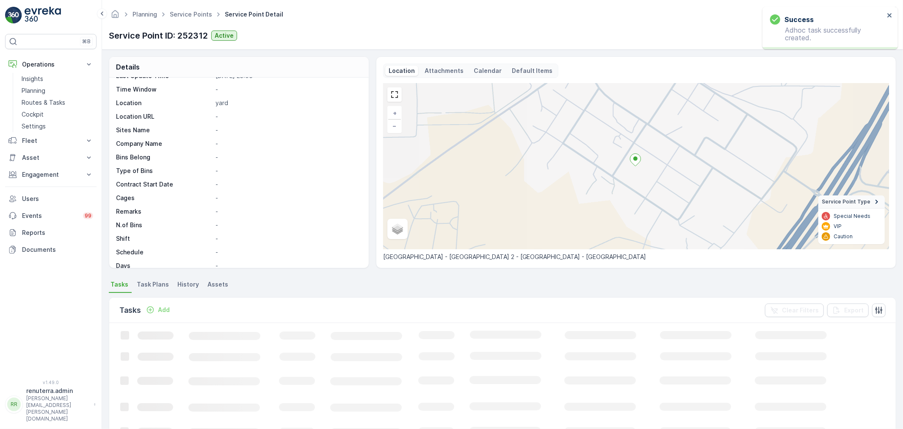
scroll to position [47, 0]
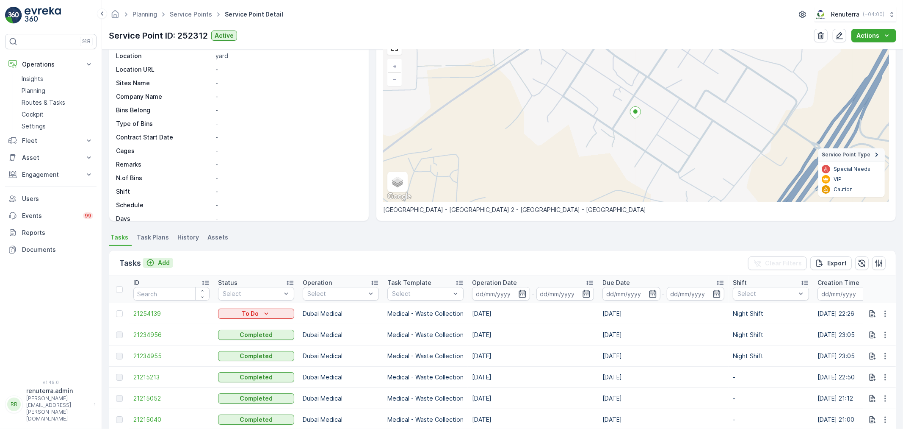
click at [168, 263] on p "Add" at bounding box center [164, 262] width 12 height 8
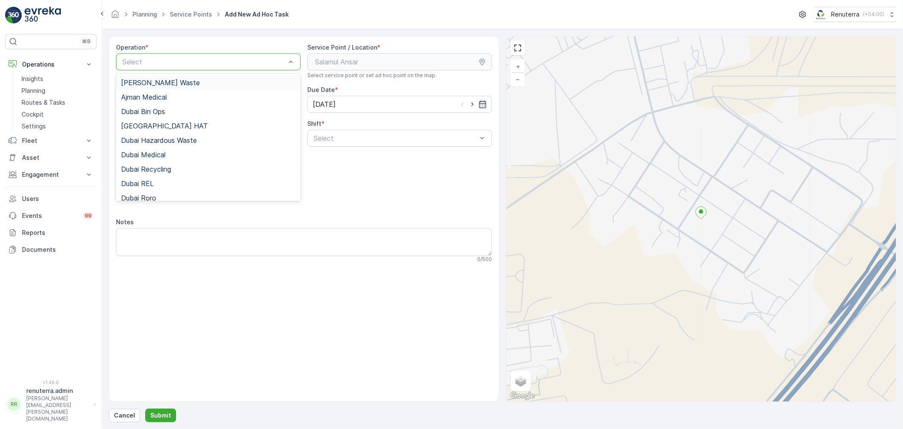
drag, startPoint x: 167, startPoint y: 69, endPoint x: 166, endPoint y: 77, distance: 8.1
click at [171, 66] on div "Select" at bounding box center [208, 61] width 185 height 17
click at [166, 151] on span "Dubai Medical" at bounding box center [143, 155] width 44 height 8
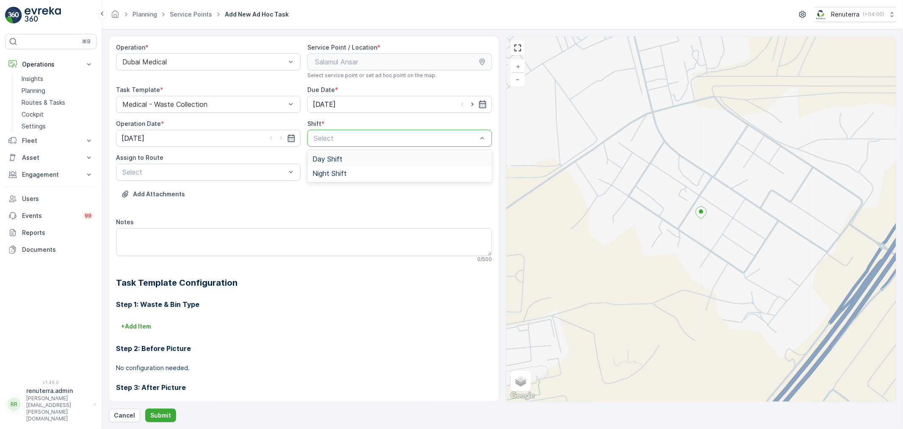
click at [369, 136] on div at bounding box center [395, 138] width 165 height 8
click at [339, 168] on div "Night Shift" at bounding box center [399, 173] width 185 height 14
click at [238, 174] on div at bounding box center [204, 172] width 165 height 8
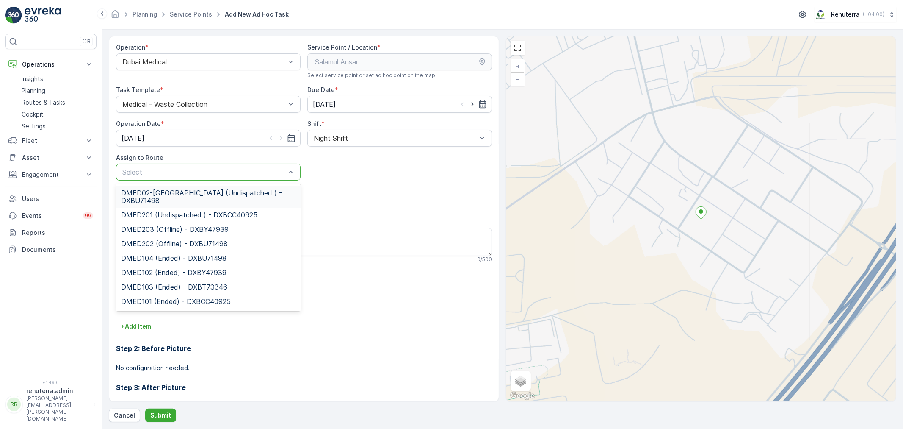
click at [201, 201] on span "DMED02-Khawaneej Yard (Undispatched ) - DXBU71498" at bounding box center [208, 196] width 174 height 15
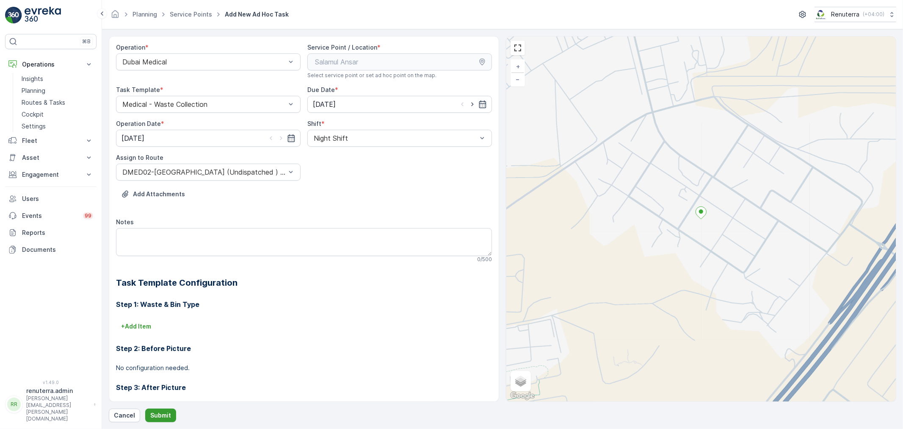
click at [166, 420] on button "Submit" at bounding box center [160, 415] width 31 height 14
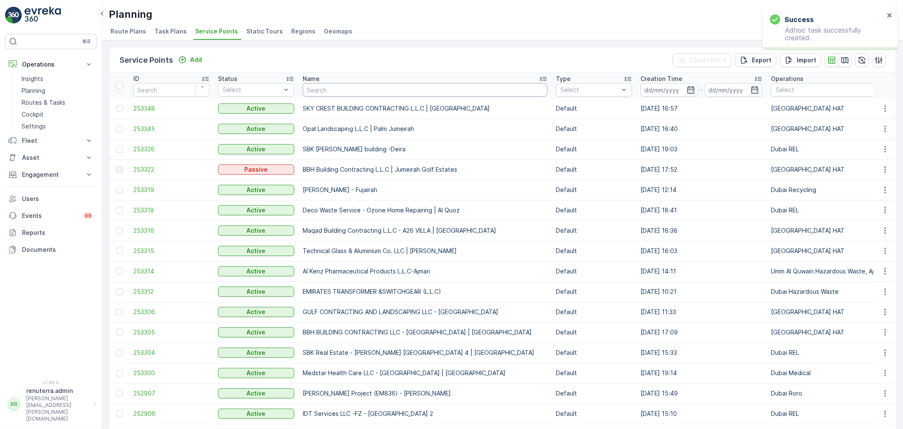
click at [342, 90] on input "text" at bounding box center [425, 90] width 245 height 14
type input "salam"
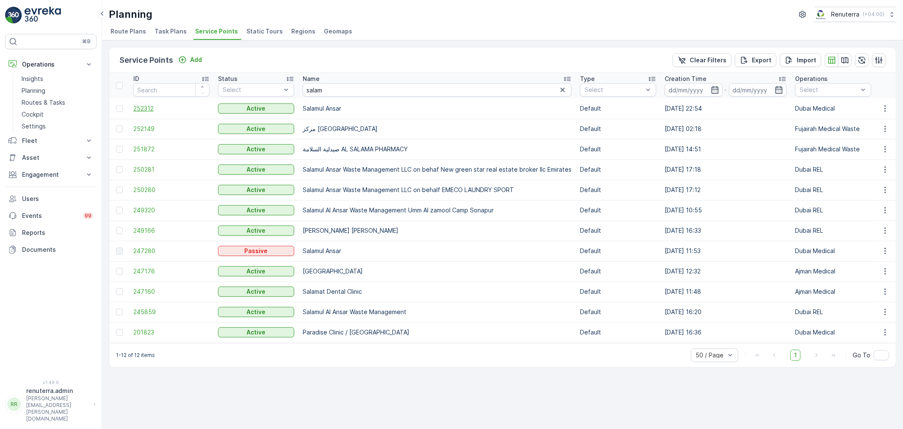
click at [143, 109] on span "252312" at bounding box center [171, 108] width 76 height 8
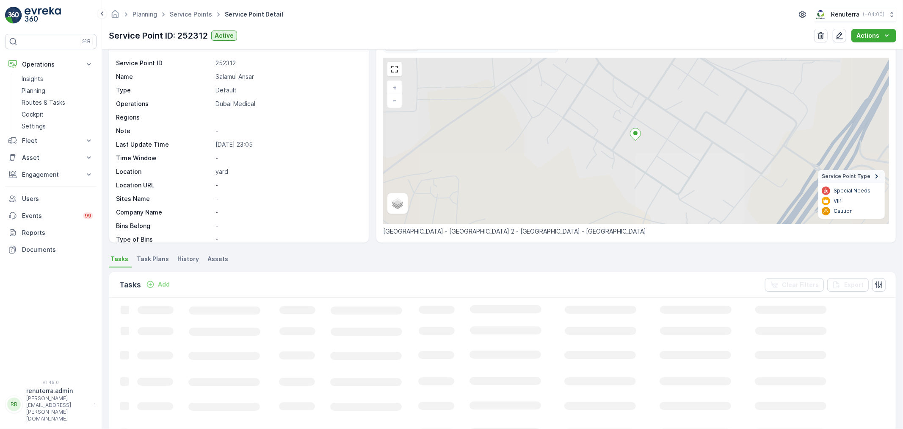
scroll to position [47, 0]
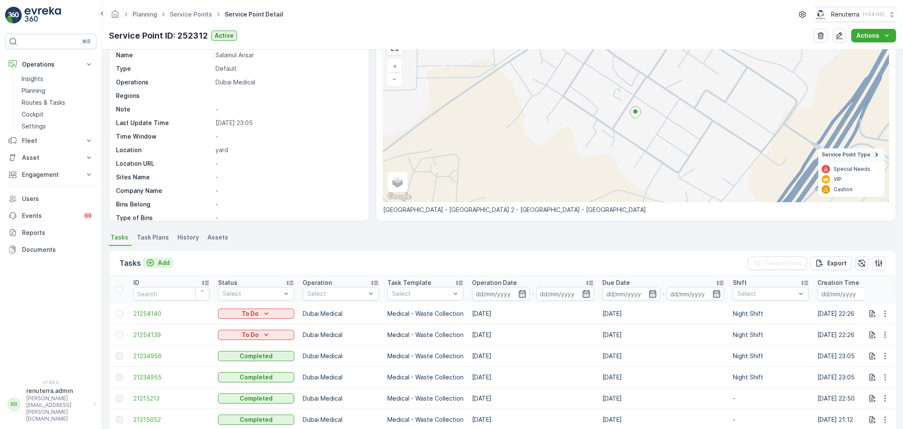
click at [169, 260] on p "Add" at bounding box center [164, 262] width 12 height 8
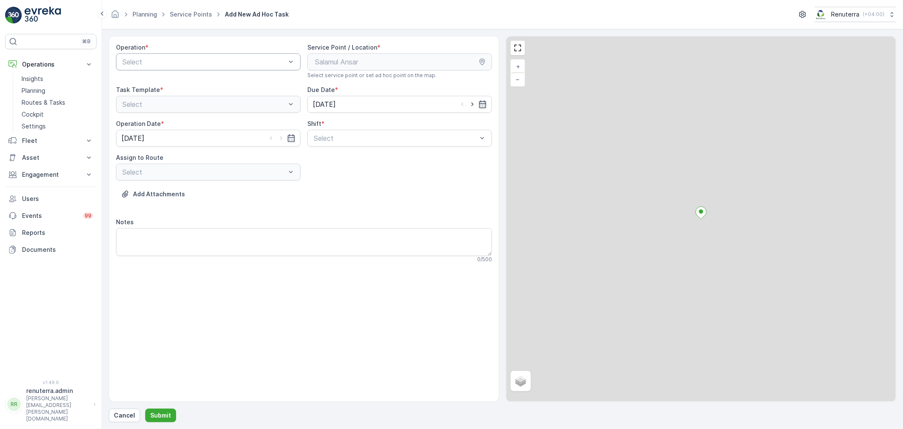
drag, startPoint x: 196, startPoint y: 64, endPoint x: 191, endPoint y: 69, distance: 7.5
click at [195, 65] on div at bounding box center [204, 62] width 165 height 8
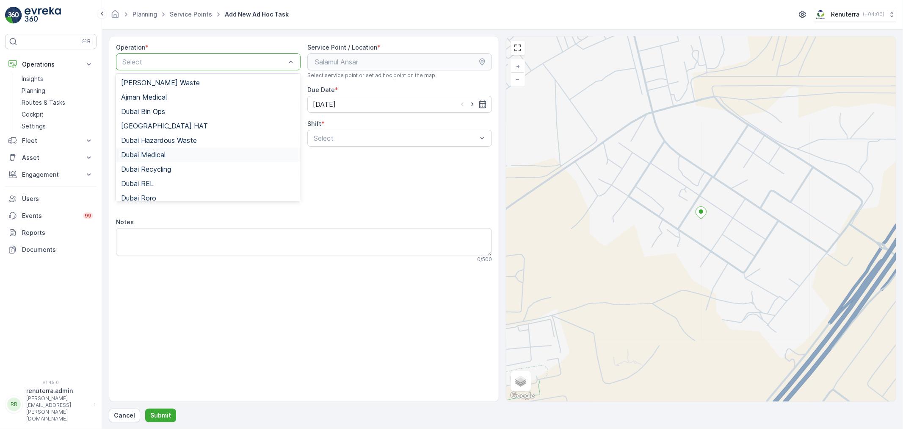
click at [171, 156] on div "Dubai Medical" at bounding box center [208, 155] width 174 height 8
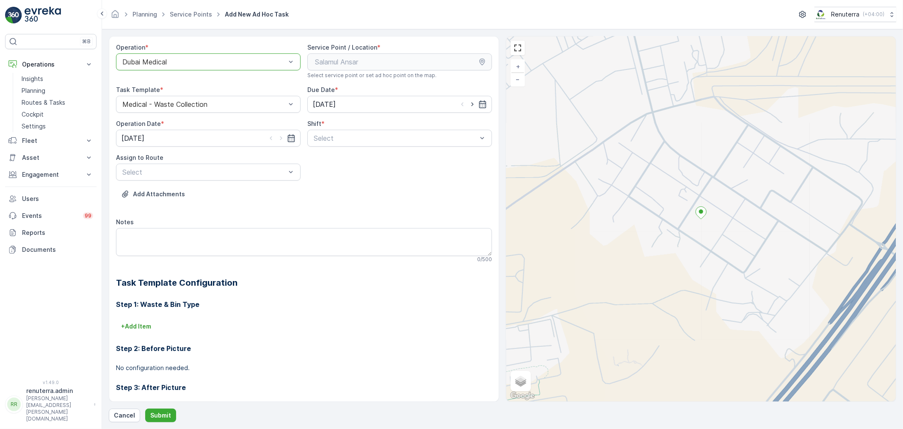
drag, startPoint x: 307, startPoint y: 147, endPoint x: 312, endPoint y: 147, distance: 5.1
click at [326, 140] on div at bounding box center [395, 138] width 165 height 8
click at [309, 171] on div "Night Shift" at bounding box center [399, 173] width 185 height 14
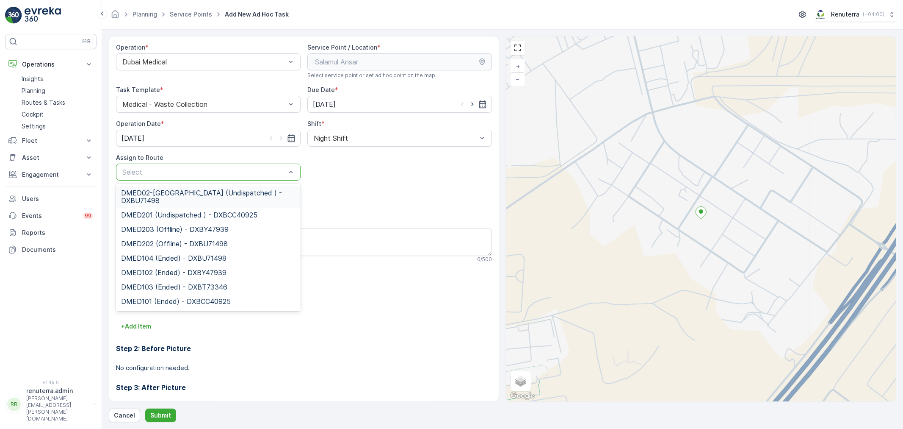
click at [161, 177] on div "Select" at bounding box center [208, 171] width 185 height 17
drag, startPoint x: 162, startPoint y: 191, endPoint x: 162, endPoint y: 196, distance: 5.1
click at [162, 192] on span "DMED02-Khawaneej Yard (Undispatched ) - DXBU71498" at bounding box center [208, 196] width 174 height 15
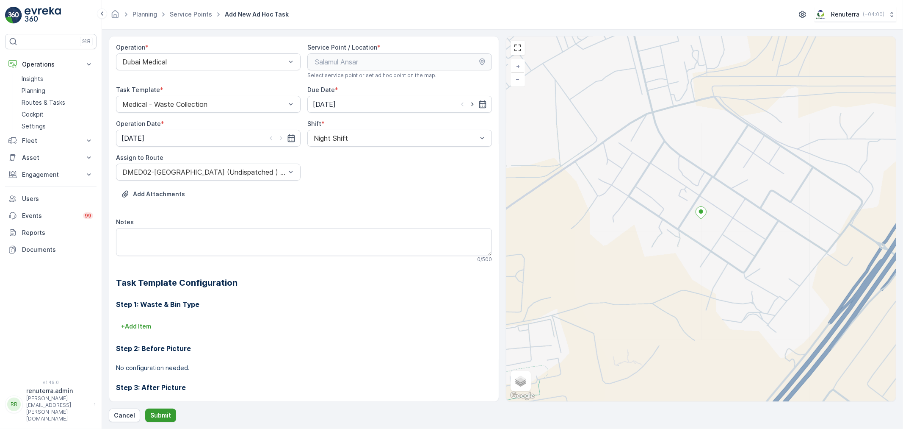
click at [155, 409] on button "Submit" at bounding box center [160, 415] width 31 height 14
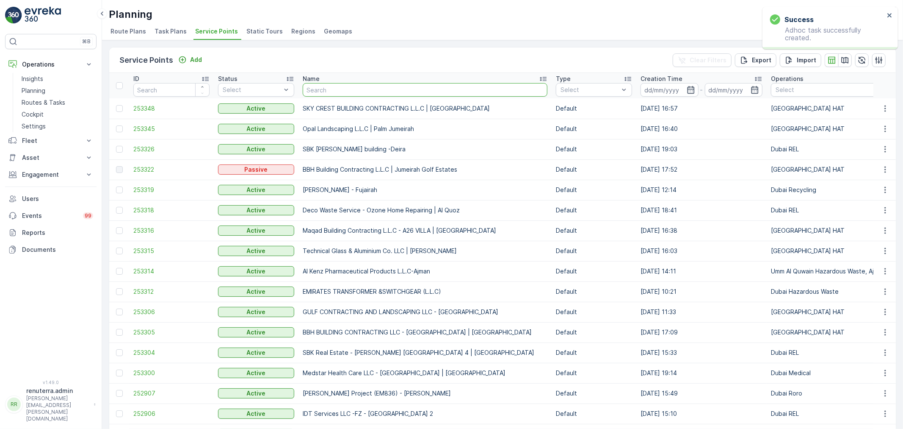
click at [318, 88] on input "text" at bounding box center [425, 90] width 245 height 14
type input "dott"
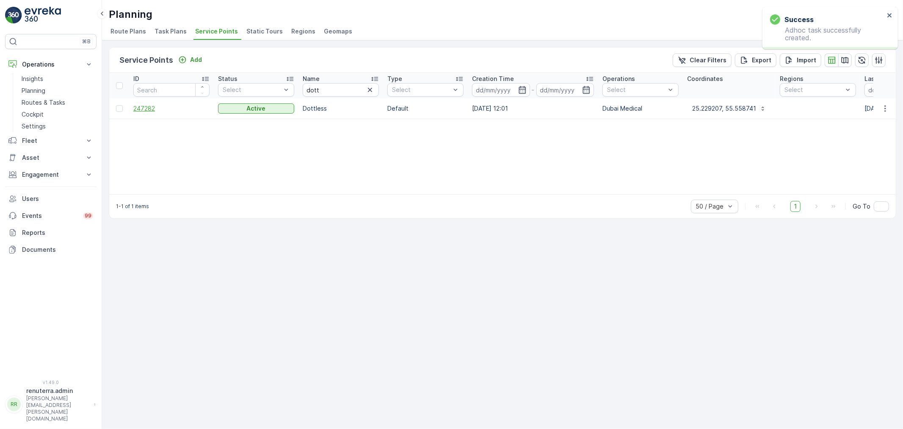
click at [149, 107] on span "247282" at bounding box center [171, 108] width 76 height 8
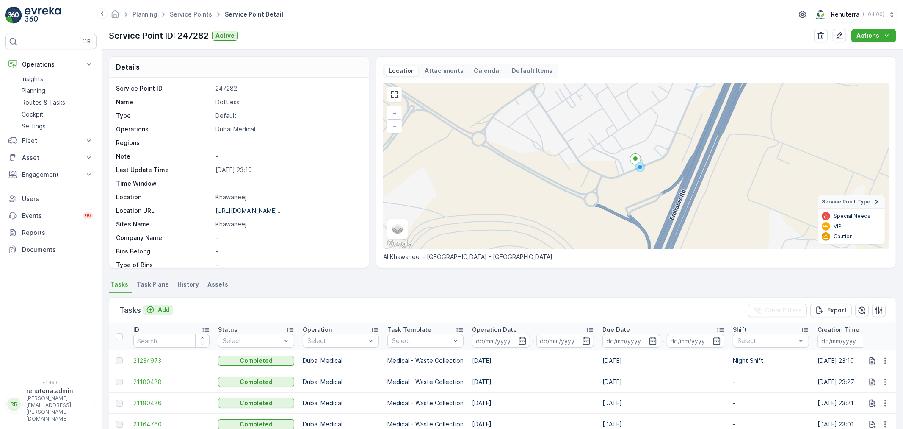
click at [164, 306] on p "Add" at bounding box center [164, 309] width 12 height 8
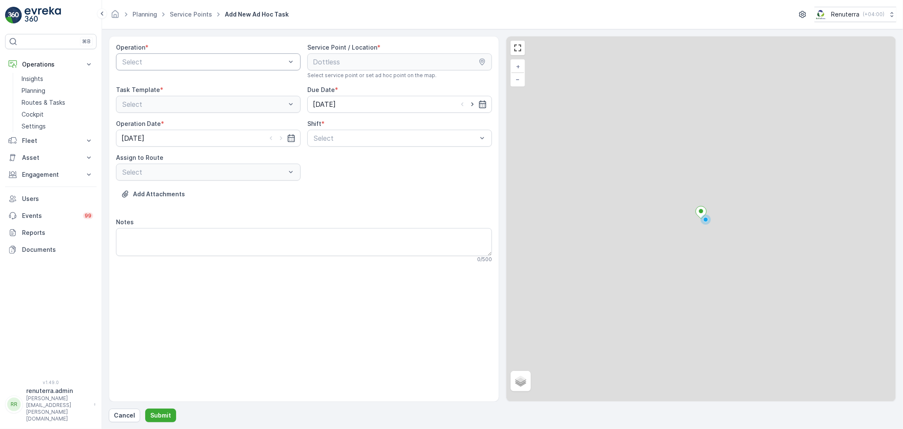
click at [212, 60] on div at bounding box center [204, 62] width 165 height 8
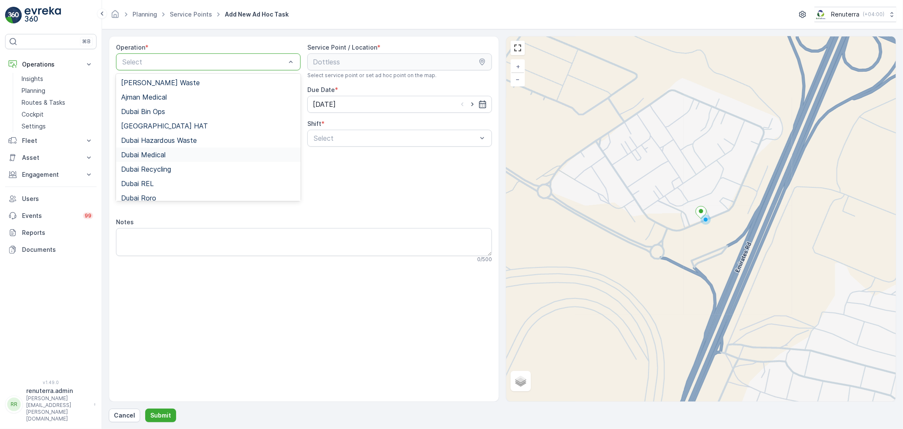
click at [194, 158] on div "Dubai Medical" at bounding box center [208, 155] width 174 height 8
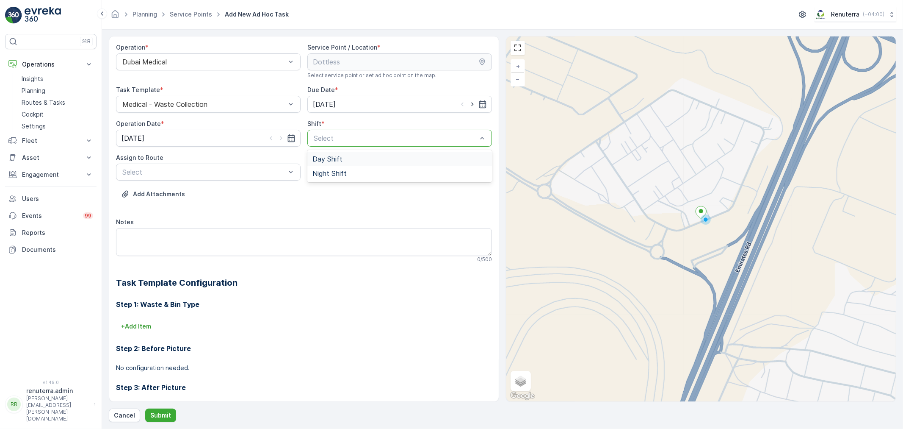
click at [373, 145] on div "Select" at bounding box center [399, 138] width 185 height 17
click at [213, 179] on div "Select" at bounding box center [208, 171] width 185 height 17
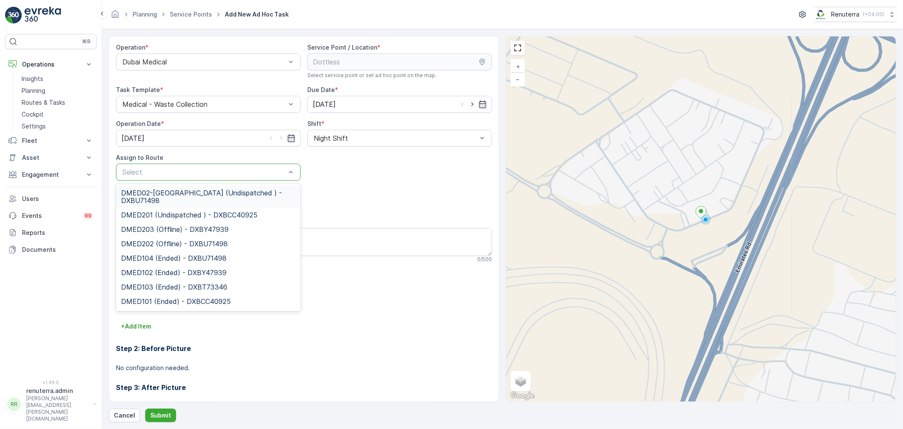
click at [189, 189] on span "DMED02-Khawaneej Yard (Undispatched ) - DXBU71498" at bounding box center [208, 196] width 174 height 15
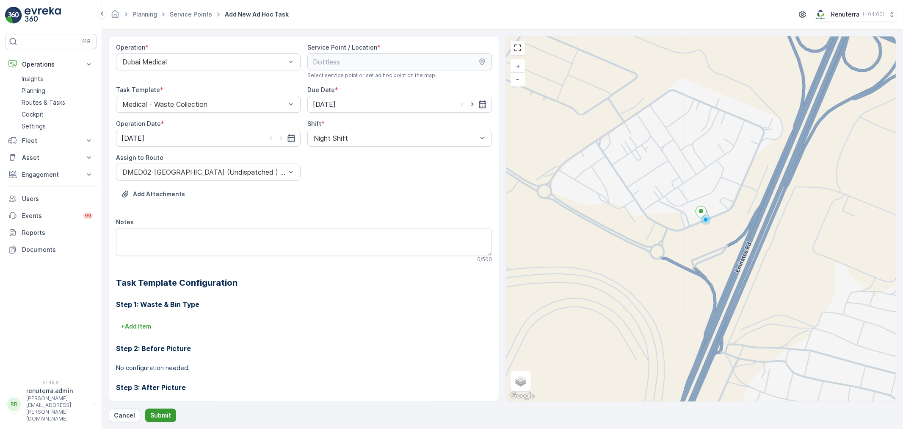
click at [161, 415] on p "Submit" at bounding box center [160, 415] width 21 height 8
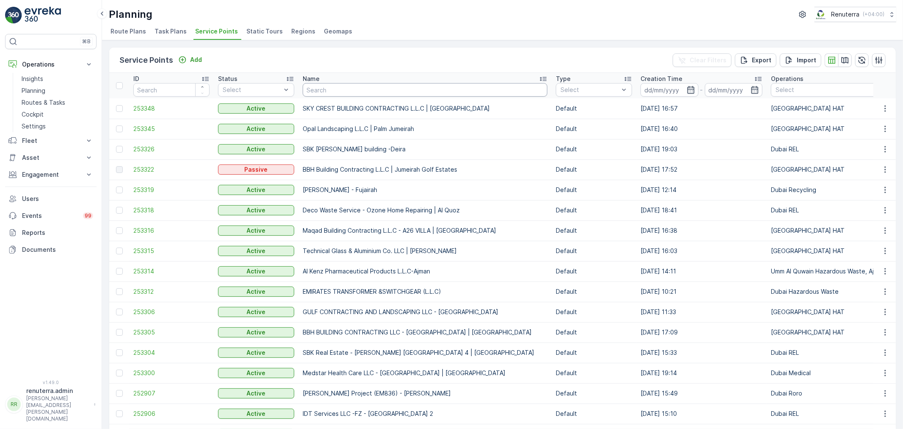
click at [343, 92] on input "text" at bounding box center [425, 90] width 245 height 14
type input "shie"
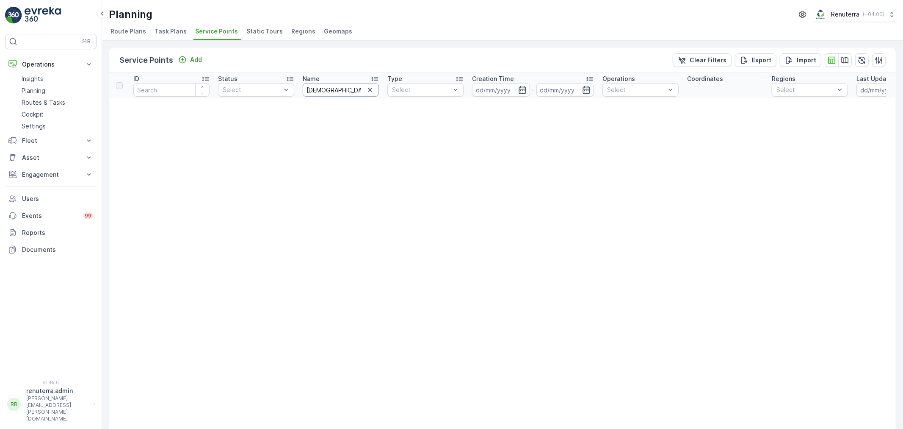
click at [345, 94] on input "shie" at bounding box center [341, 90] width 76 height 14
type input "sheik"
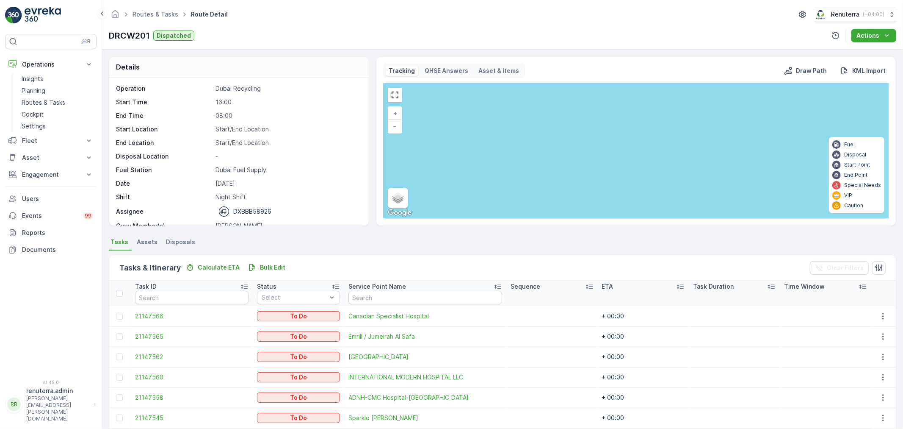
scroll to position [75, 0]
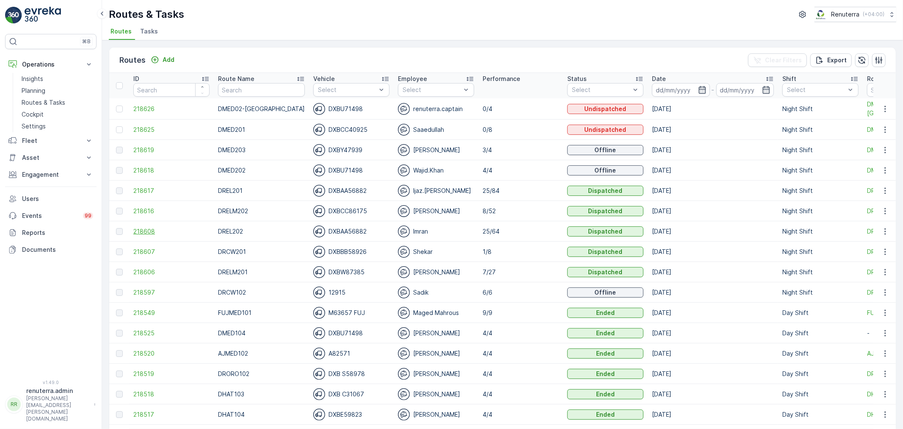
click at [146, 227] on span "218608" at bounding box center [171, 231] width 76 height 8
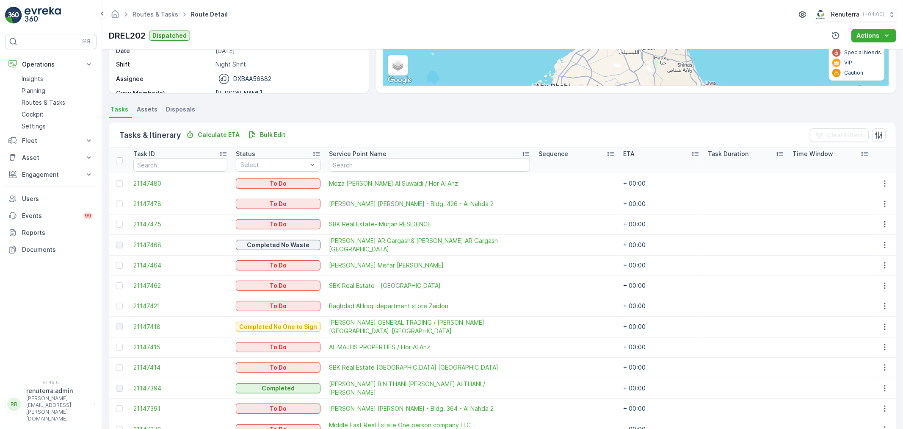
scroll to position [130, 0]
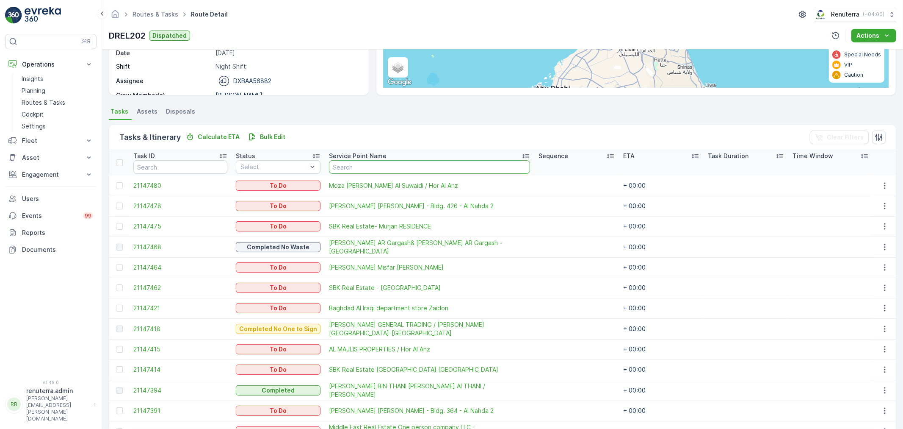
click at [359, 161] on input "text" at bounding box center [429, 167] width 201 height 14
type input "mar"
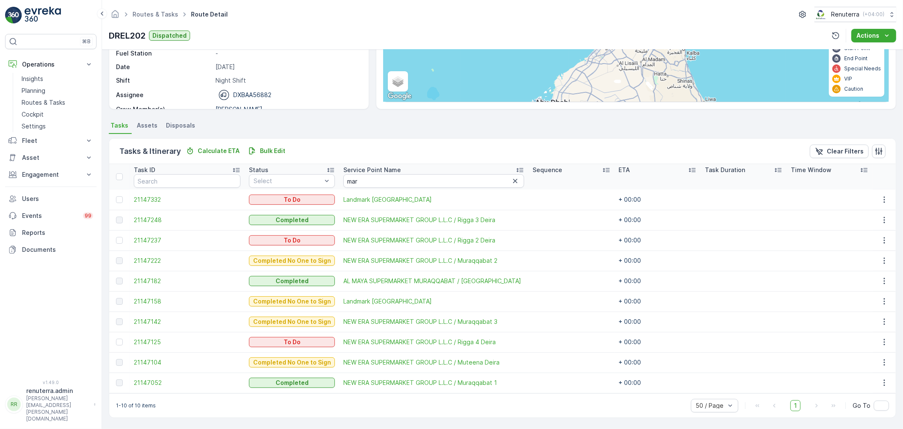
scroll to position [116, 0]
click at [365, 180] on input "mar" at bounding box center [433, 181] width 181 height 14
type input "m"
type input "sh"
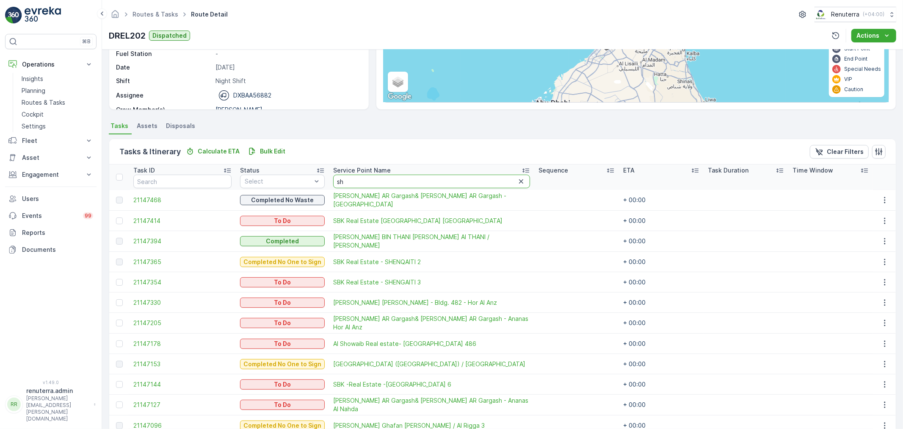
click at [368, 183] on input "sh" at bounding box center [431, 181] width 197 height 14
type input "shei"
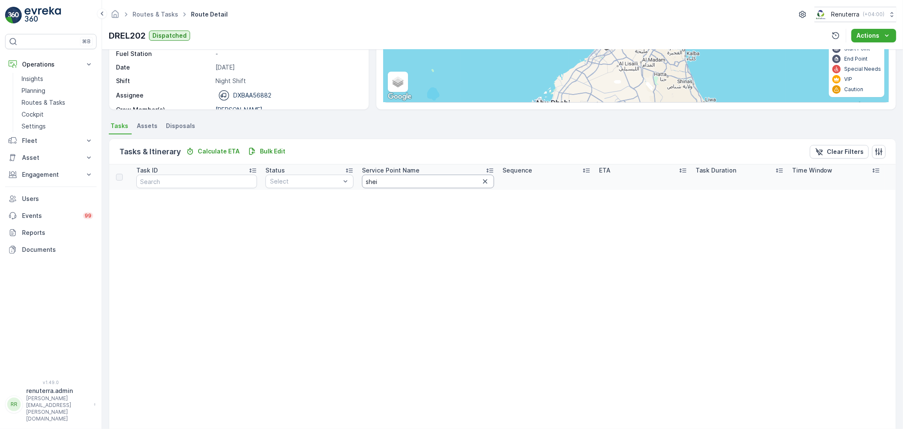
click at [382, 180] on input "shei" at bounding box center [428, 181] width 133 height 14
type input "shie"
click at [418, 185] on input "shie" at bounding box center [428, 181] width 133 height 14
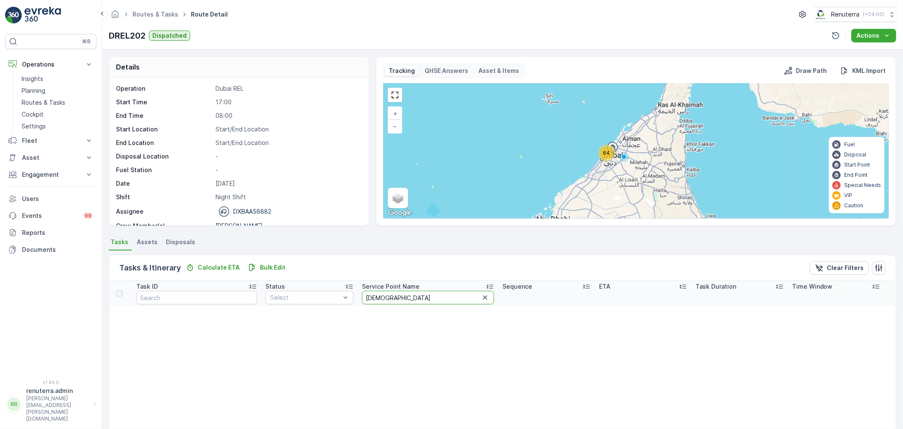
click at [415, 301] on input "shie" at bounding box center [428, 297] width 133 height 14
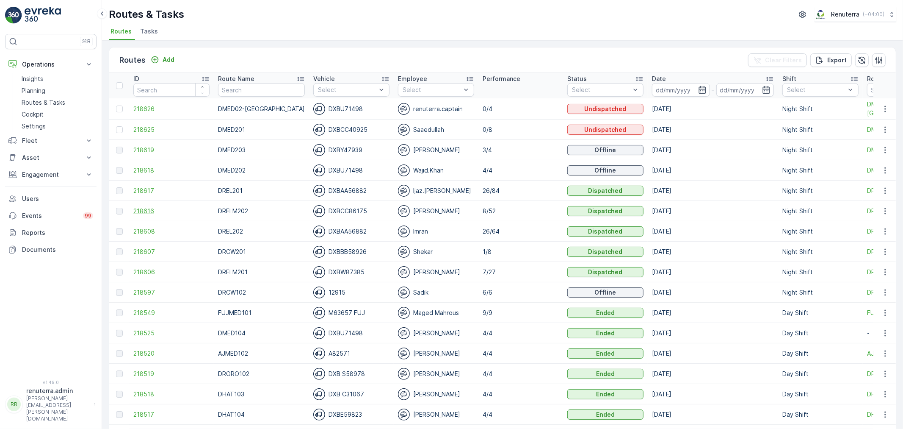
click at [151, 210] on span "218616" at bounding box center [171, 211] width 76 height 8
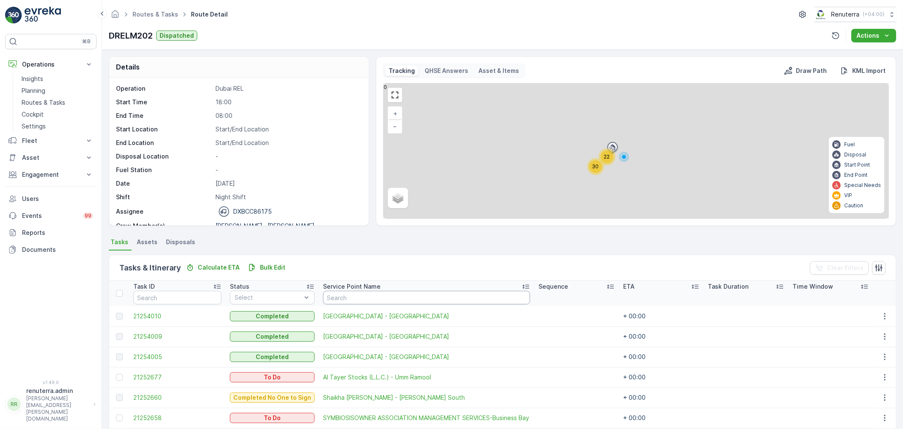
click at [368, 299] on input "text" at bounding box center [426, 297] width 207 height 14
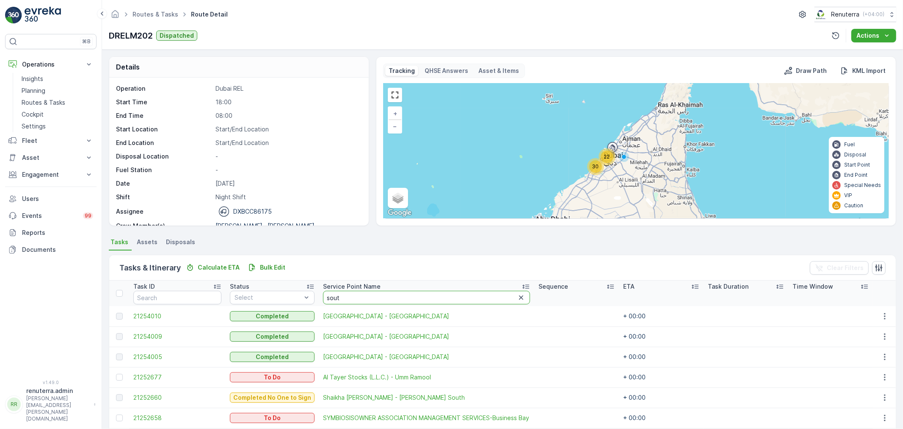
type input "south"
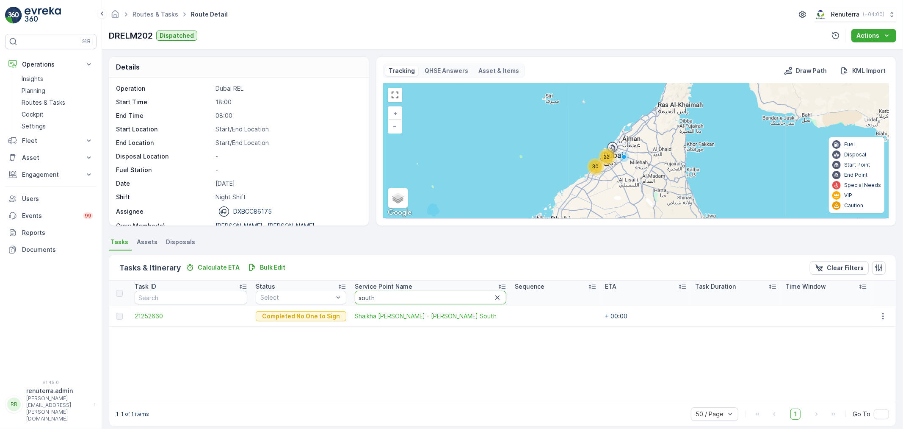
click at [398, 294] on input "south" at bounding box center [431, 297] width 152 height 14
type input "s"
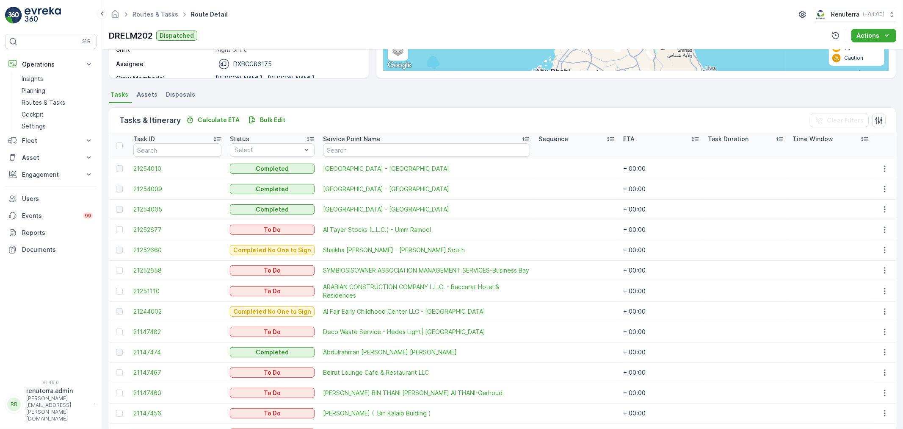
scroll to position [141, 0]
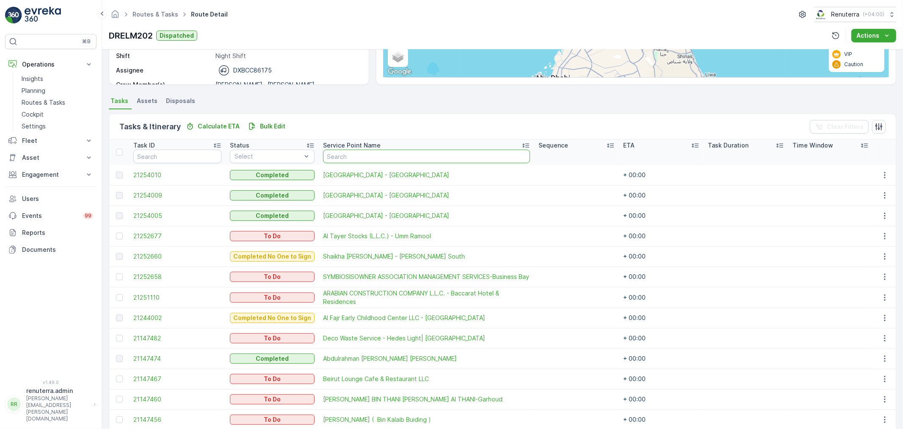
click at [358, 160] on input "text" at bounding box center [426, 156] width 207 height 14
type input "school"
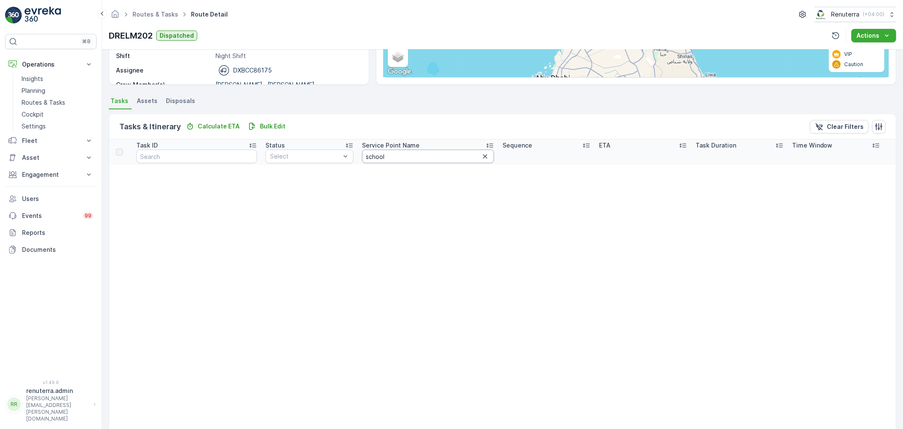
click at [408, 160] on input "school" at bounding box center [428, 156] width 133 height 14
type input "sc"
click at [391, 155] on input "sc" at bounding box center [428, 156] width 133 height 14
type input "s"
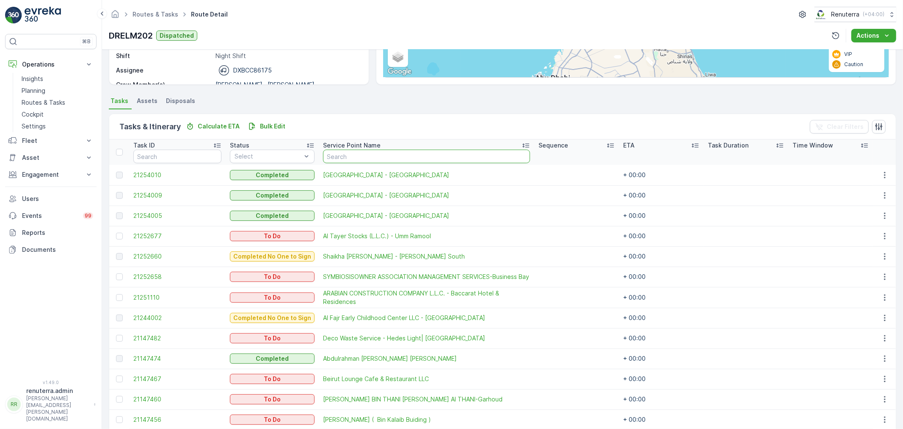
click at [371, 153] on input "text" at bounding box center [426, 156] width 207 height 14
type input "al"
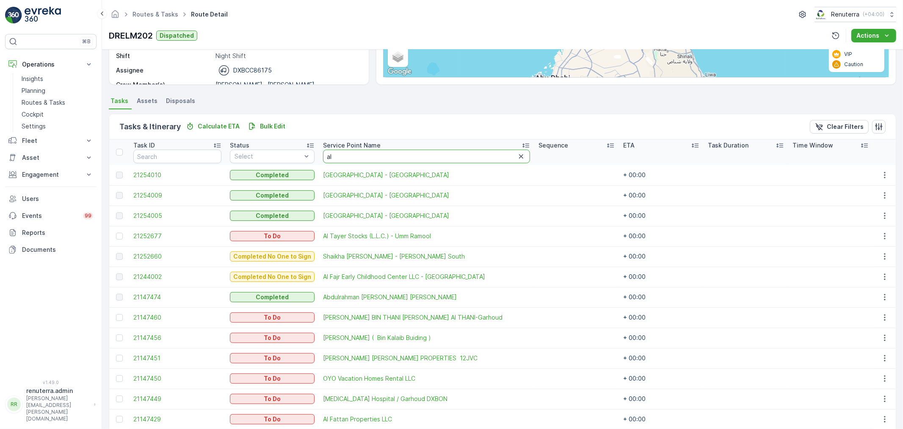
click at [354, 156] on input "al" at bounding box center [426, 156] width 207 height 14
type input "a"
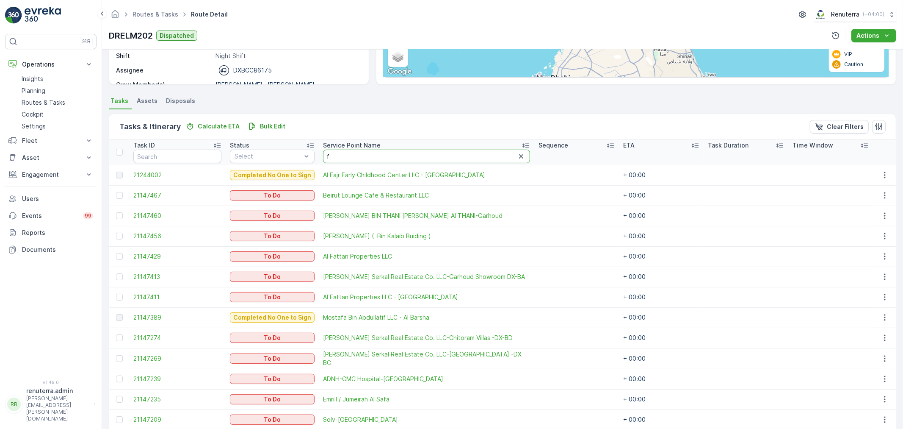
click at [354, 155] on input "f" at bounding box center [426, 156] width 207 height 14
type input "far"
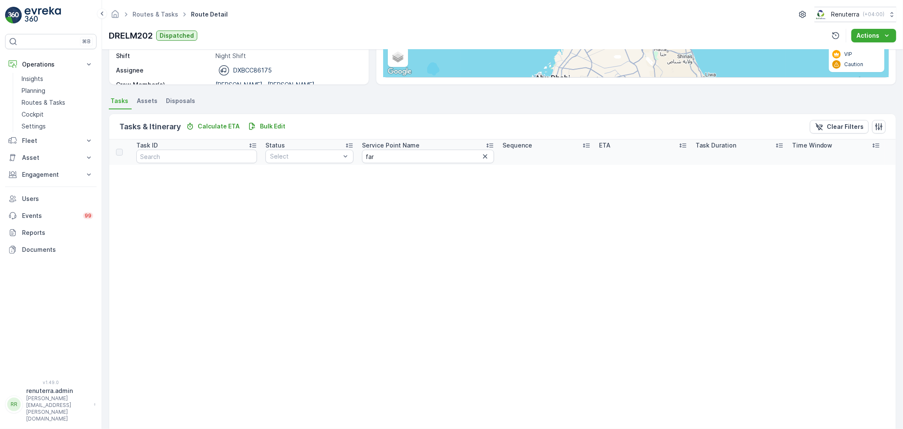
click at [392, 147] on p "Service Point Name" at bounding box center [391, 145] width 58 height 8
click at [392, 152] on input "far" at bounding box center [428, 156] width 133 height 14
type input "f"
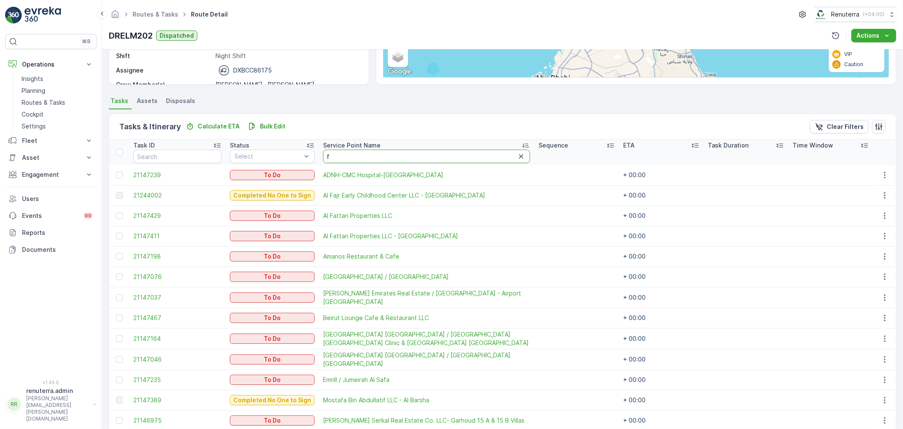
click at [384, 158] on input "f" at bounding box center [426, 156] width 207 height 14
type input "fa"
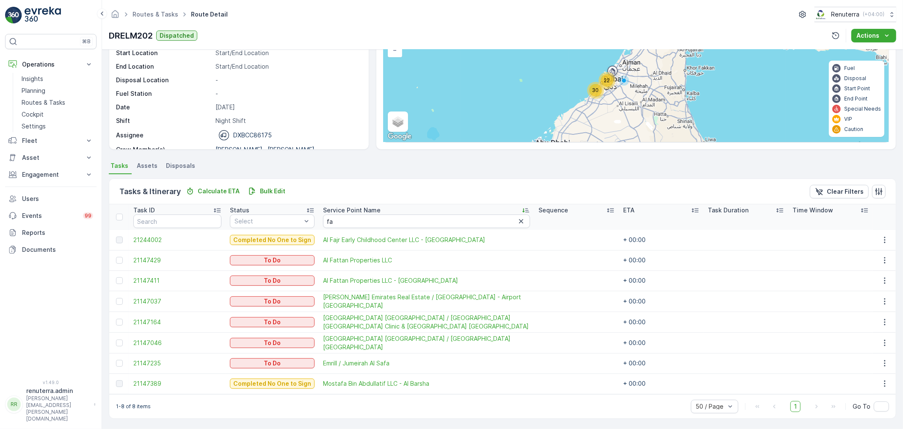
scroll to position [75, 0]
drag, startPoint x: 365, startPoint y: 109, endPoint x: 365, endPoint y: 140, distance: 30.9
click at [365, 140] on div "Operation Dubai REL Start Time 18:00 End Time 08:00 Start Location Start/End Lo…" at bounding box center [239, 76] width 260 height 148
drag, startPoint x: 486, startPoint y: 226, endPoint x: 302, endPoint y: 227, distance: 184.2
click at [302, 227] on tr "Task ID Status Select Service Point Name fa Sequence ETA Task Duration Time Win…" at bounding box center [502, 217] width 787 height 25
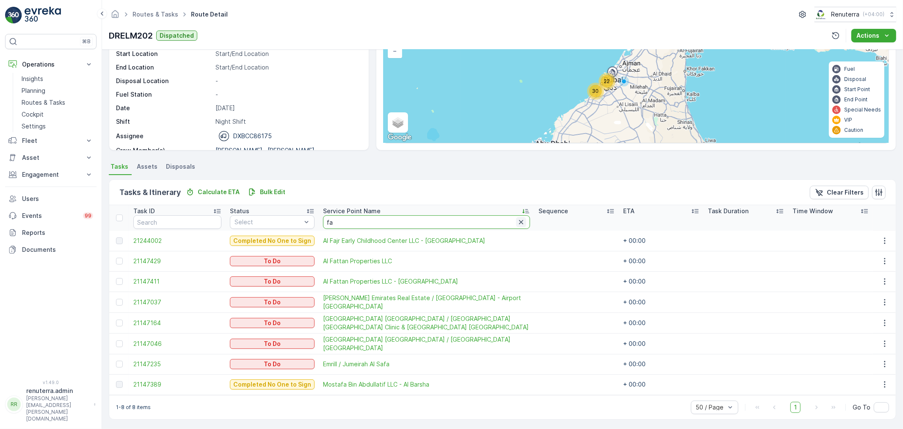
click at [522, 221] on icon "button" at bounding box center [521, 222] width 8 height 8
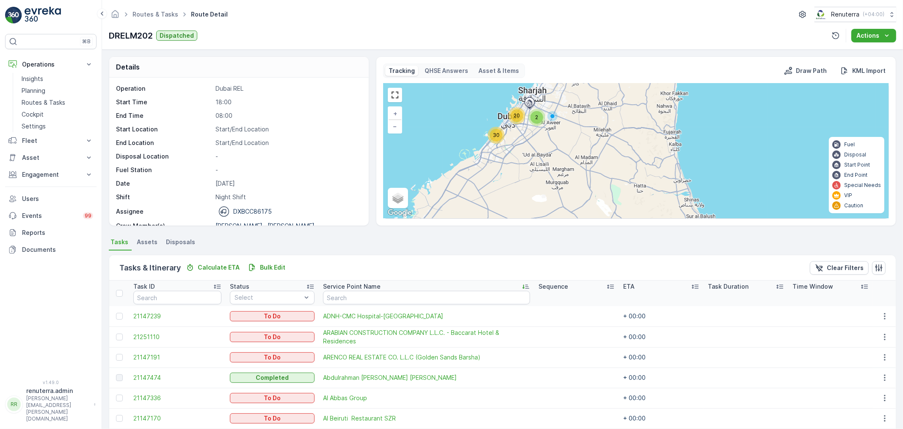
click at [495, 138] on span "30" at bounding box center [496, 135] width 7 height 6
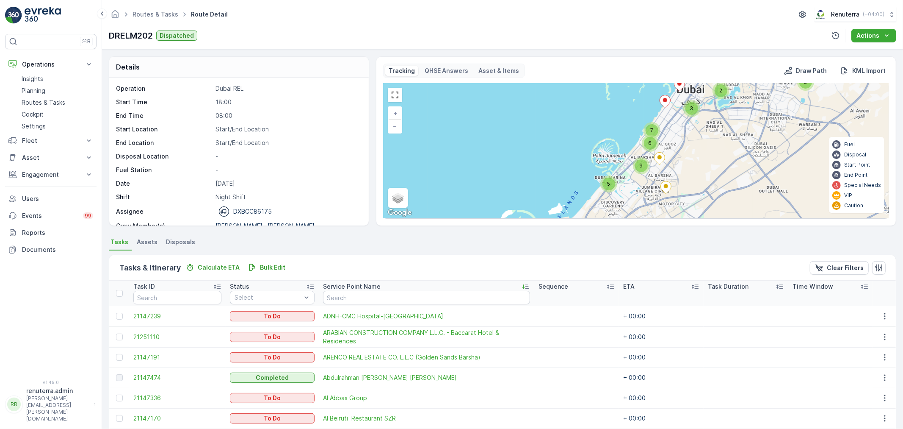
click at [640, 168] on span "9" at bounding box center [641, 165] width 3 height 6
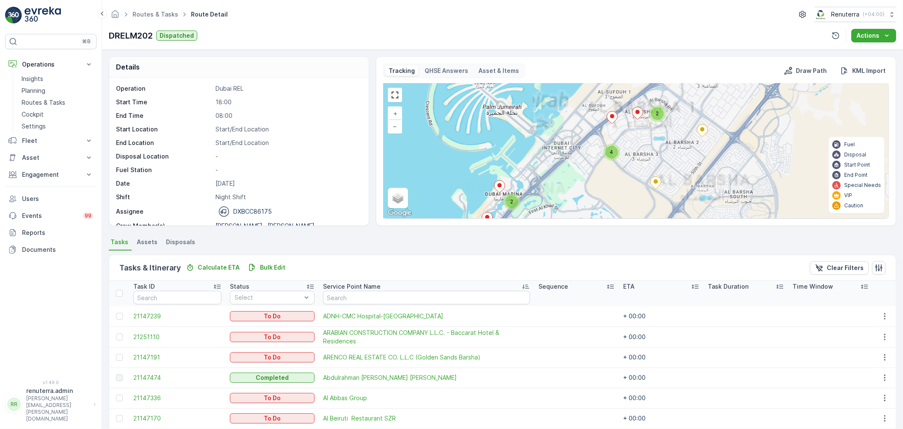
click at [611, 150] on span "4" at bounding box center [611, 152] width 3 height 6
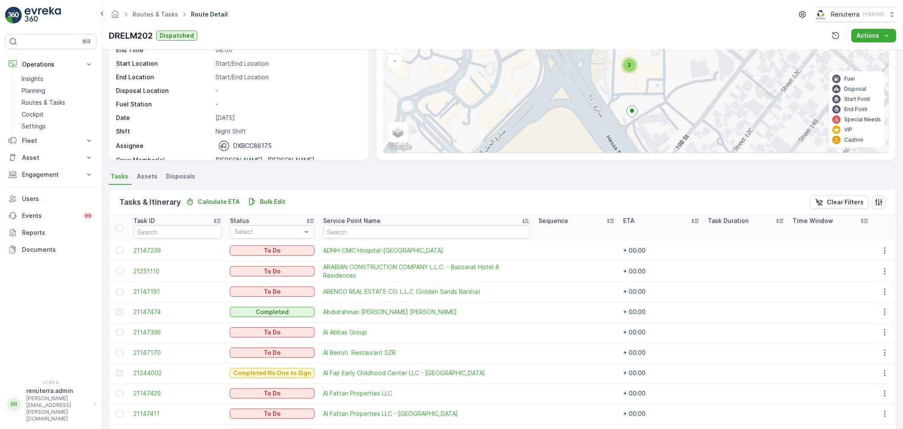
scroll to position [47, 0]
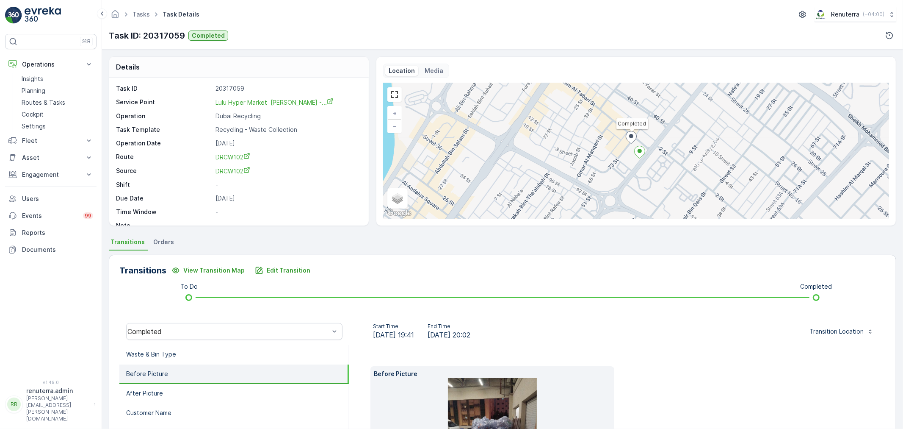
scroll to position [105, 0]
